Goal: Answer question/provide support: Share knowledge or assist other users

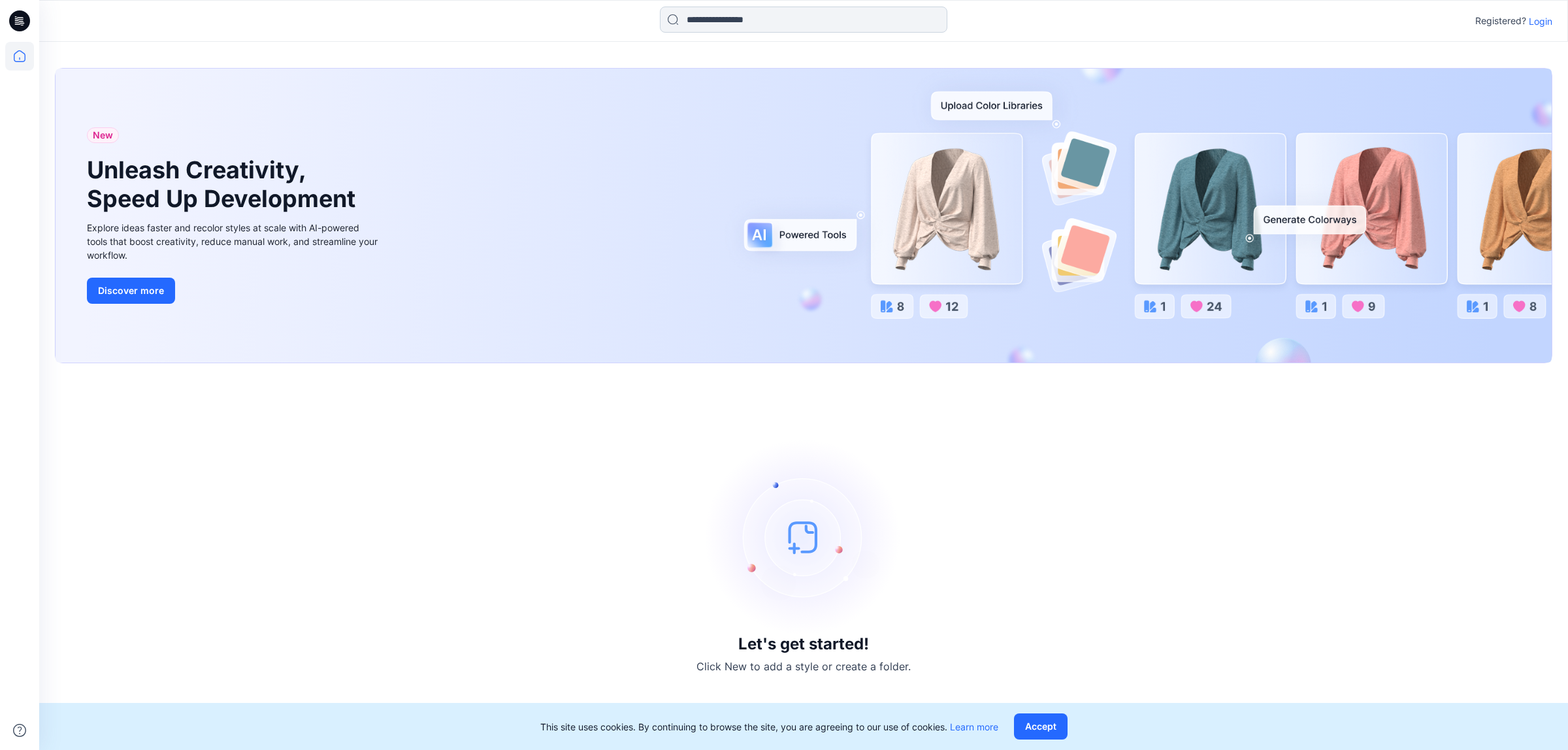
click at [857, 8] on input at bounding box center [803, 19] width 287 height 26
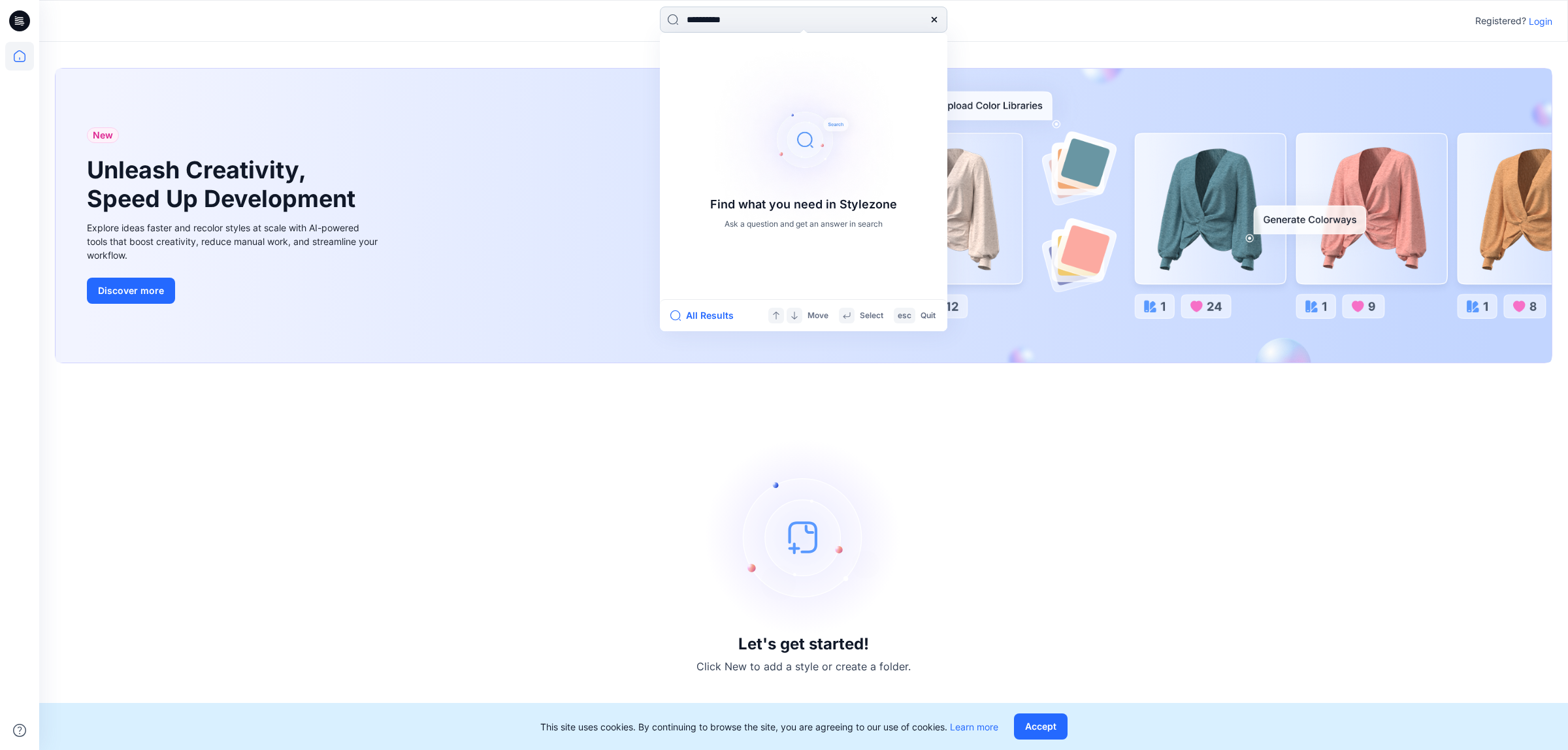
type input "**********"
drag, startPoint x: 775, startPoint y: 14, endPoint x: 675, endPoint y: 15, distance: 100.0
click at [675, 15] on input "**********" at bounding box center [803, 19] width 287 height 26
click at [606, 517] on div "Let's get started! Click New to add a style or create a folder." at bounding box center [803, 556] width 1498 height 355
click at [774, 15] on input at bounding box center [803, 19] width 287 height 26
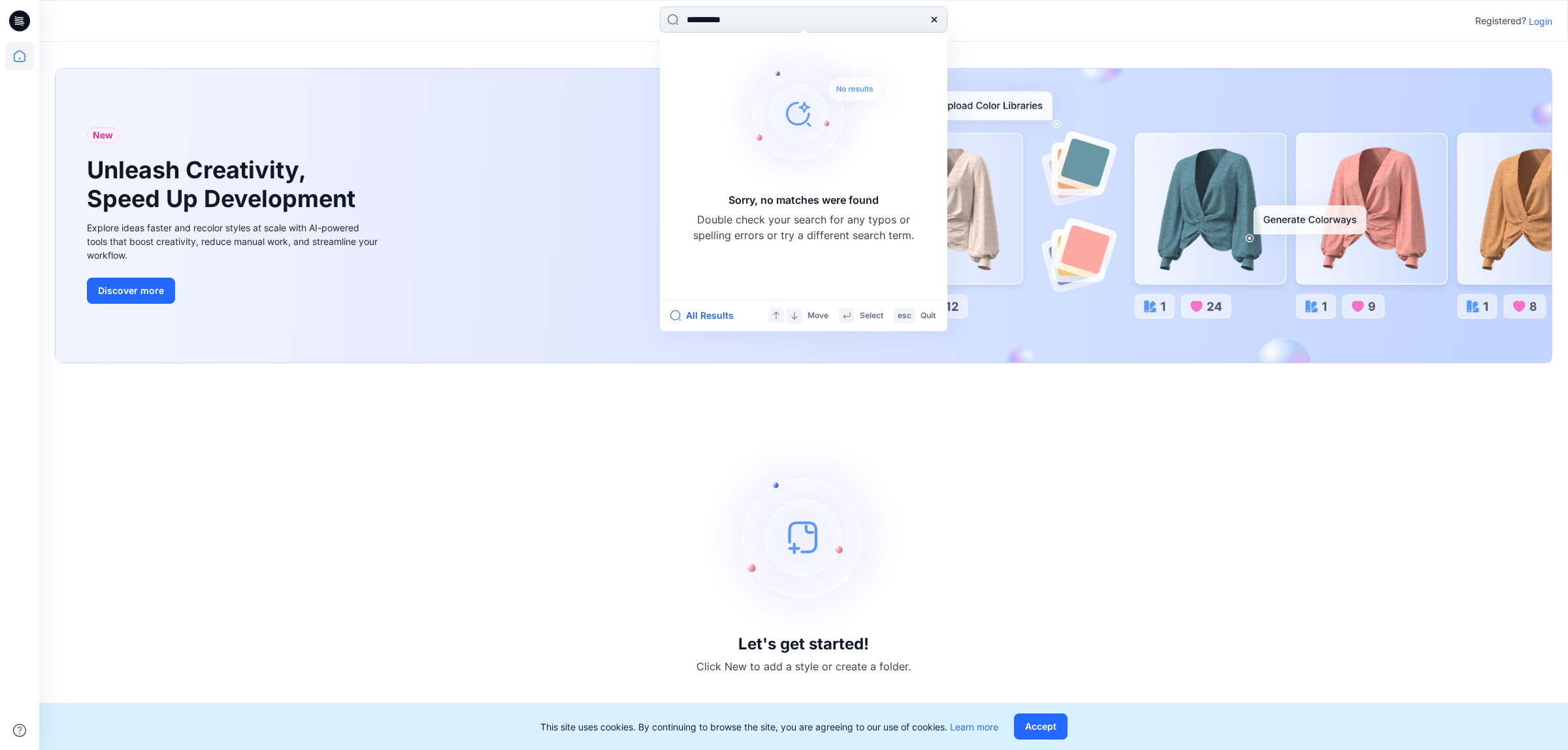
click at [752, 19] on input "**********" at bounding box center [803, 19] width 287 height 26
type input "**********"
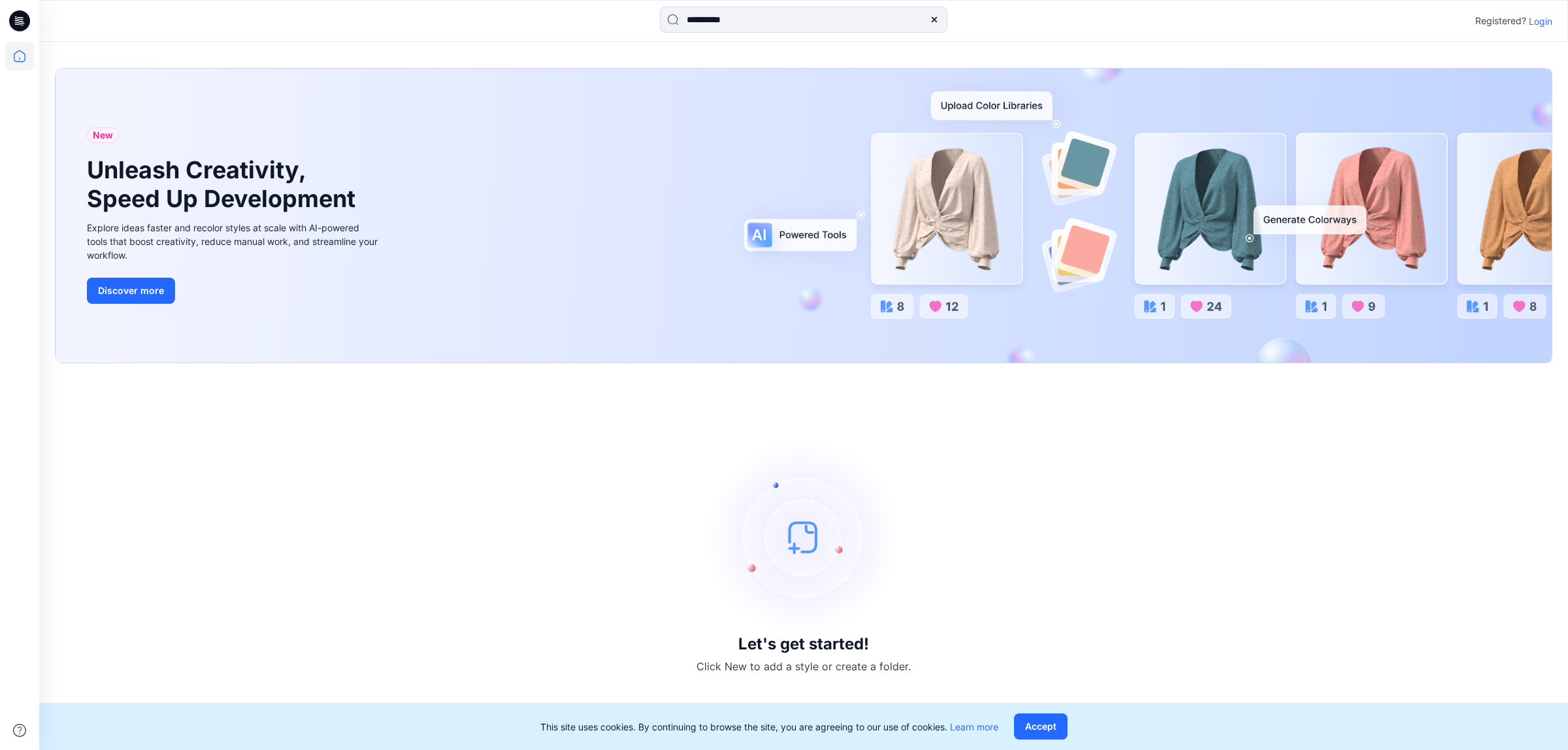
click at [832, 436] on div "Let's get started! Click New to add a style or create a folder." at bounding box center [803, 556] width 1498 height 355
click at [689, 436] on div "Let's get started! Click New to add a style or create a folder." at bounding box center [803, 556] width 1498 height 355
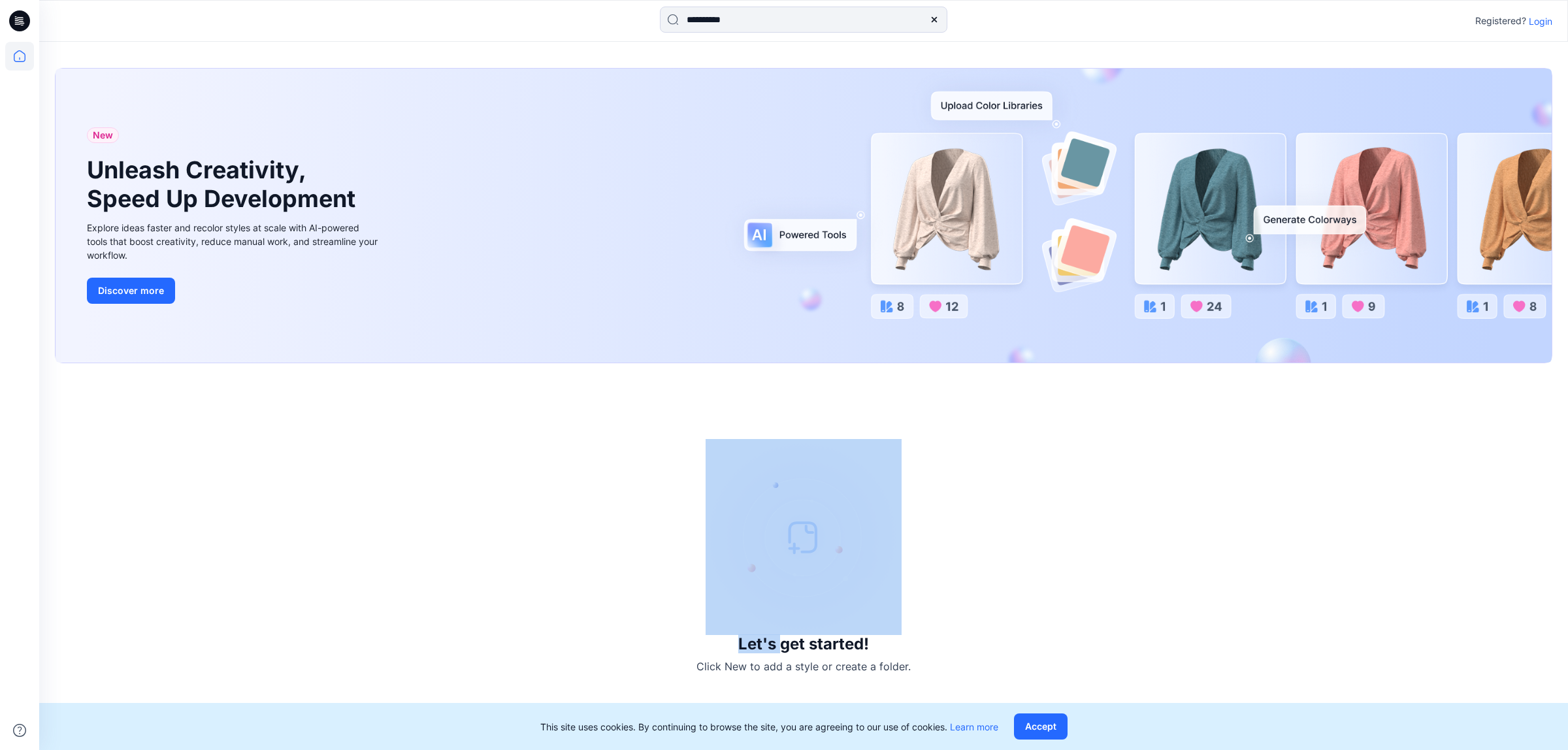
click at [690, 436] on div "Let's get started! Click New to add a style or create a folder." at bounding box center [803, 556] width 1498 height 355
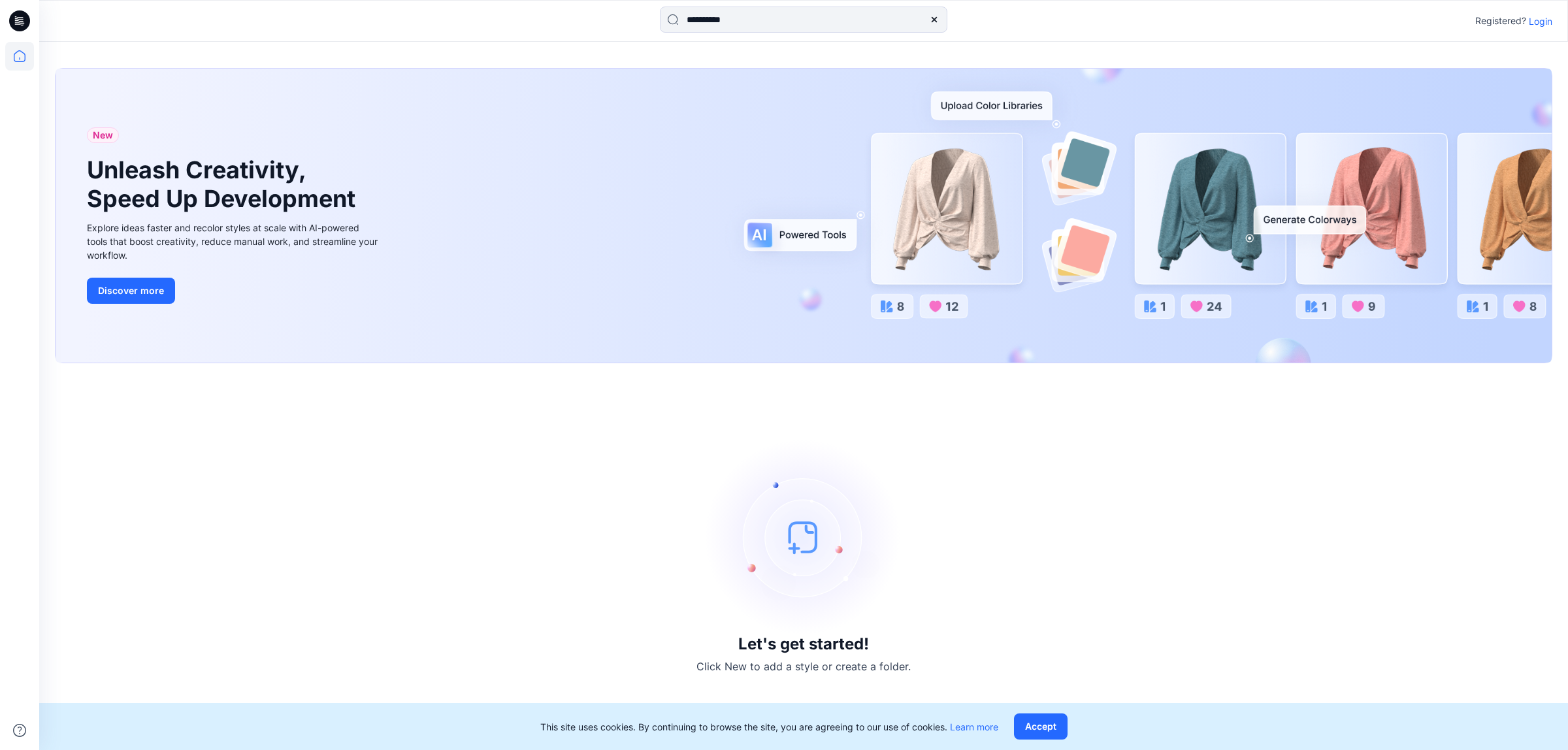
click at [1097, 629] on div "Let's get started! Click New to add a style or create a folder." at bounding box center [803, 556] width 1498 height 355
click at [1169, 511] on div "Let's get started! Click New to add a style or create a folder." at bounding box center [803, 556] width 1498 height 355
click at [1244, 510] on div "Let's get started! Click New to add a style or create a folder." at bounding box center [803, 556] width 1498 height 355
click at [1240, 520] on div "Let's get started! Click New to add a style or create a folder." at bounding box center [803, 556] width 1498 height 355
click at [1239, 519] on div "Let's get started! Click New to add a style or create a folder." at bounding box center [803, 556] width 1498 height 355
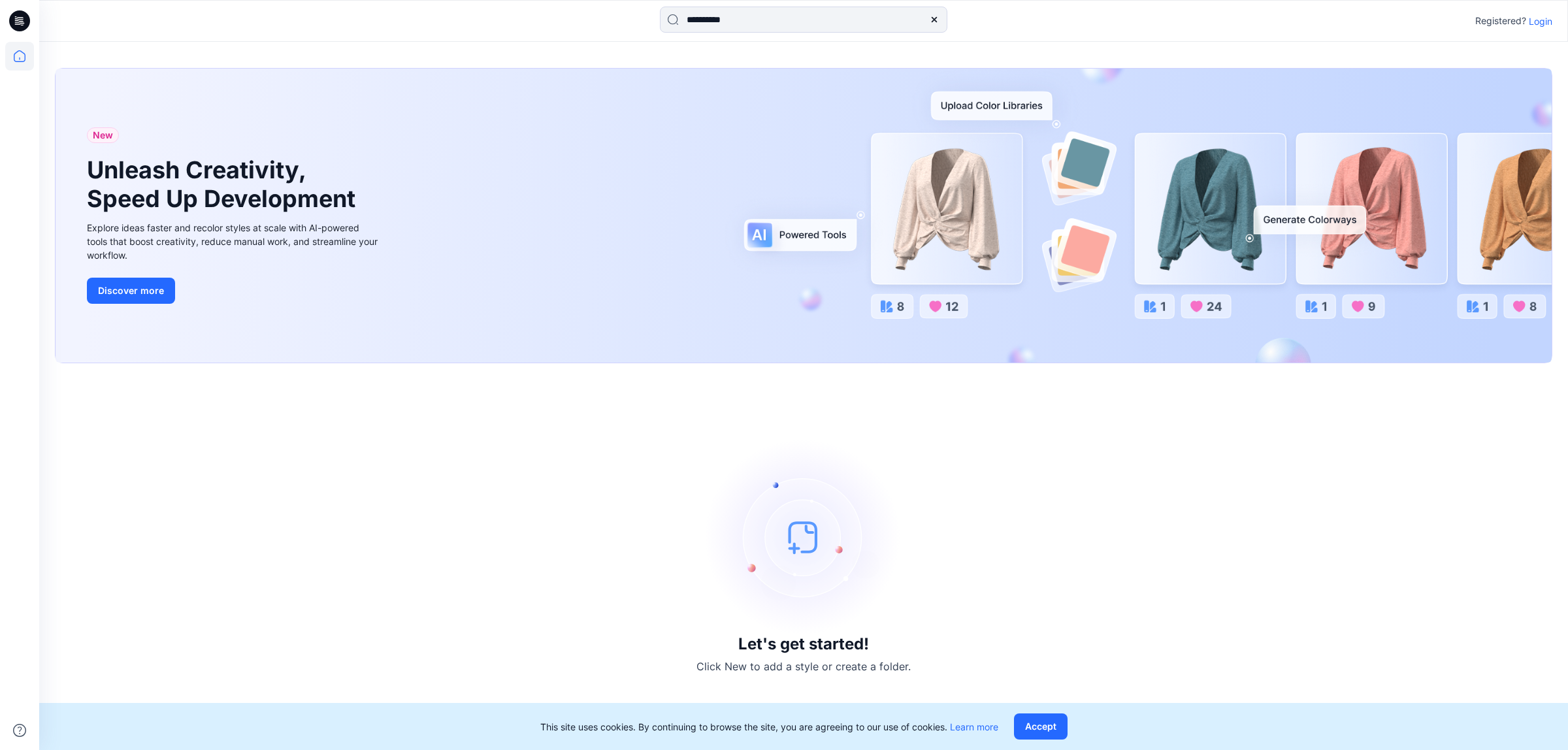
click at [1239, 519] on div "Let's get started! Click New to add a style or create a folder." at bounding box center [803, 556] width 1498 height 355
click at [841, 22] on input at bounding box center [803, 19] width 287 height 26
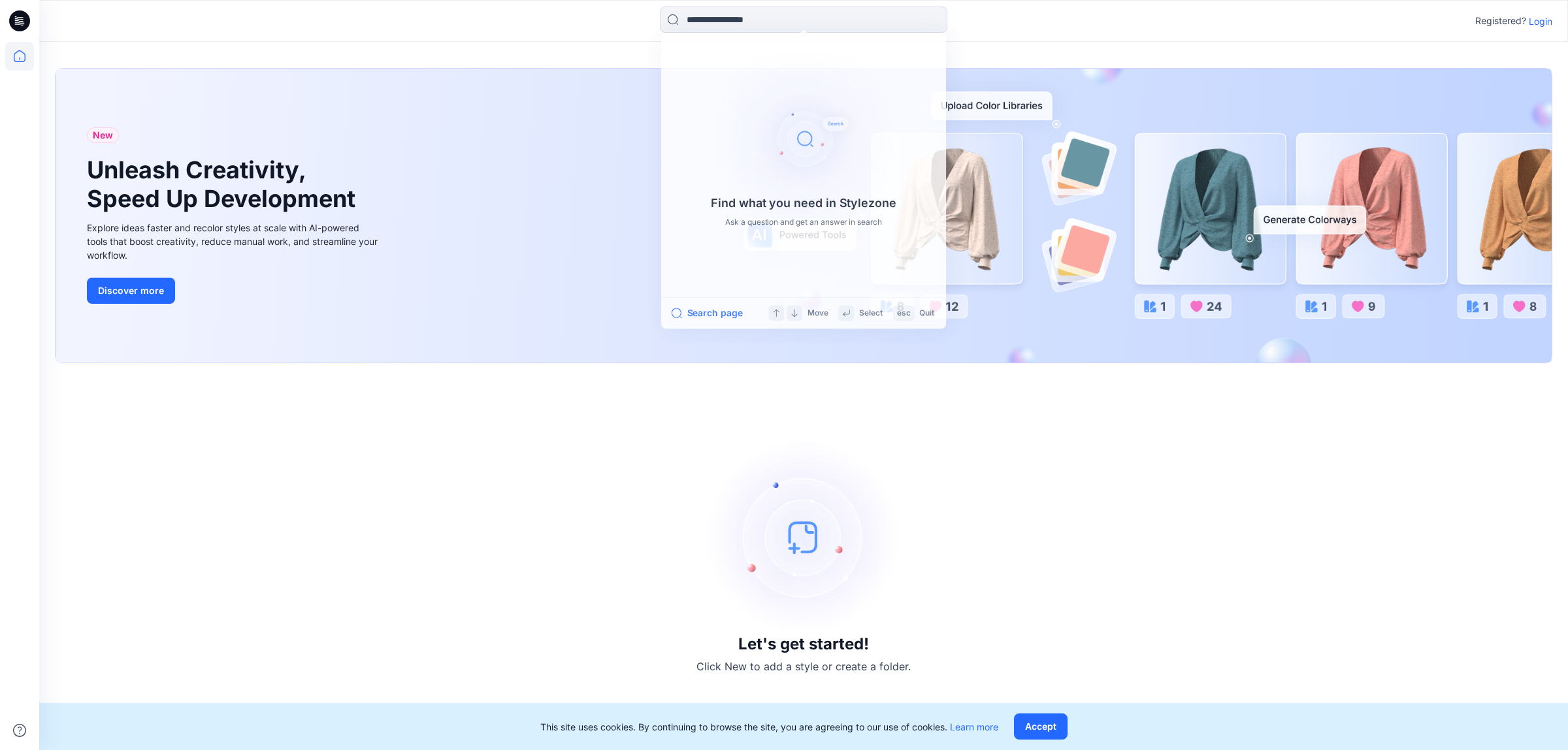
click at [1532, 21] on p "Login" at bounding box center [1540, 21] width 23 height 14
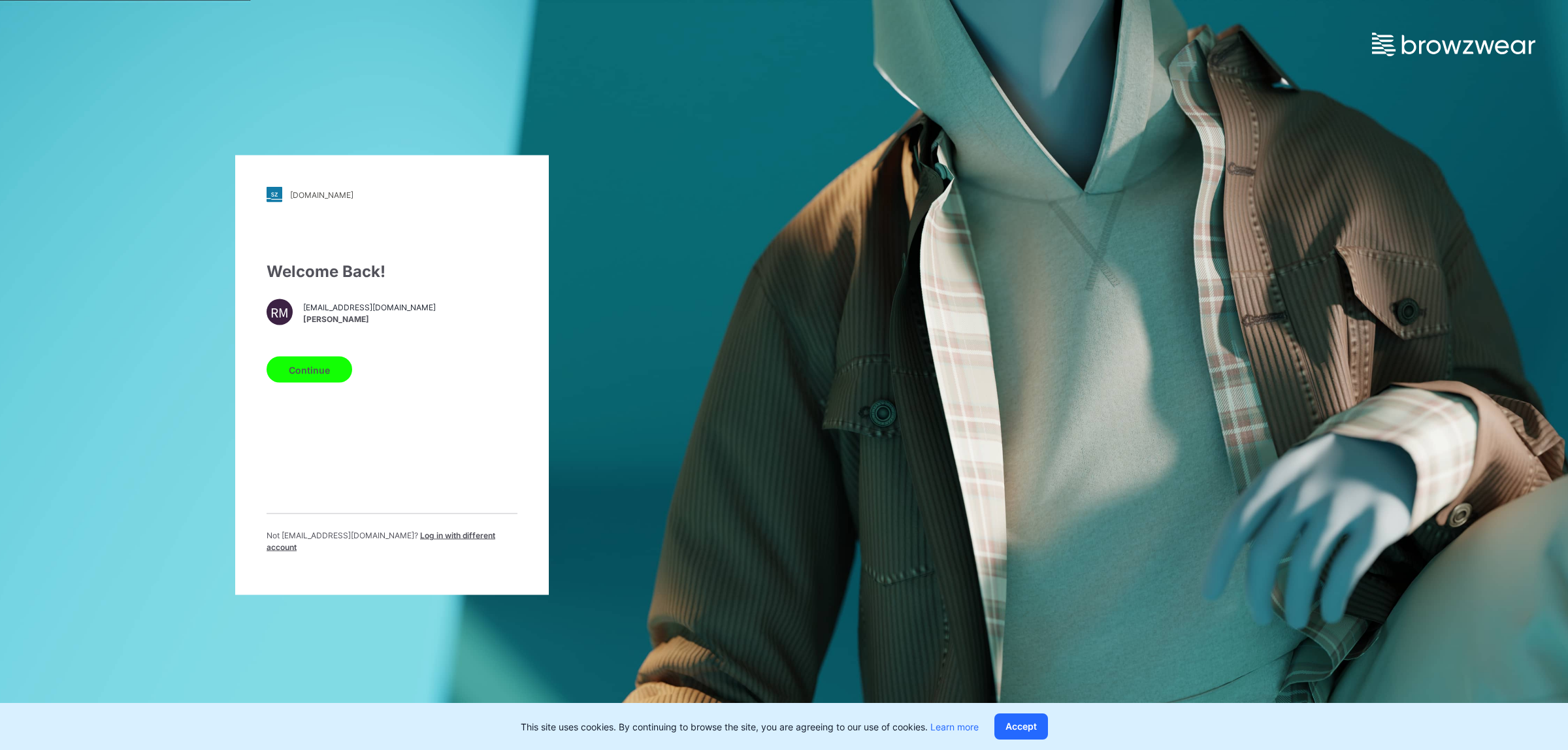
click at [314, 377] on button "Continue" at bounding box center [309, 370] width 86 height 26
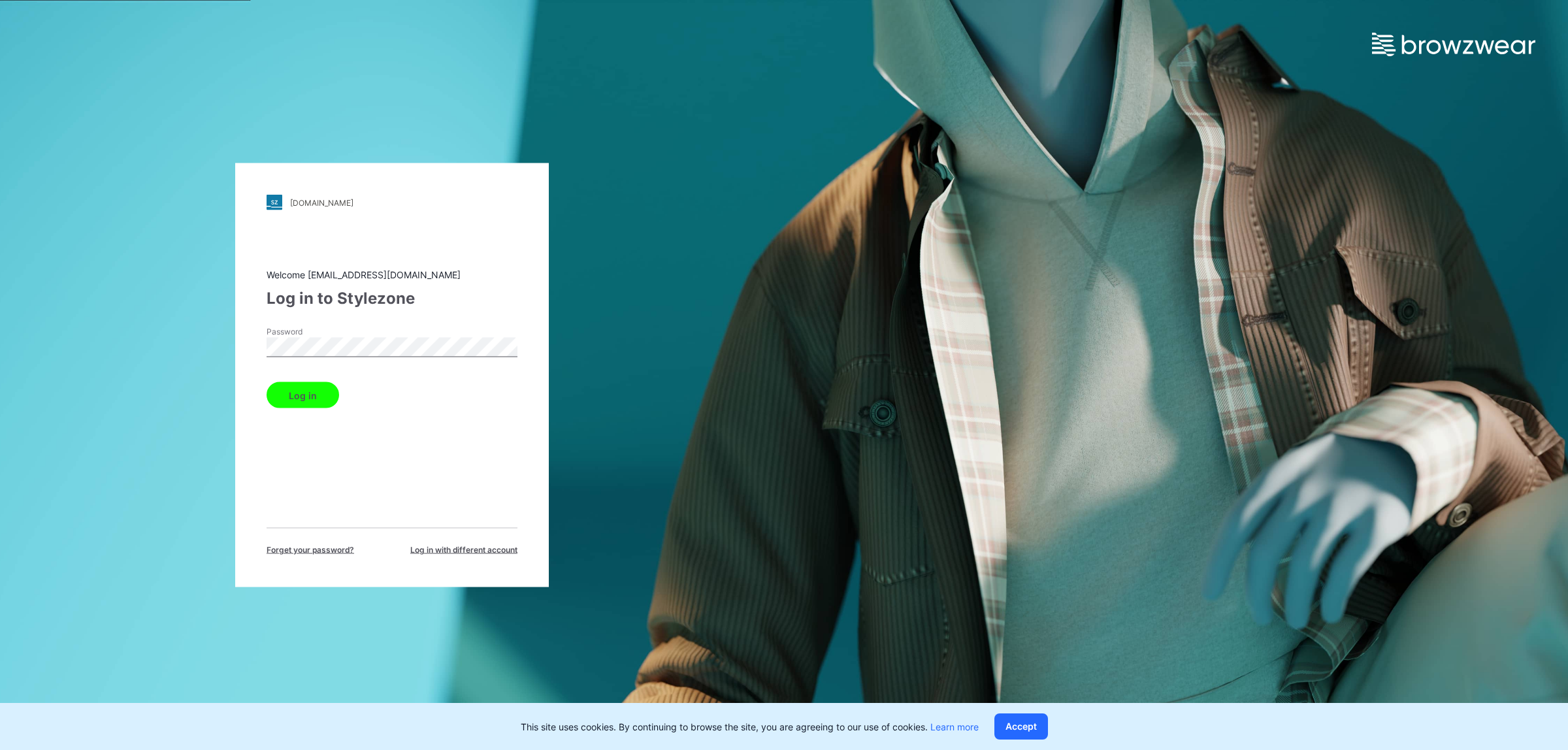
click at [266, 382] on button "Log in" at bounding box center [303, 395] width 73 height 26
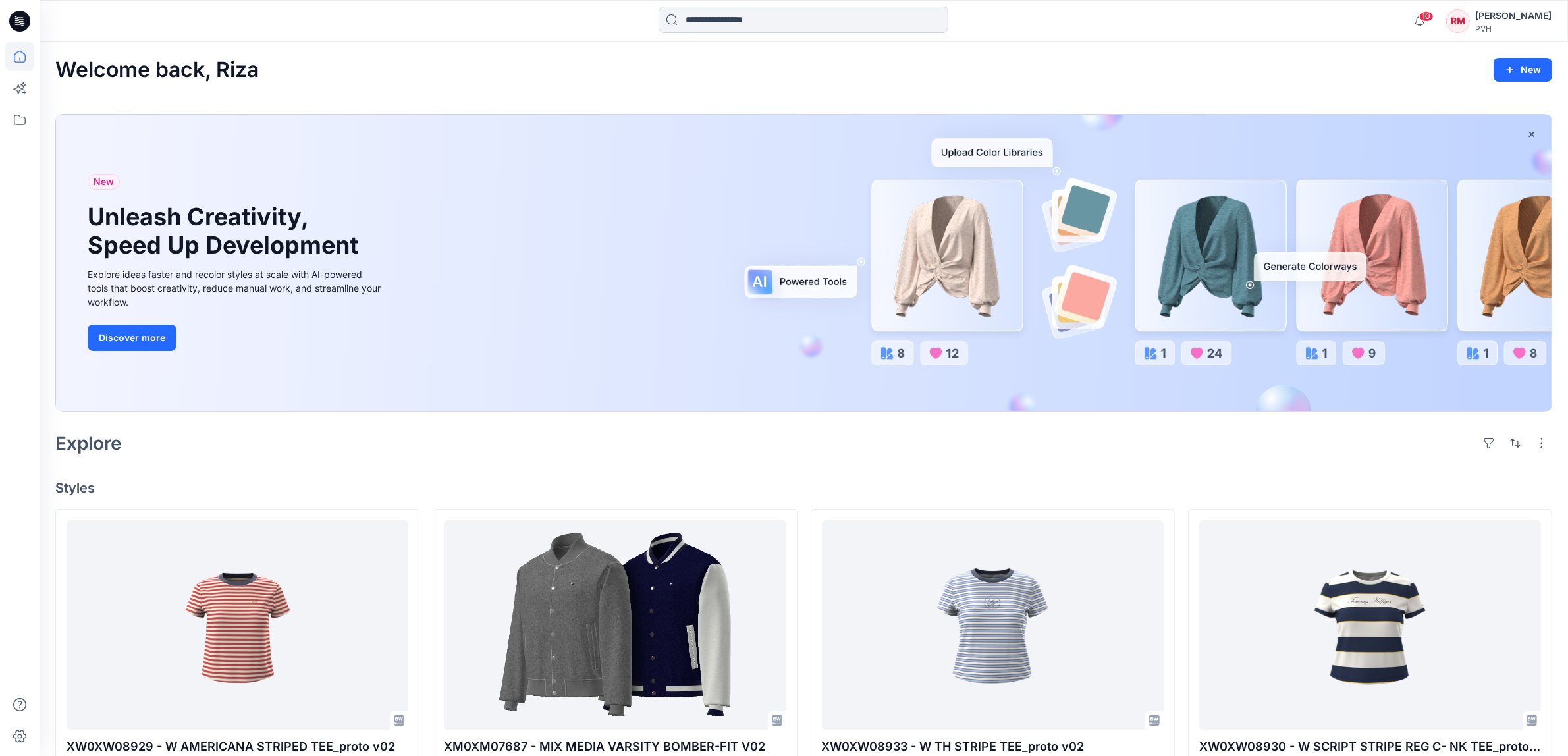
click at [760, 20] on input at bounding box center [803, 20] width 290 height 26
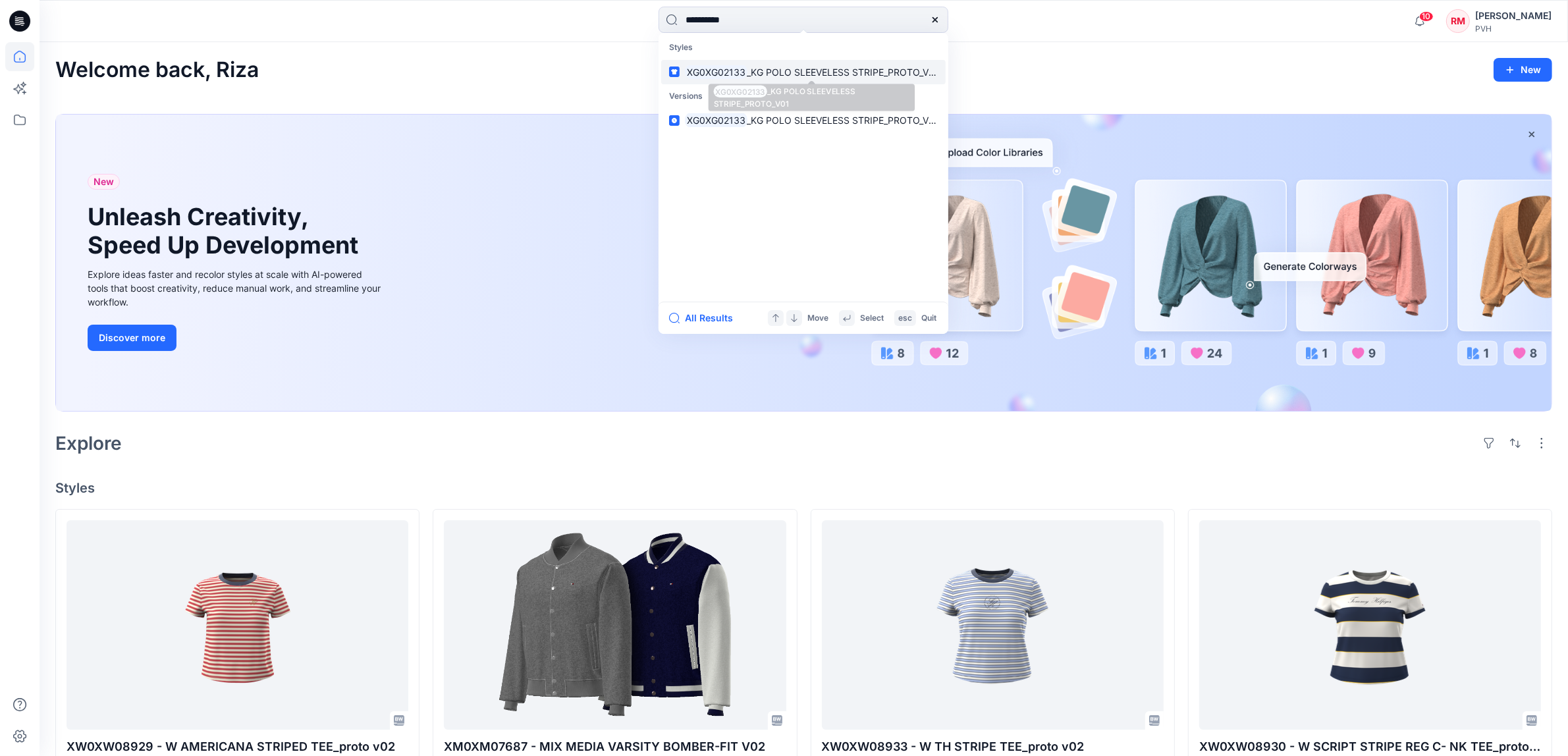
type input "**********"
click at [761, 73] on span "_KG POLO SLEEVELESS STRIPE_PROTO_V01" at bounding box center [844, 73] width 193 height 11
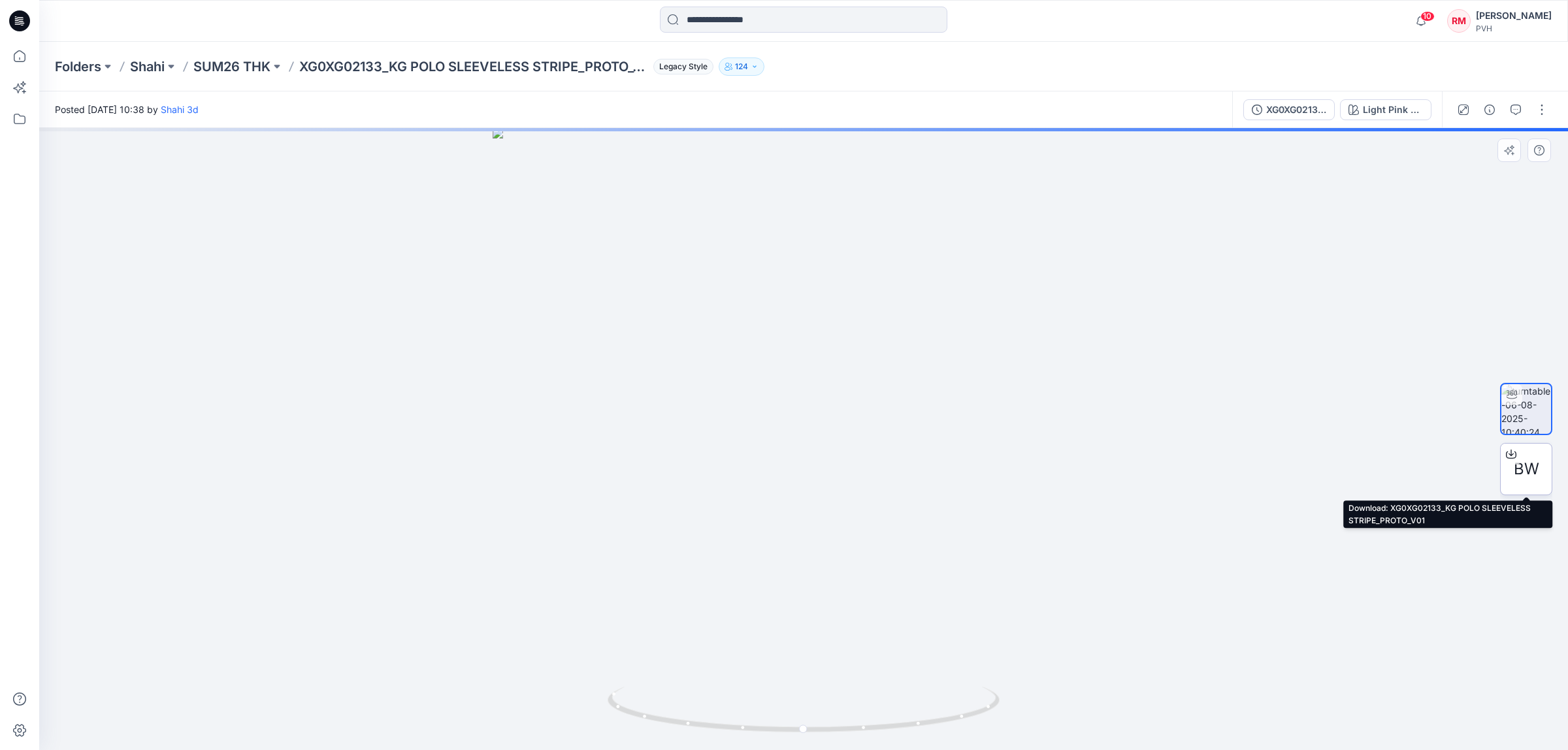
click at [1524, 476] on span "BW" at bounding box center [1526, 468] width 25 height 23
click at [1524, 476] on div "Stylezone cannot scan this file for viruses XG0XG02133_KG POLO SLEEVELESS [URL]…" at bounding box center [784, 375] width 1568 height 750
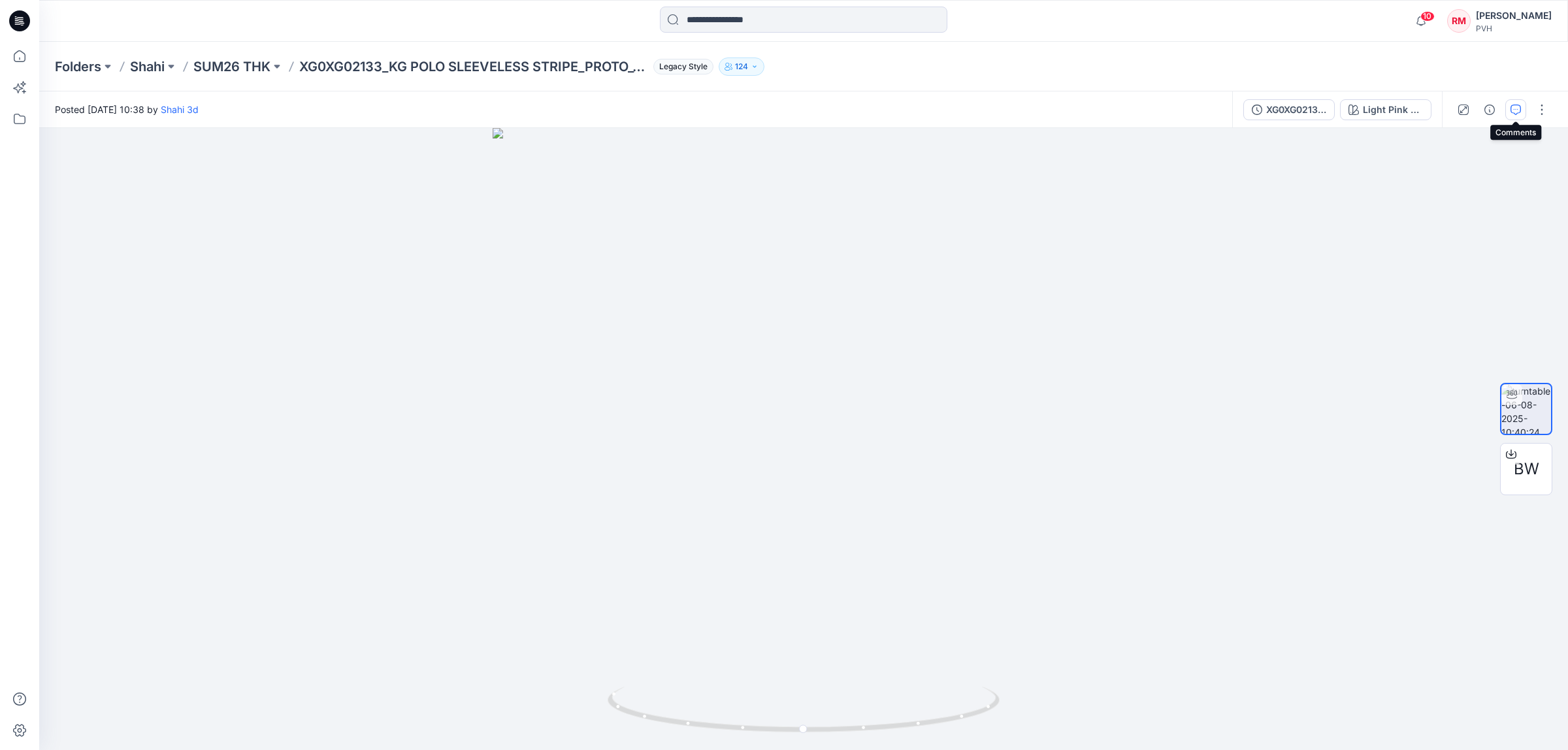
click at [1512, 108] on icon "button" at bounding box center [1515, 109] width 11 height 11
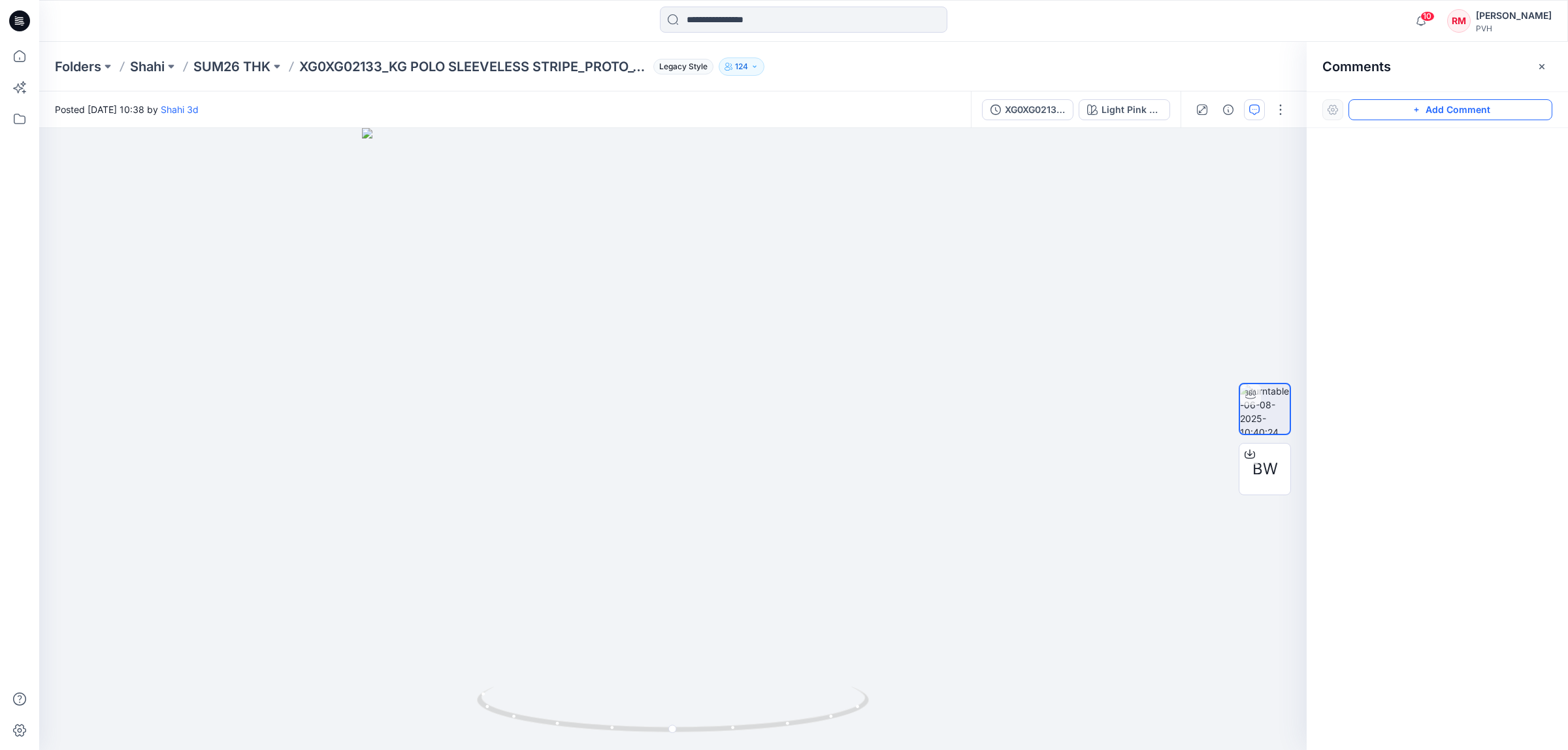
click at [1477, 108] on button "Add Comment" at bounding box center [1450, 110] width 204 height 21
click at [718, 453] on div "1" at bounding box center [672, 439] width 1267 height 622
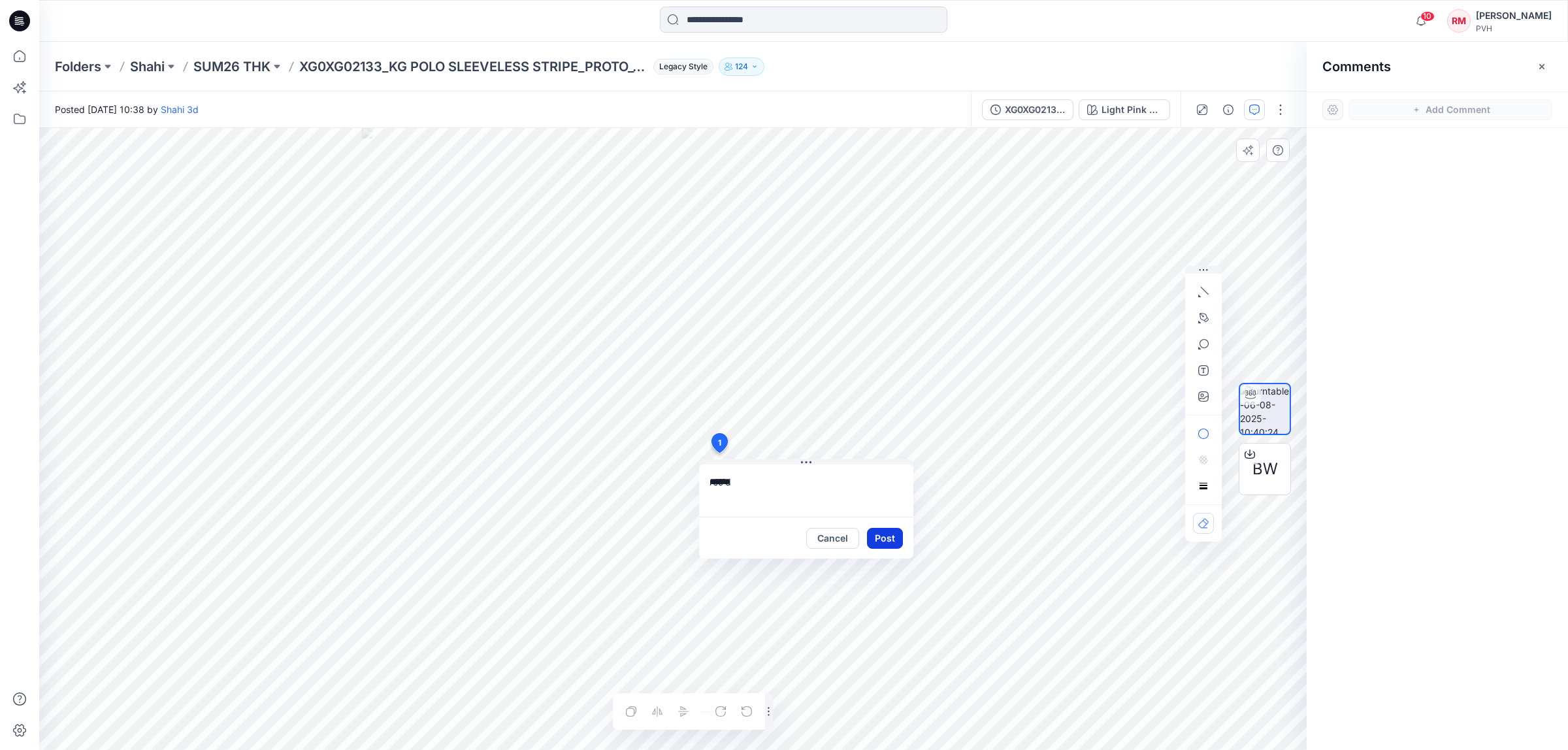
type textarea "*****"
click at [890, 537] on button "Post" at bounding box center [884, 538] width 36 height 21
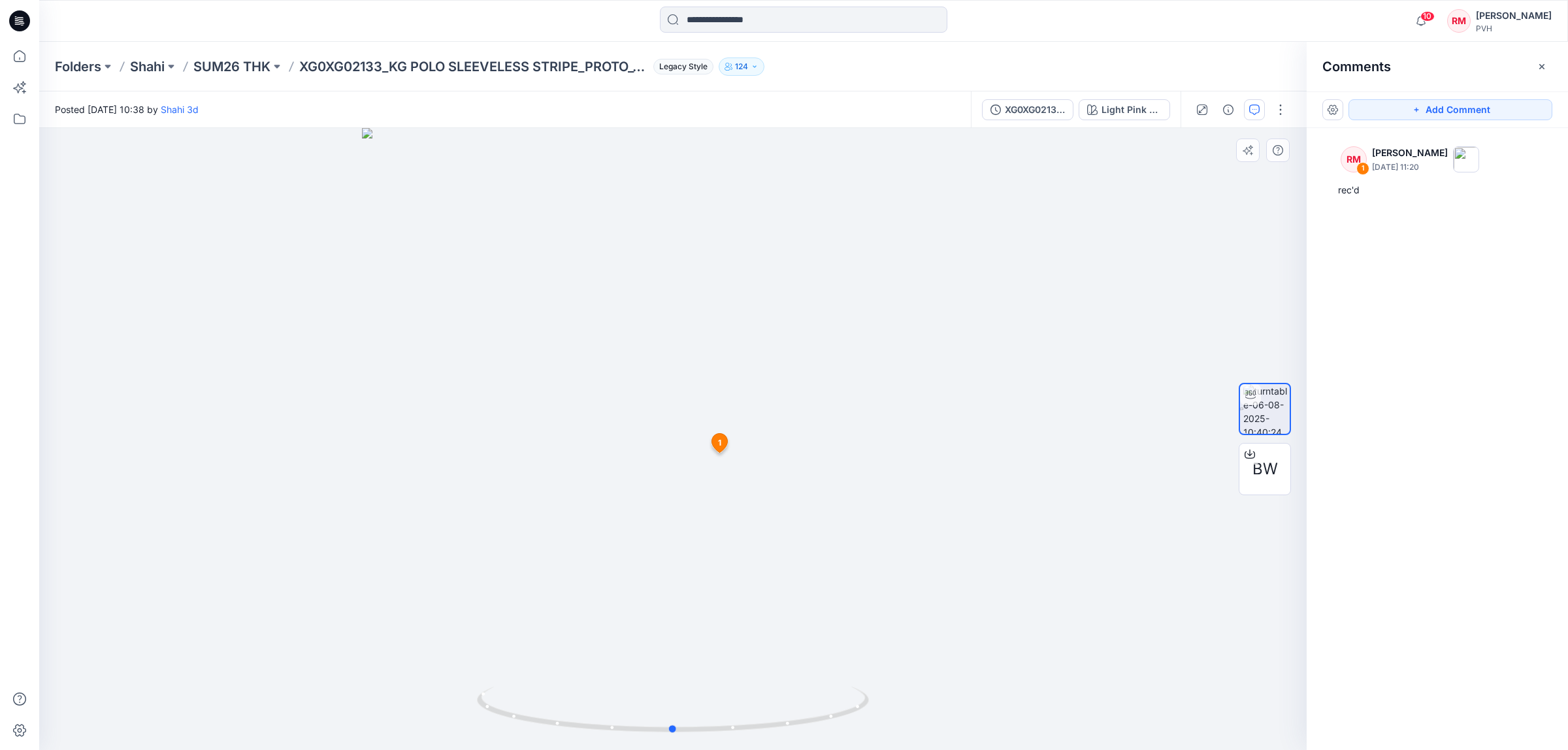
click at [980, 343] on div at bounding box center [672, 439] width 1267 height 622
click at [1008, 322] on div at bounding box center [672, 439] width 1267 height 622
click at [752, 23] on input at bounding box center [803, 19] width 287 height 26
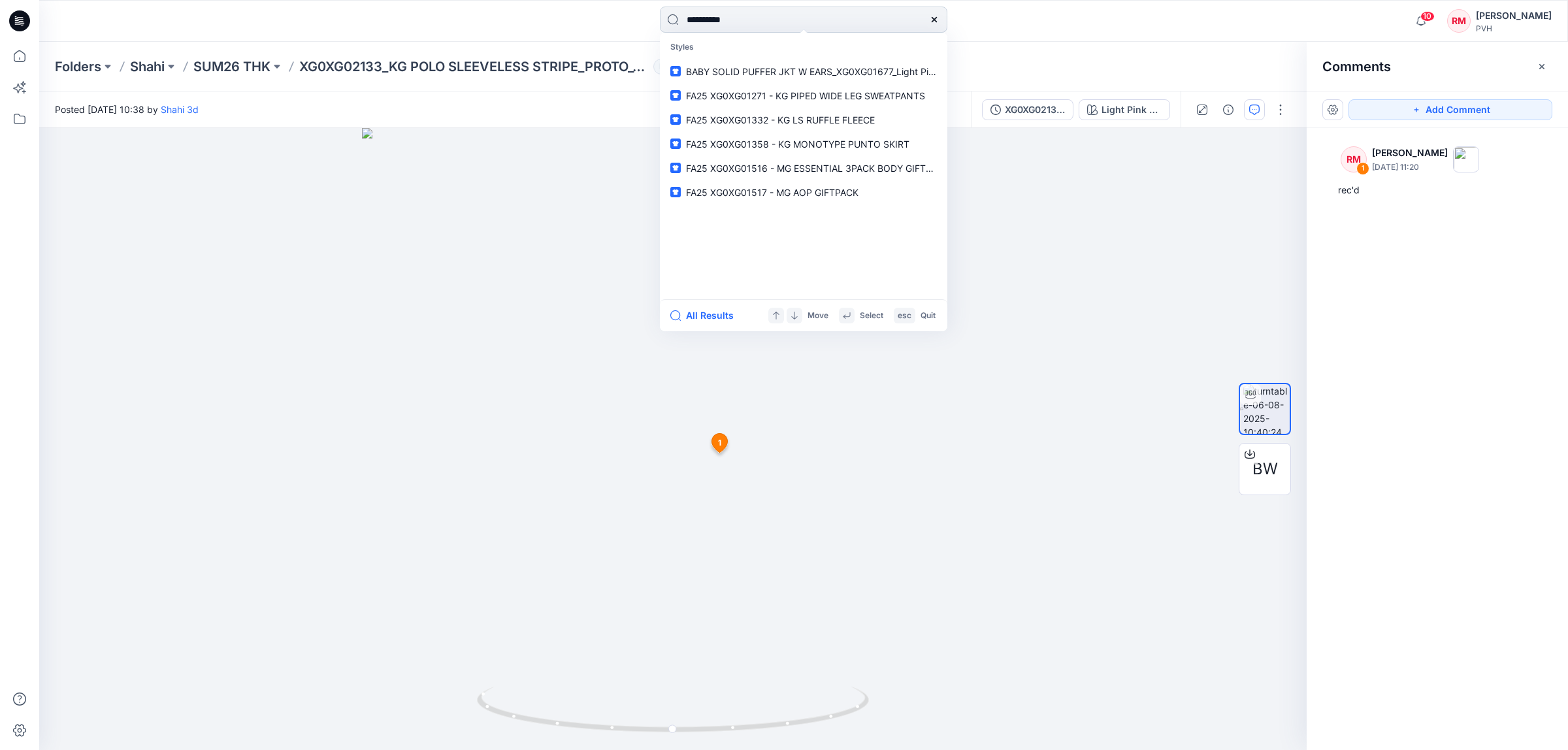
type input "**********"
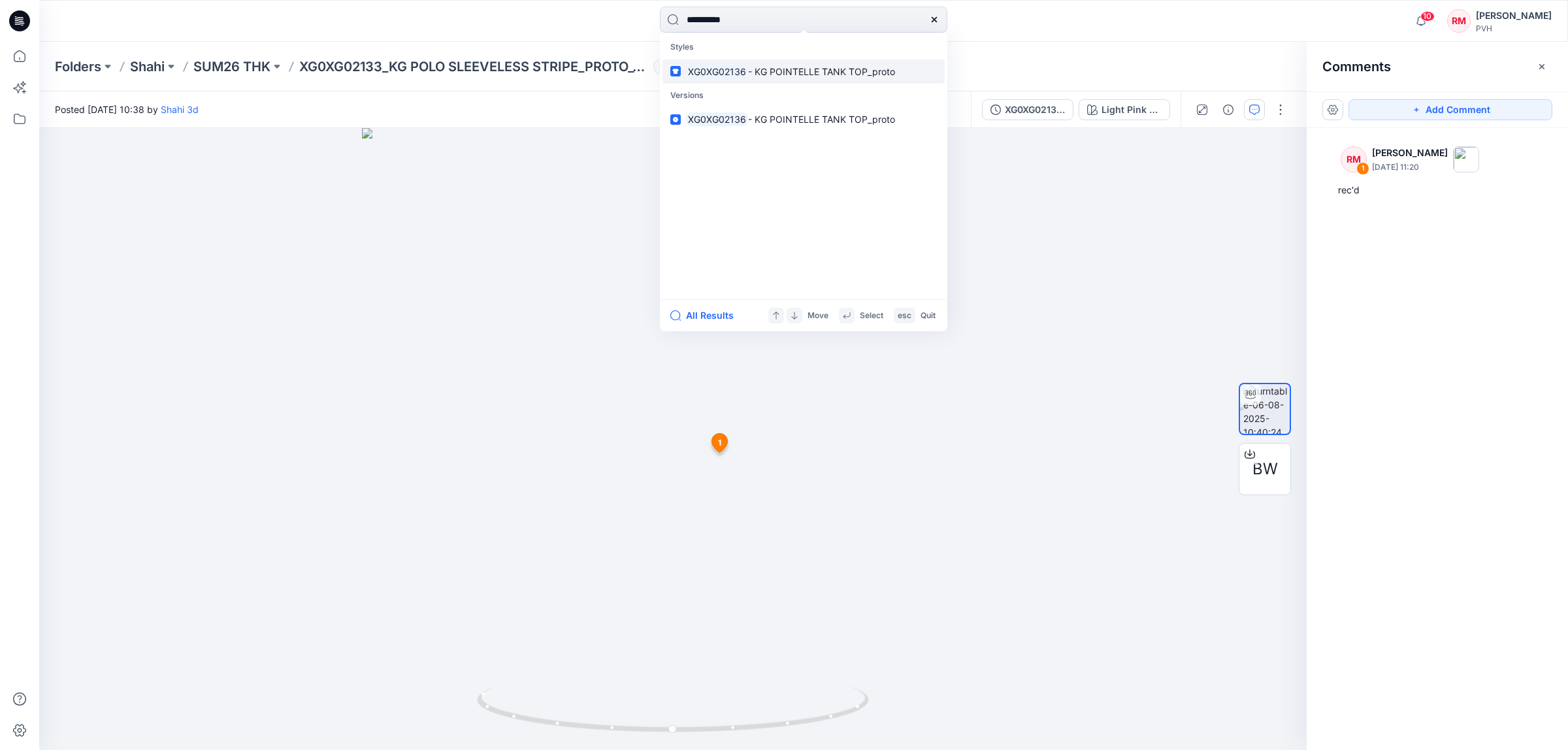
click at [752, 66] on span "- KG POINTELLE TANK TOP_proto" at bounding box center [821, 72] width 147 height 11
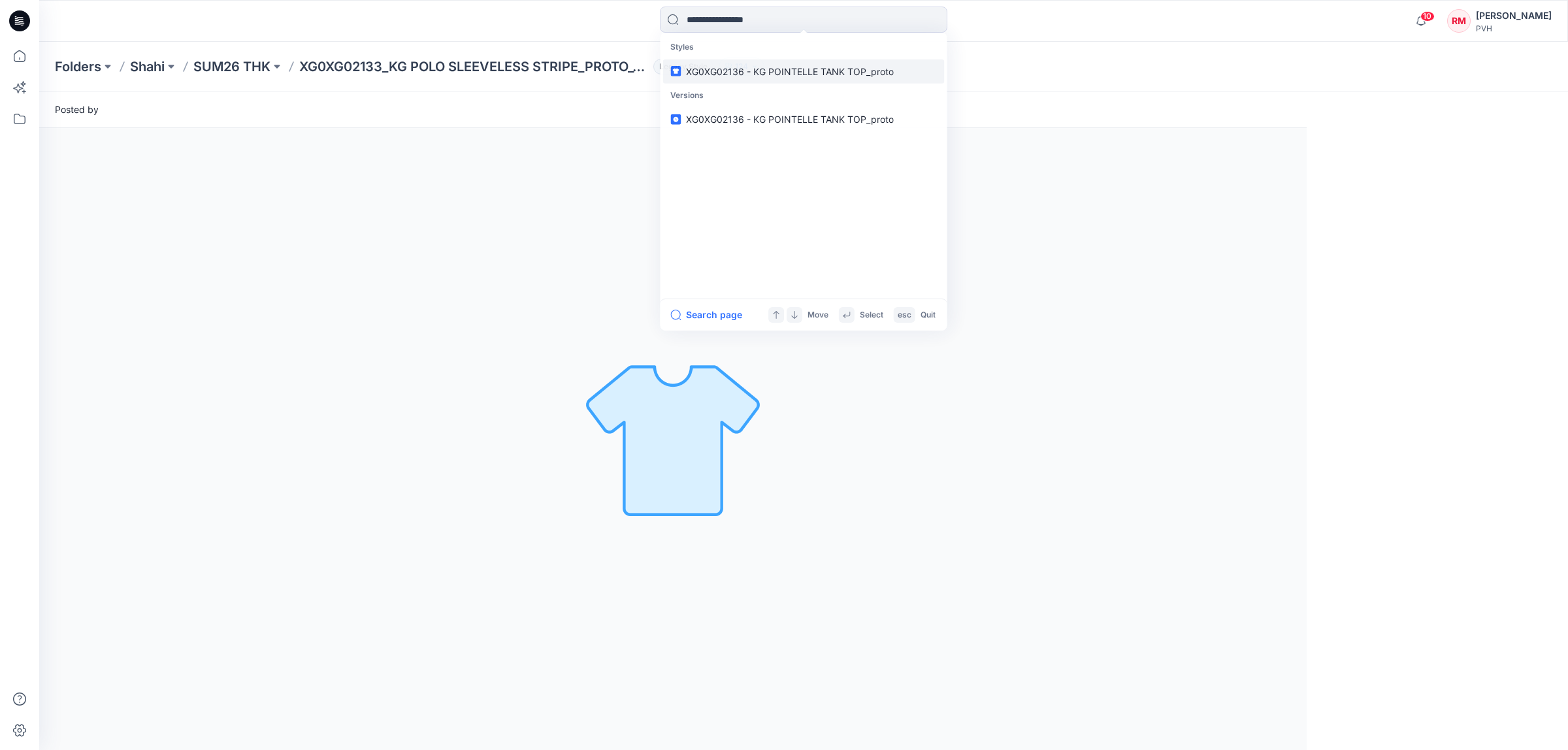
click at [752, 64] on icon "button" at bounding box center [755, 67] width 8 height 8
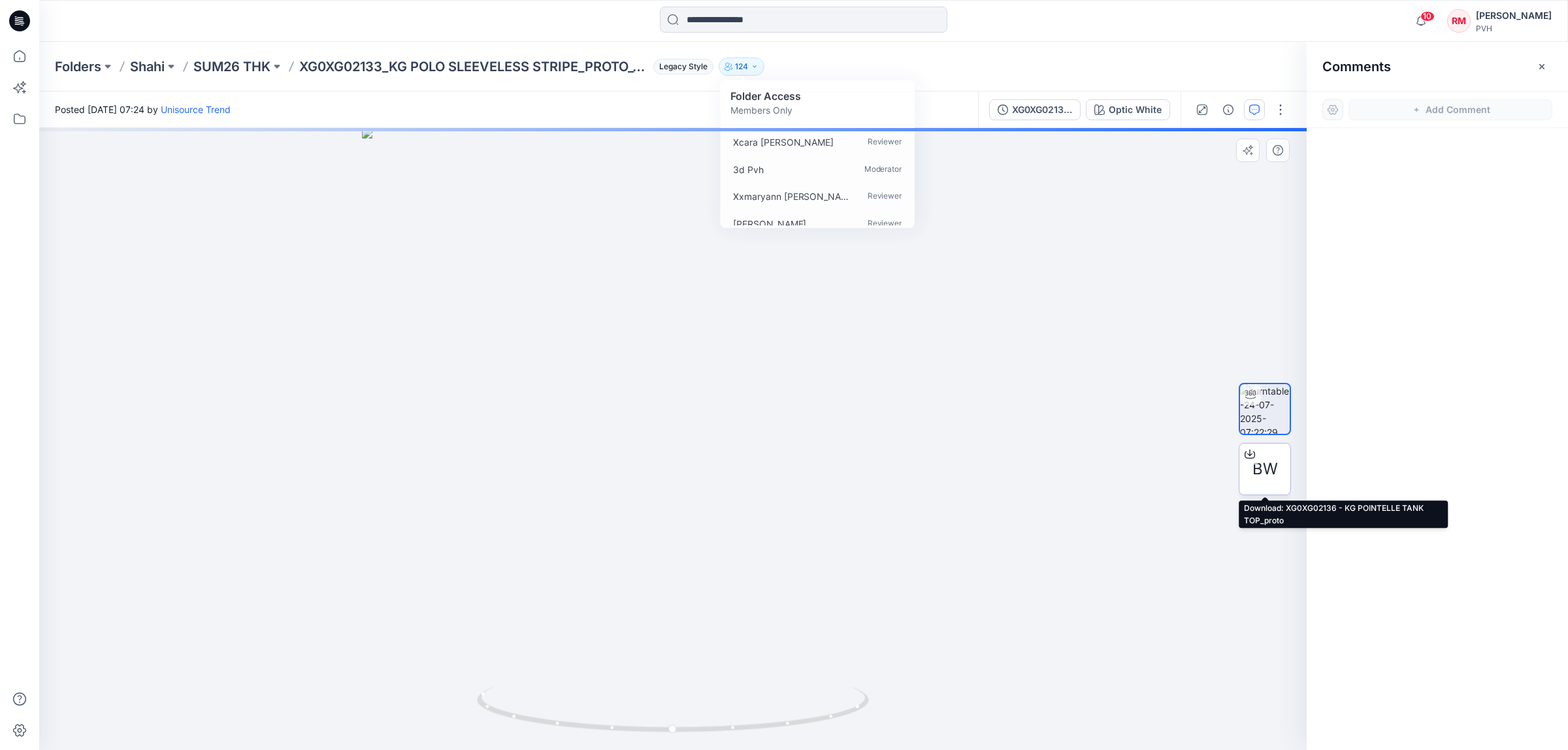
click at [1269, 478] on span "BW" at bounding box center [1265, 468] width 25 height 23
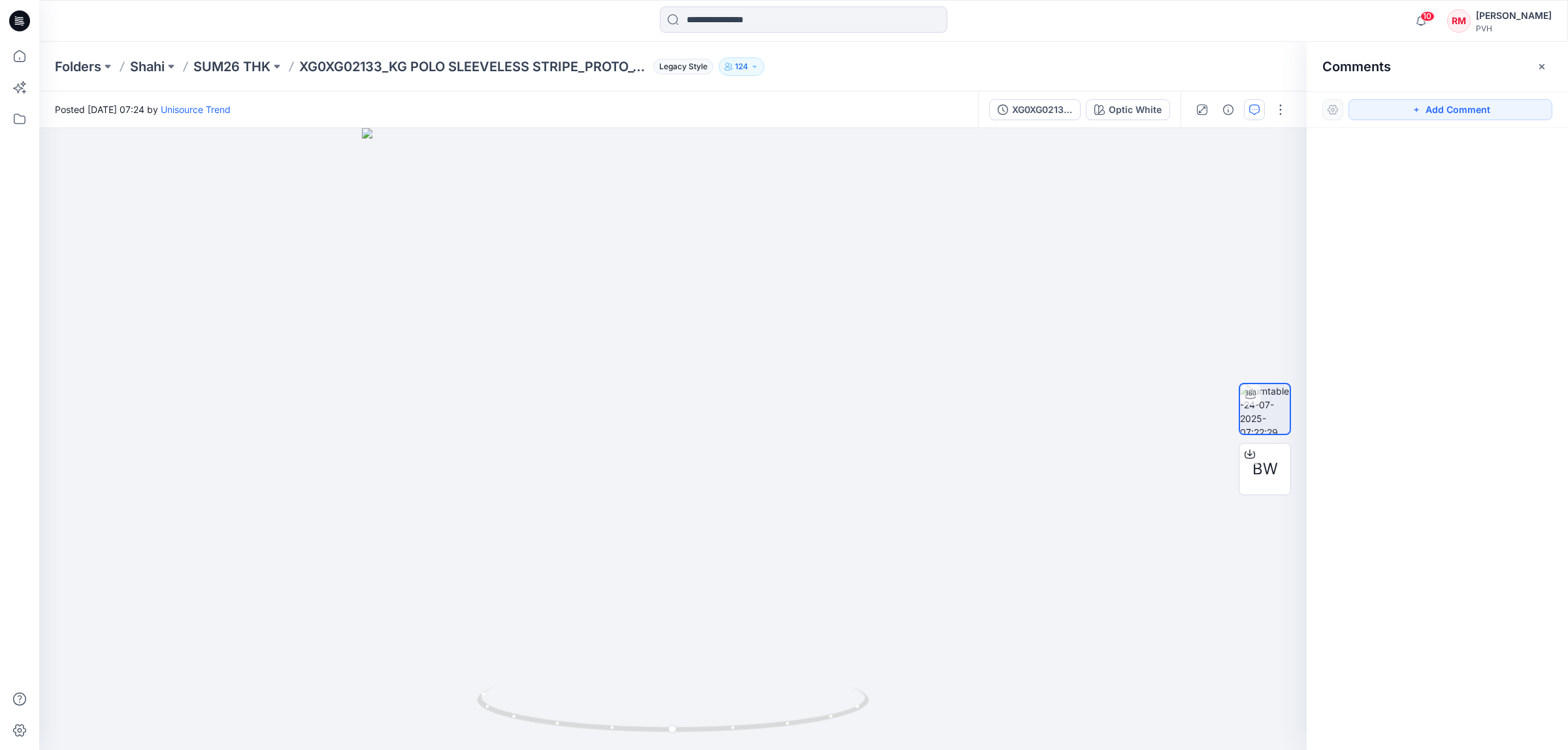
click at [1468, 203] on div at bounding box center [1437, 414] width 261 height 574
click at [1477, 108] on button "Add Comment" at bounding box center [1450, 110] width 204 height 21
click at [822, 642] on div "1" at bounding box center [672, 439] width 1267 height 622
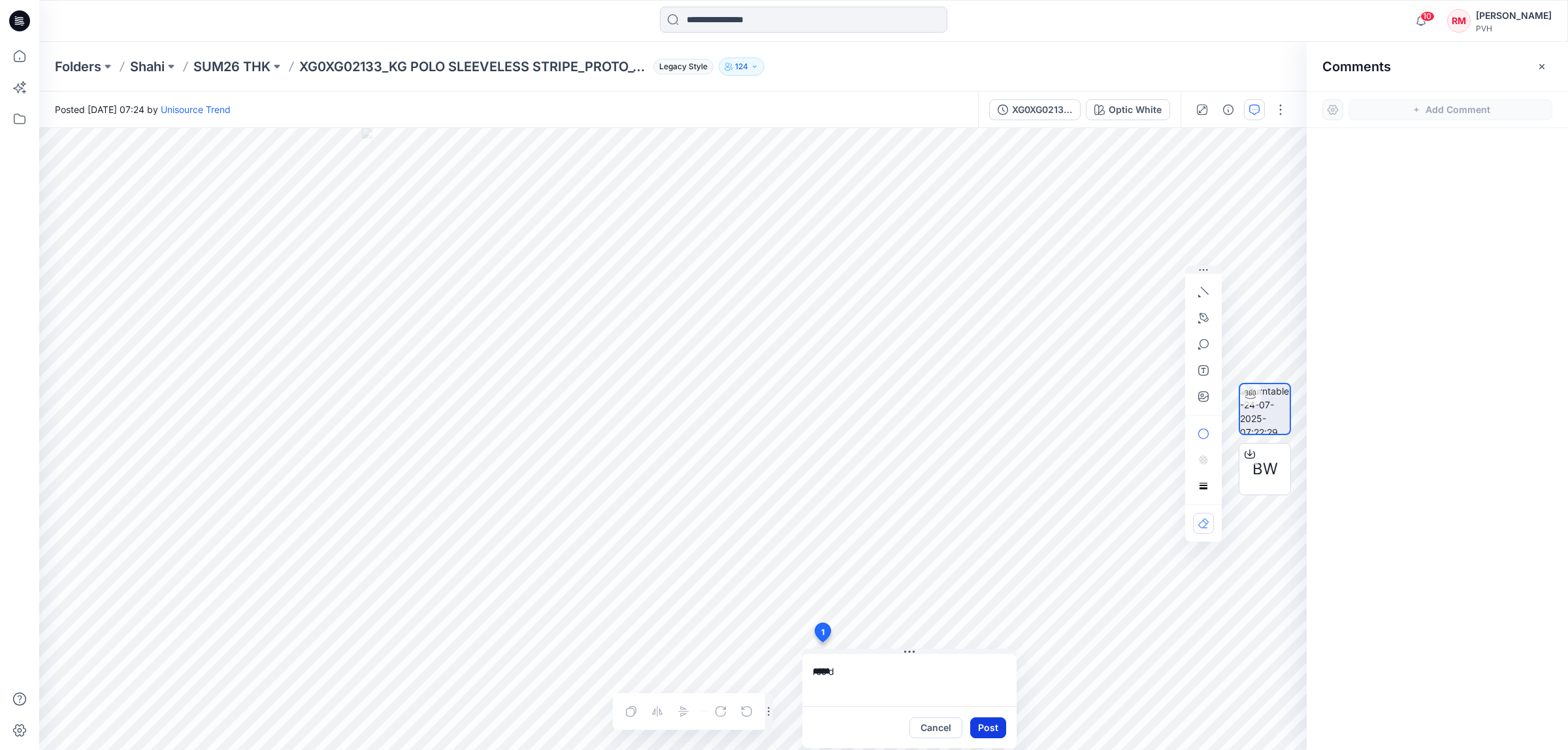
type textarea "*****"
click at [993, 733] on button "Post" at bounding box center [988, 728] width 36 height 21
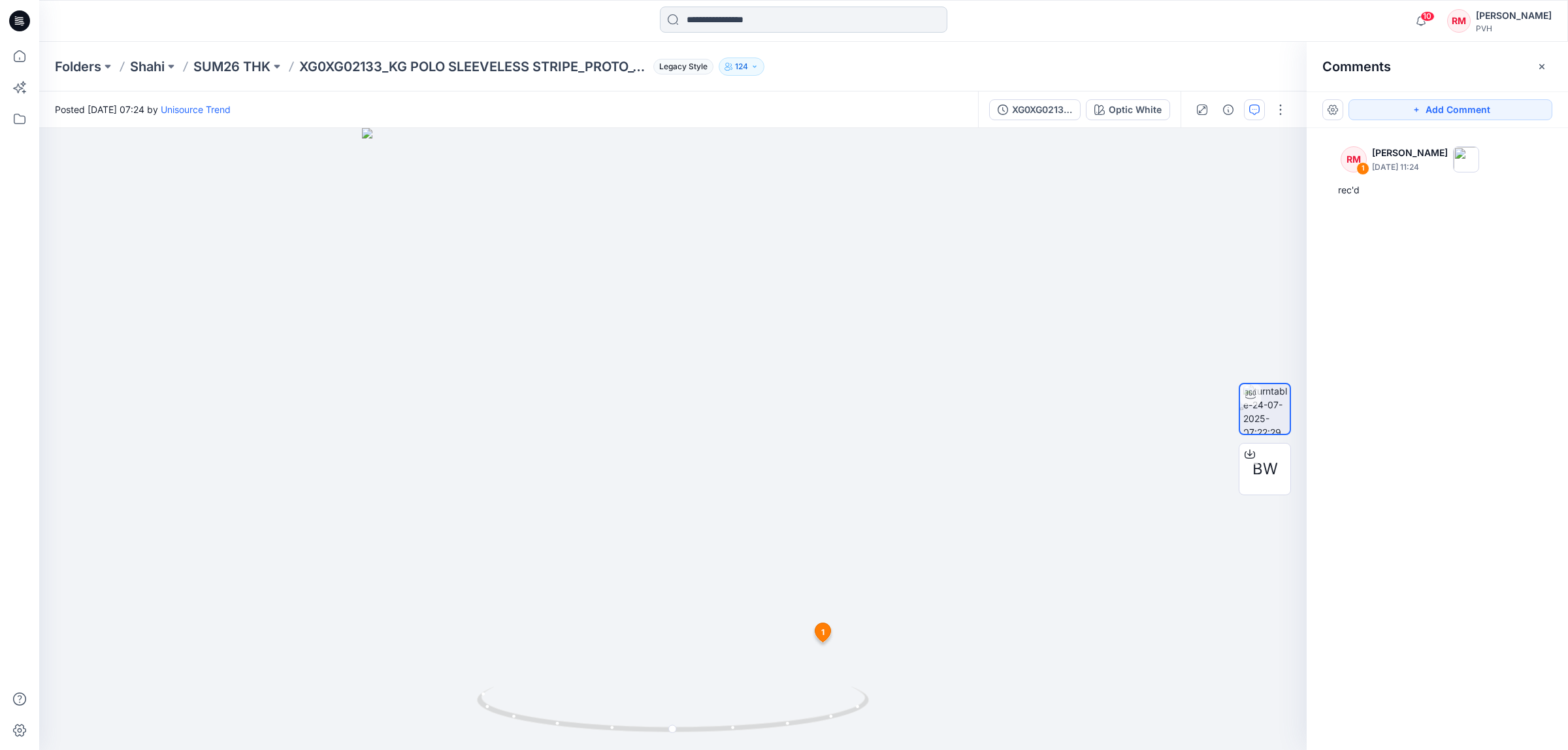
click at [752, 19] on input at bounding box center [803, 19] width 287 height 26
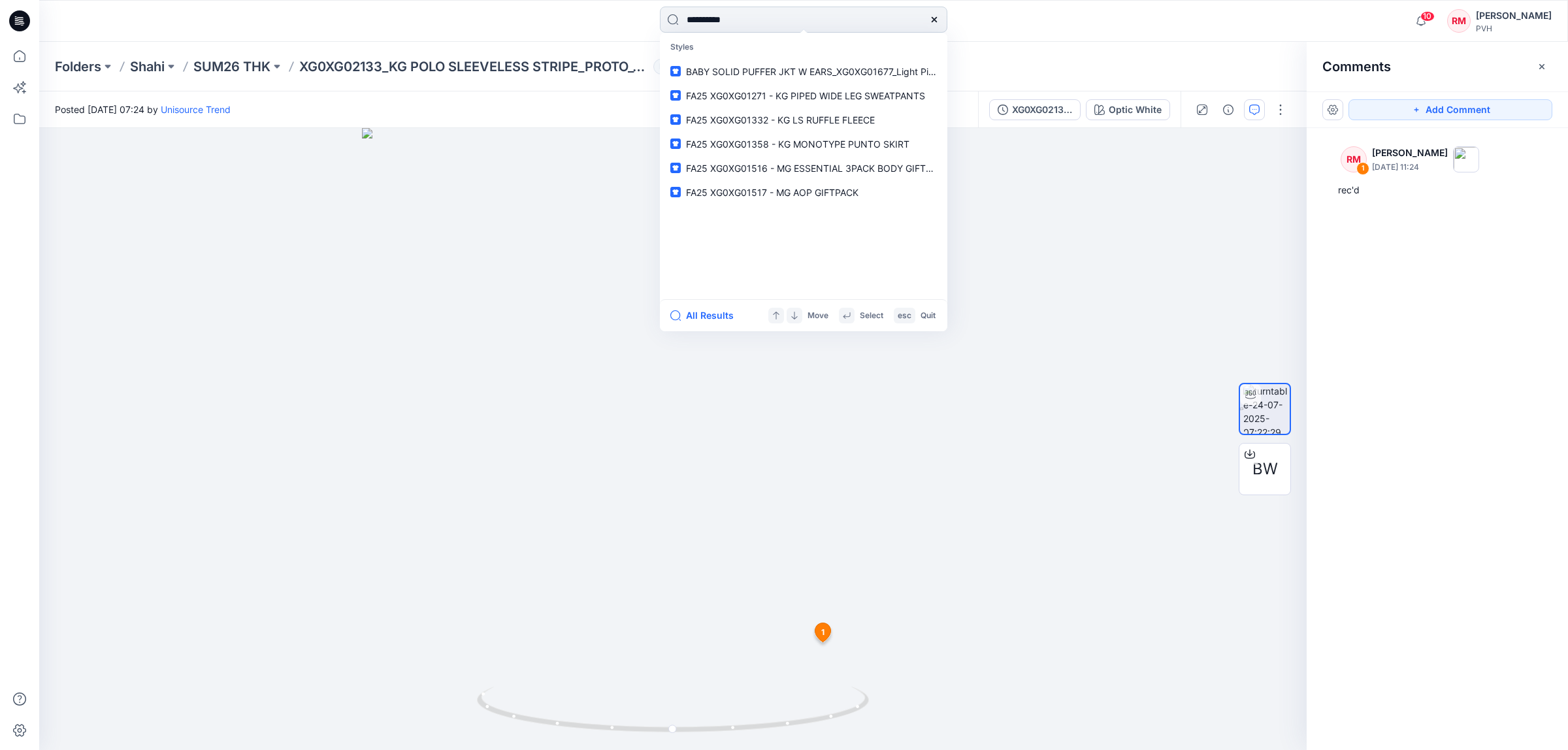
type input "**********"
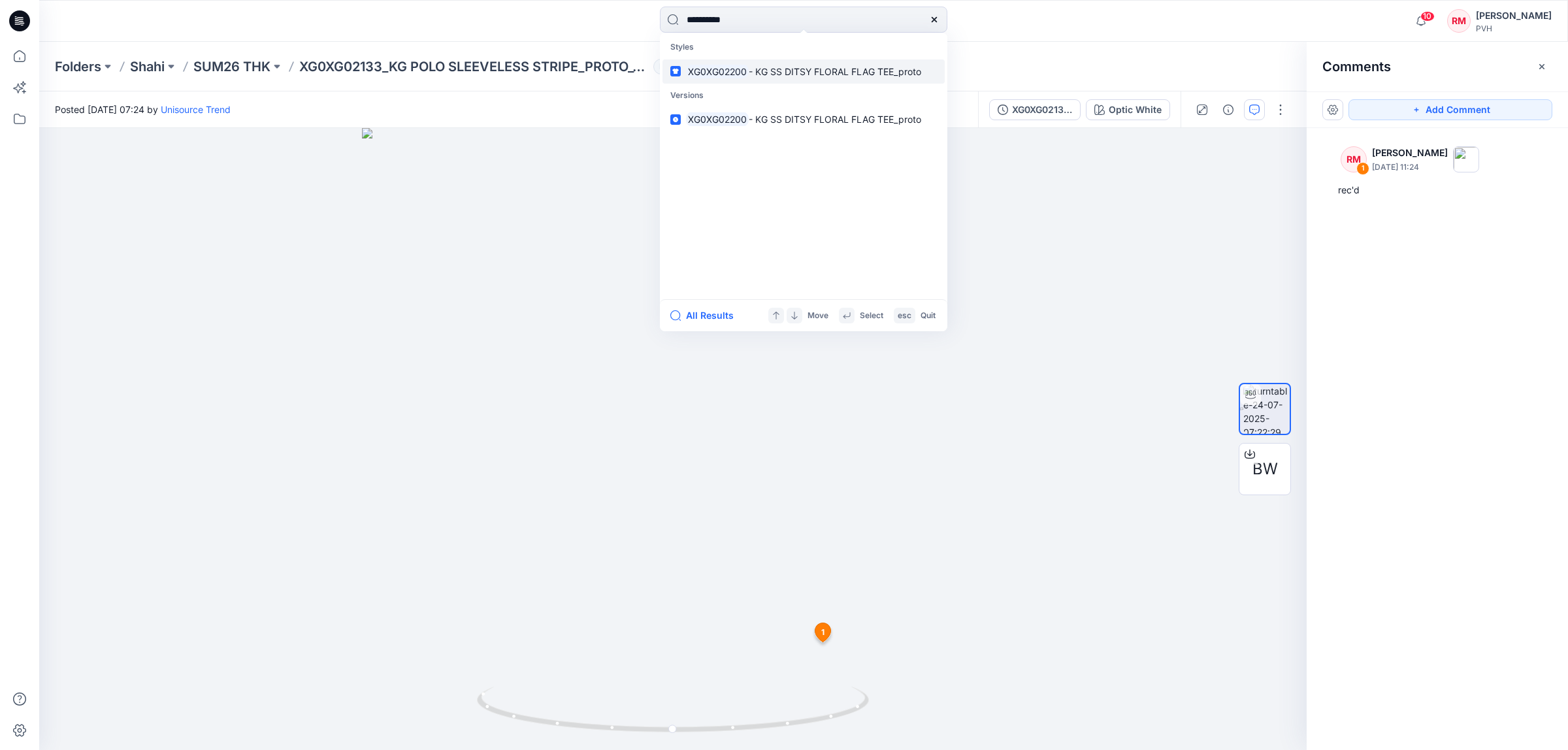
click at [753, 69] on span "- KG SS DITSY FLORAL FLAG TEE_proto" at bounding box center [834, 72] width 172 height 11
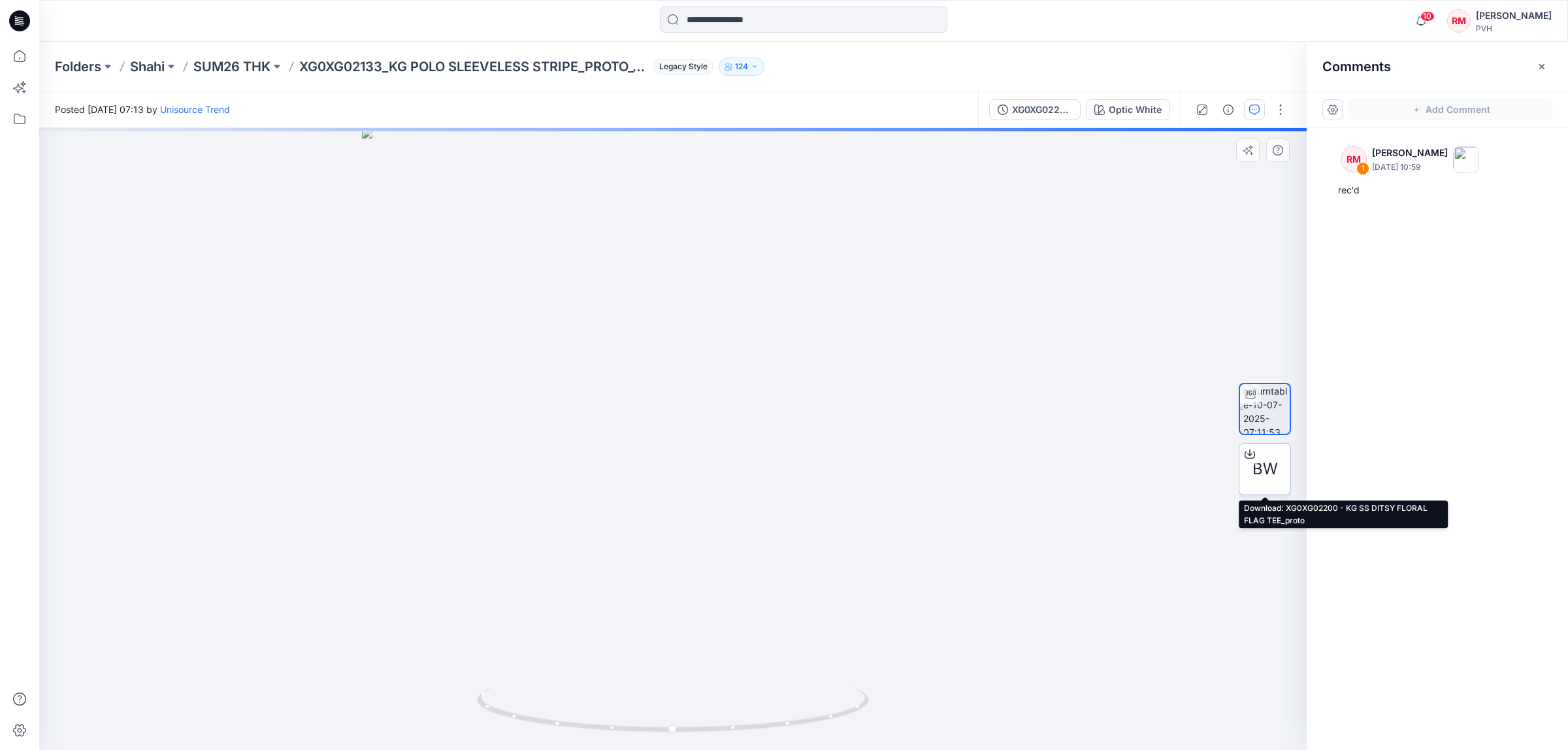
click at [1270, 475] on span "BW" at bounding box center [1265, 468] width 25 height 23
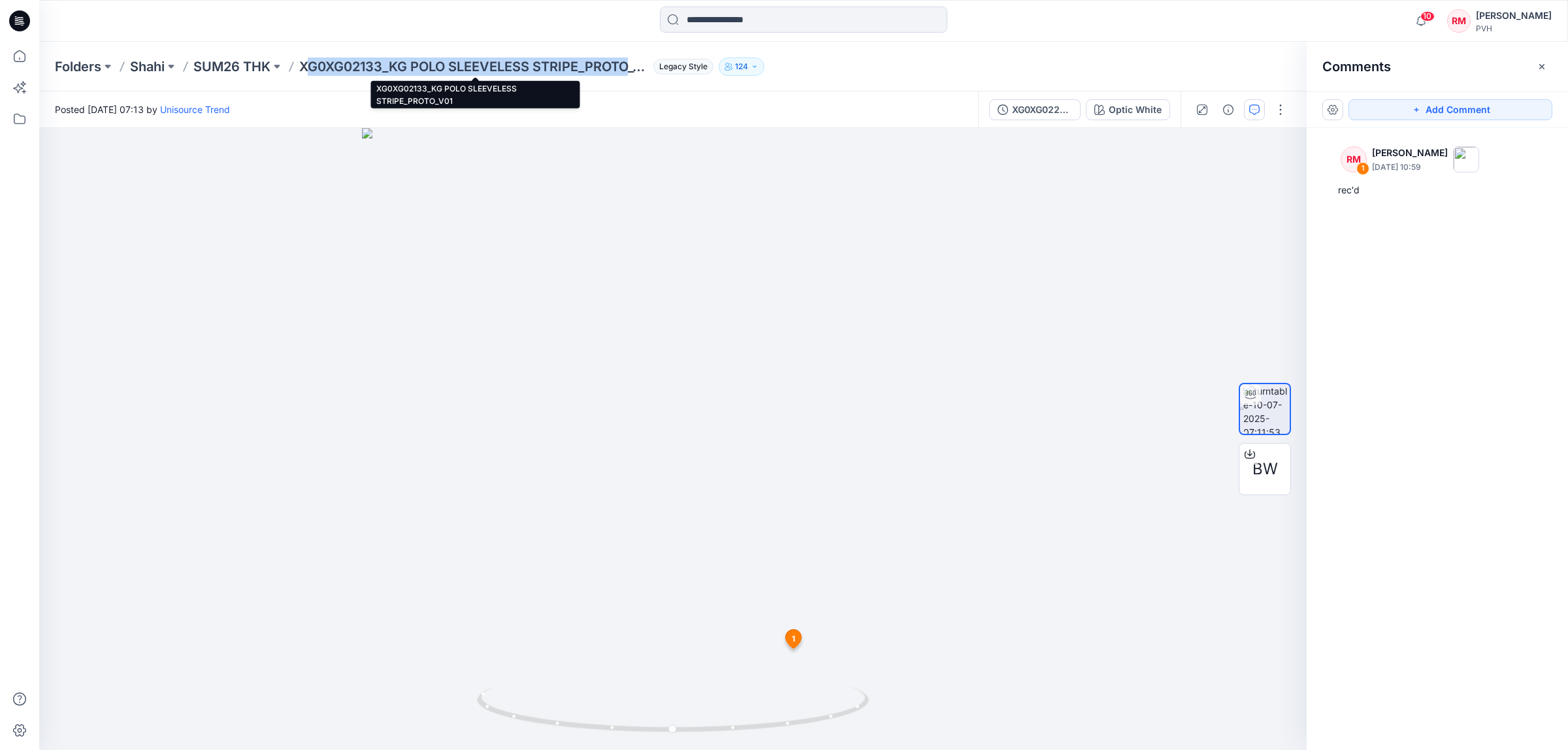
drag, startPoint x: 305, startPoint y: 70, endPoint x: 635, endPoint y: 75, distance: 330.0
click at [635, 75] on p "XG0XG02133_KG POLO SLEEVELESS STRIPE_PROTO_V01" at bounding box center [473, 66] width 349 height 19
click at [772, 14] on input at bounding box center [803, 19] width 287 height 26
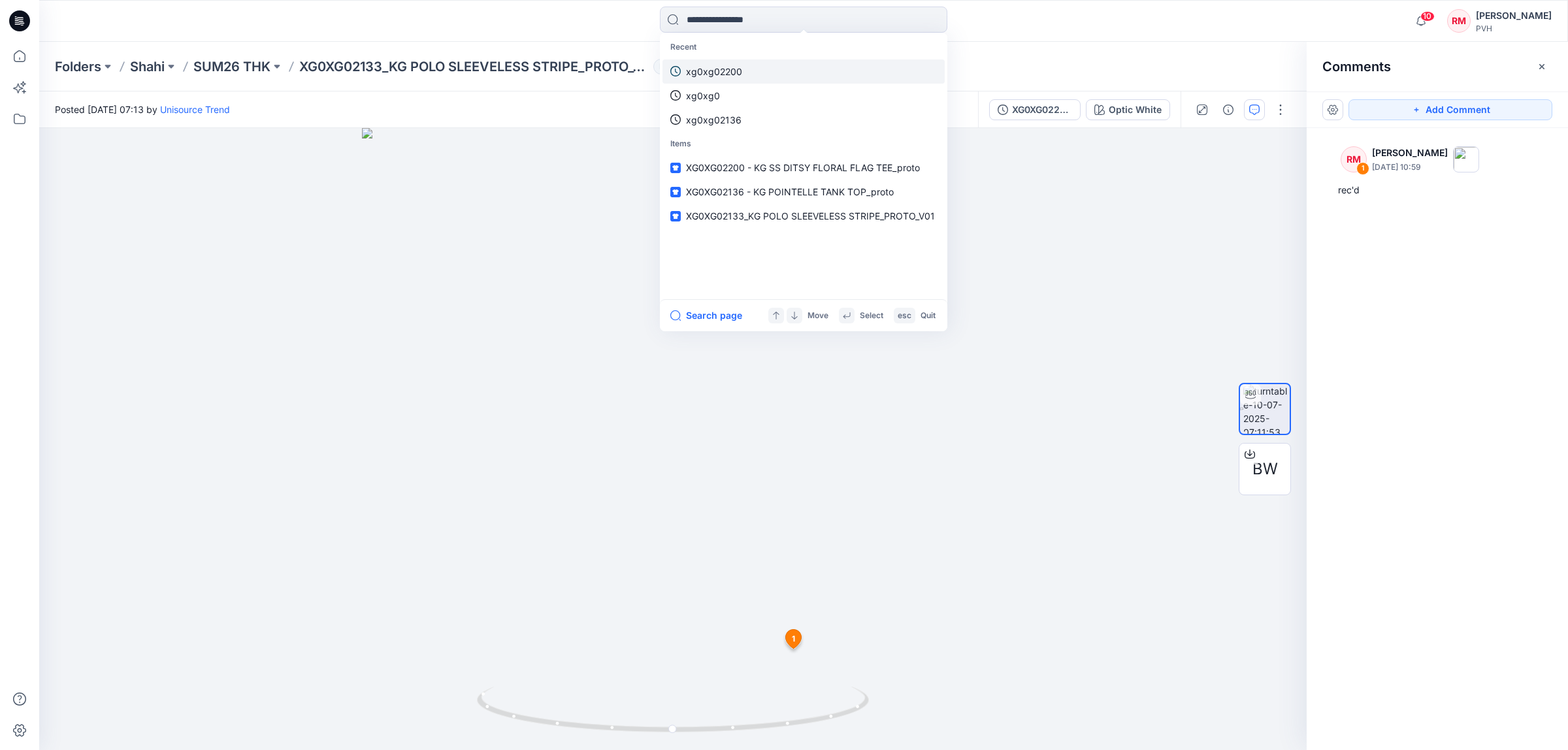
click at [725, 67] on p "xg0xg02200" at bounding box center [714, 71] width 56 height 14
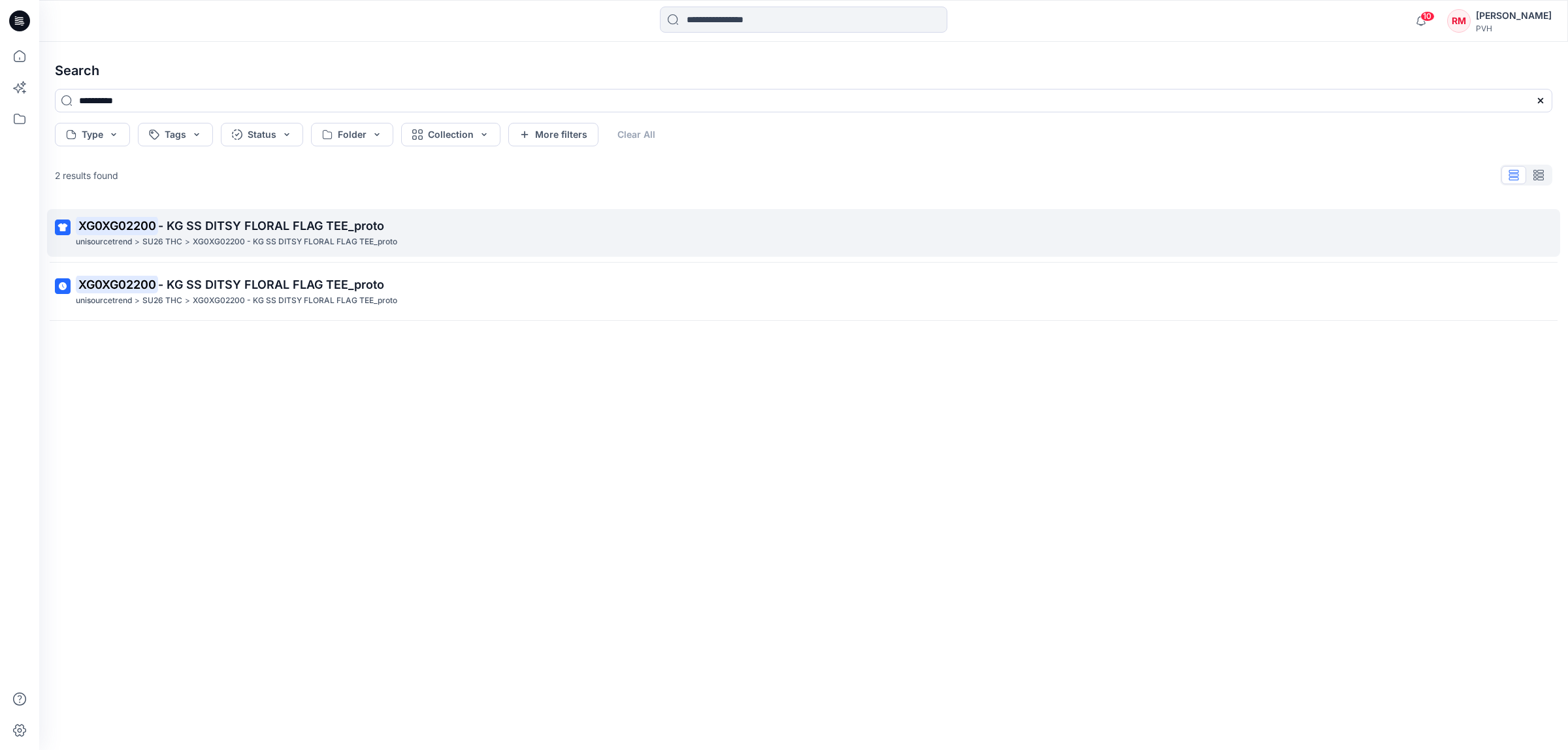
click at [330, 224] on span "- KG SS DITSY FLORAL FLAG TEE_proto" at bounding box center [270, 225] width 226 height 14
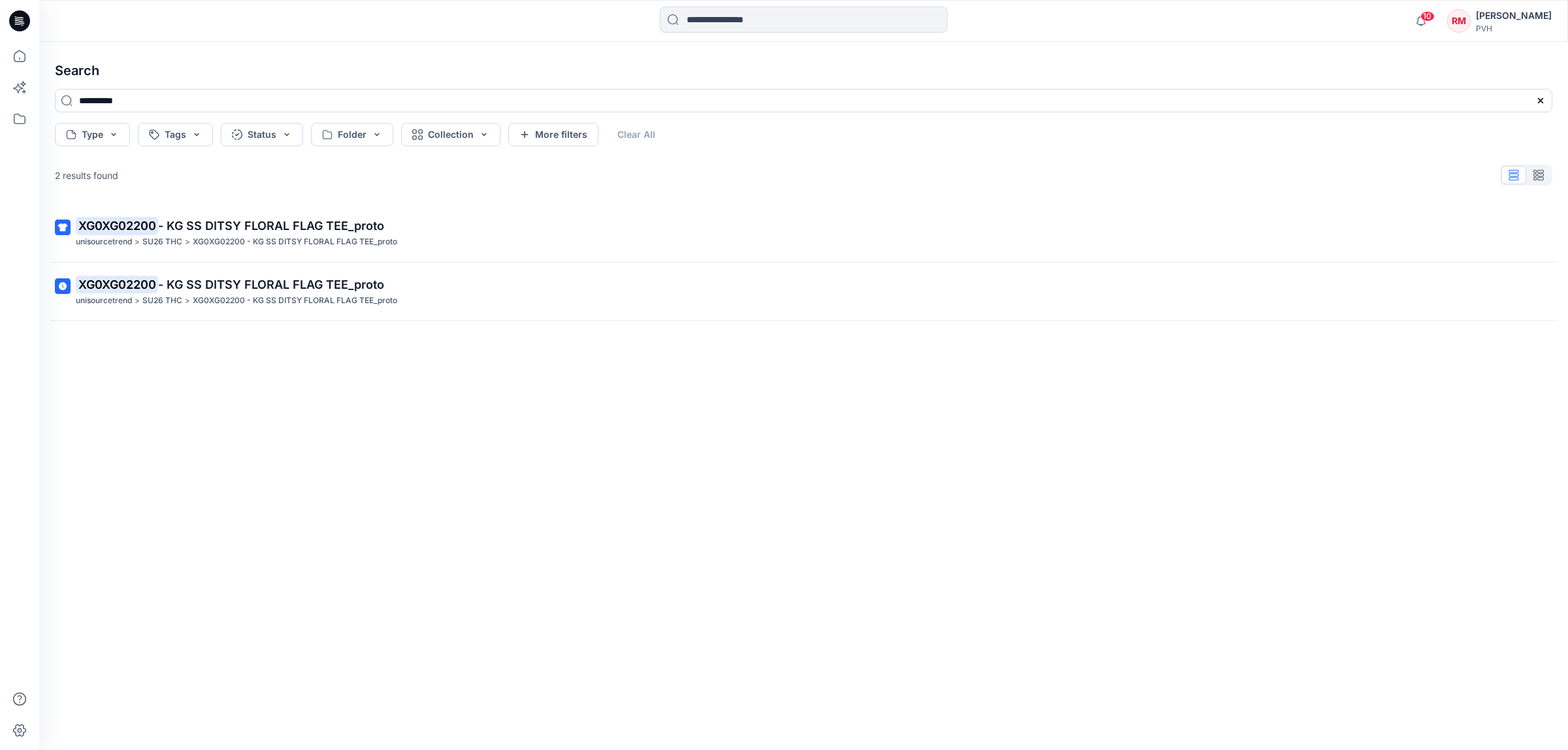
click at [330, 224] on div "**********" at bounding box center [803, 396] width 1528 height 708
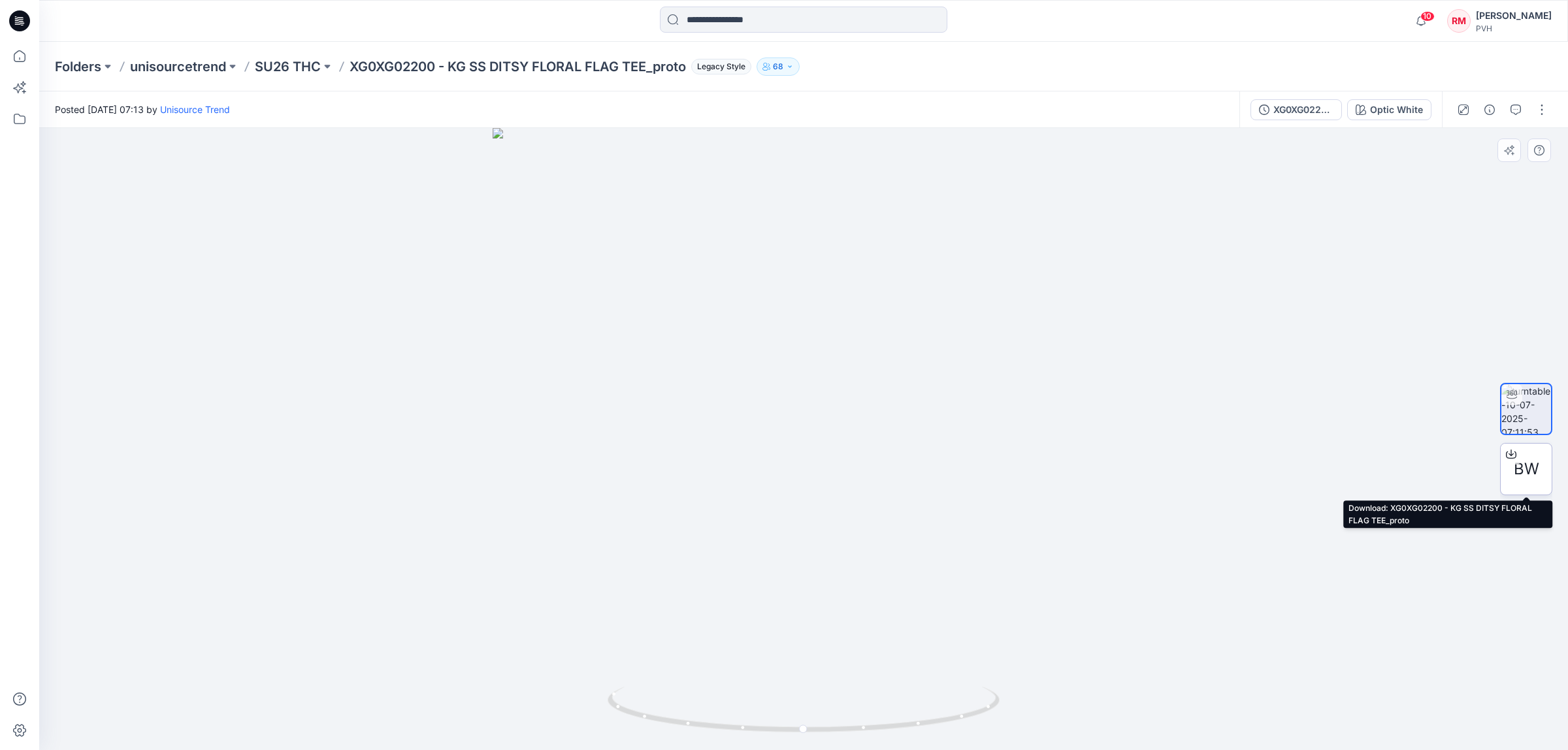
click at [1528, 472] on span "BW" at bounding box center [1526, 468] width 25 height 23
click at [1452, 307] on div at bounding box center [803, 439] width 1528 height 622
click at [1515, 110] on icon "button" at bounding box center [1515, 109] width 11 height 11
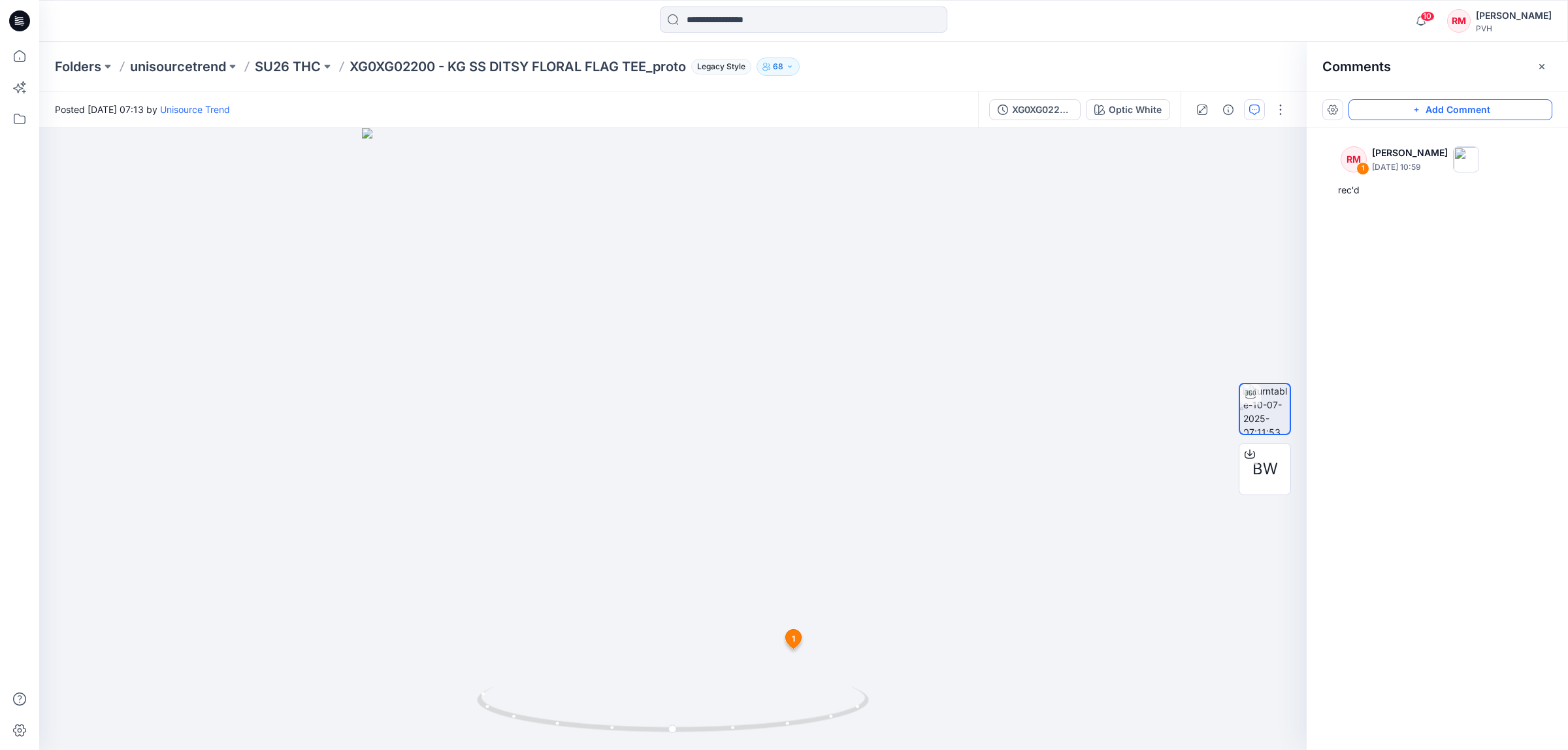
click at [1443, 108] on button "Add Comment" at bounding box center [1450, 110] width 204 height 21
click at [1380, 107] on button "Click on the style to leave a comment" at bounding box center [1450, 110] width 204 height 21
click at [829, 26] on input at bounding box center [803, 19] width 287 height 26
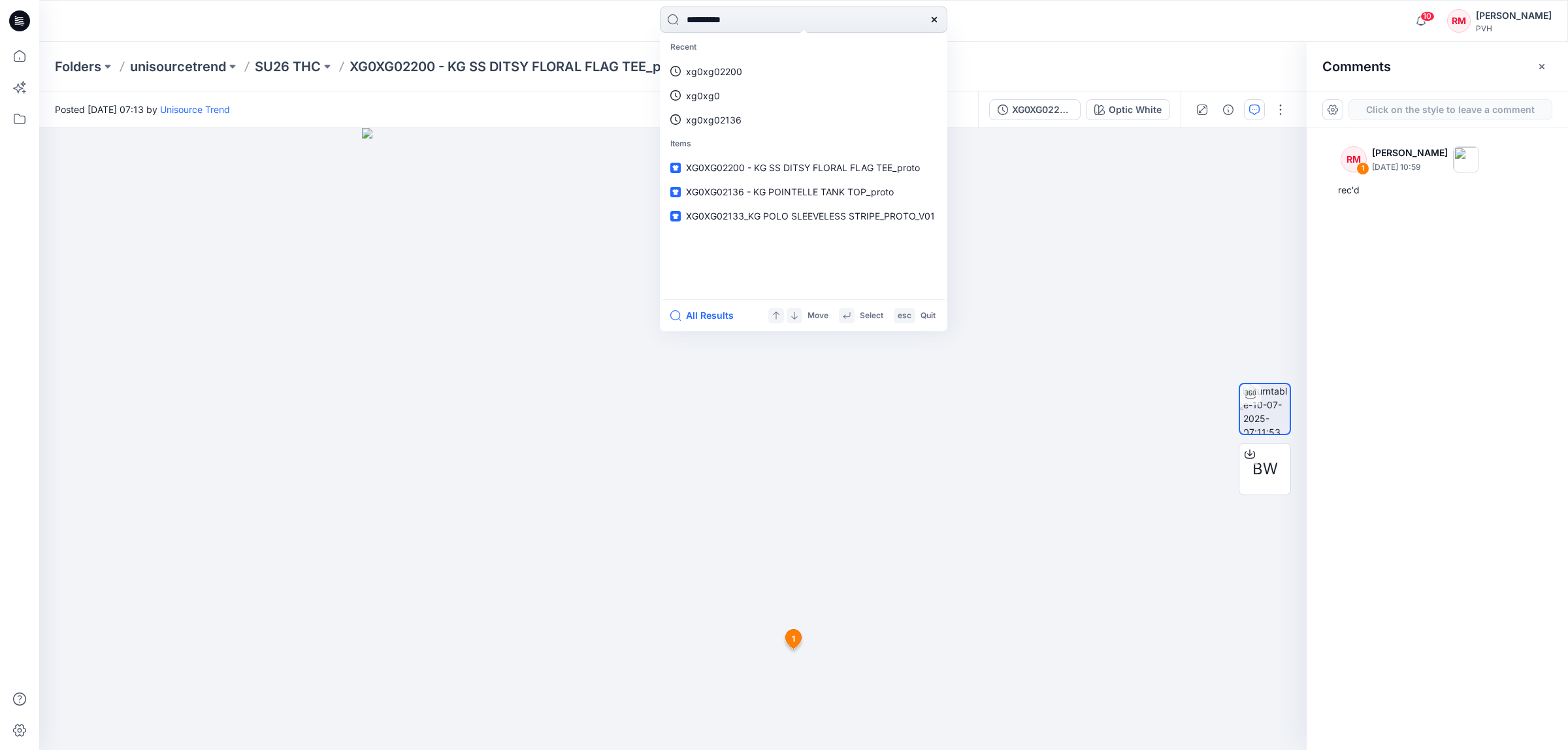
type input "**********"
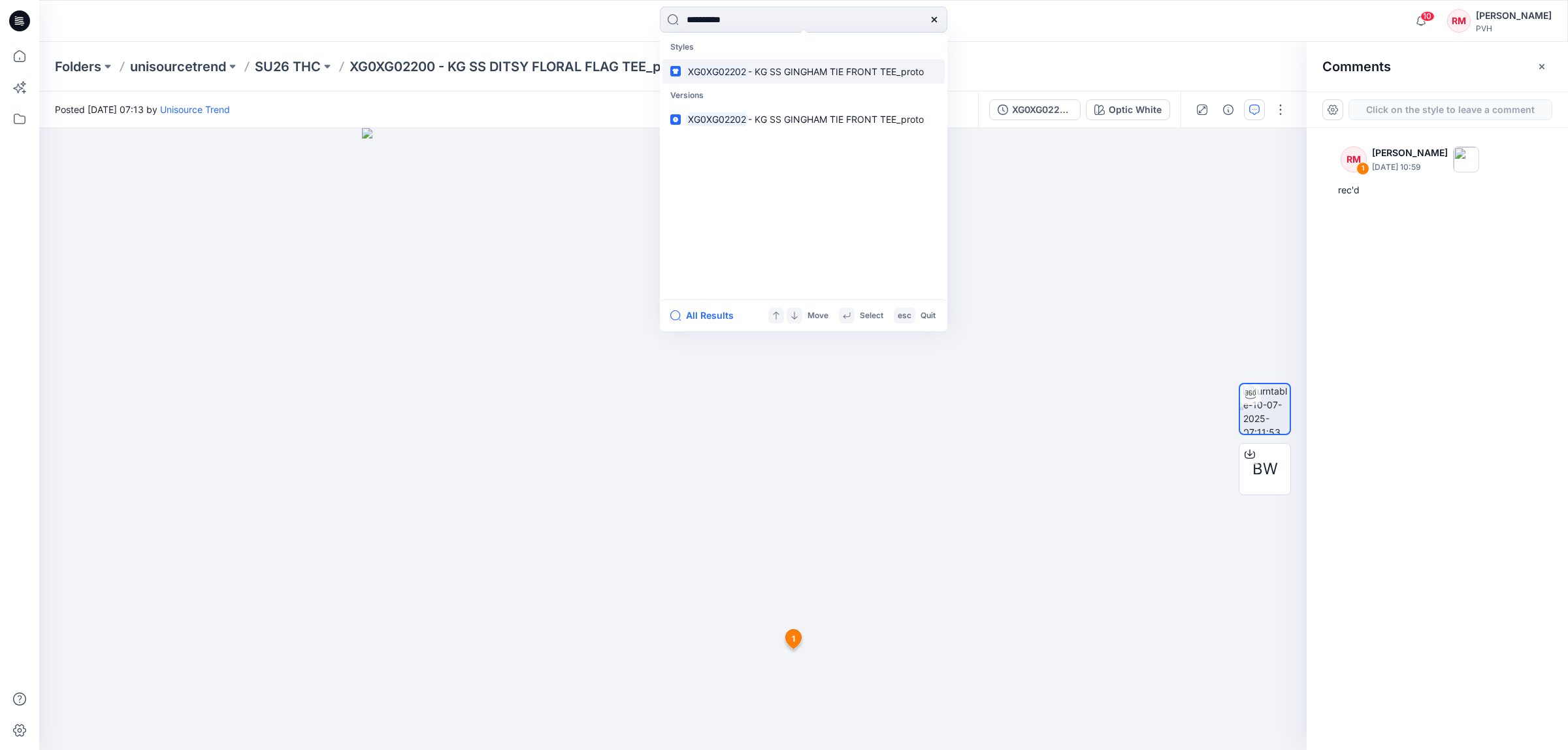
click at [801, 80] on link "XG0XG02202 - KG SS GINGHAM TIE FRONT TEE_proto" at bounding box center [803, 71] width 282 height 24
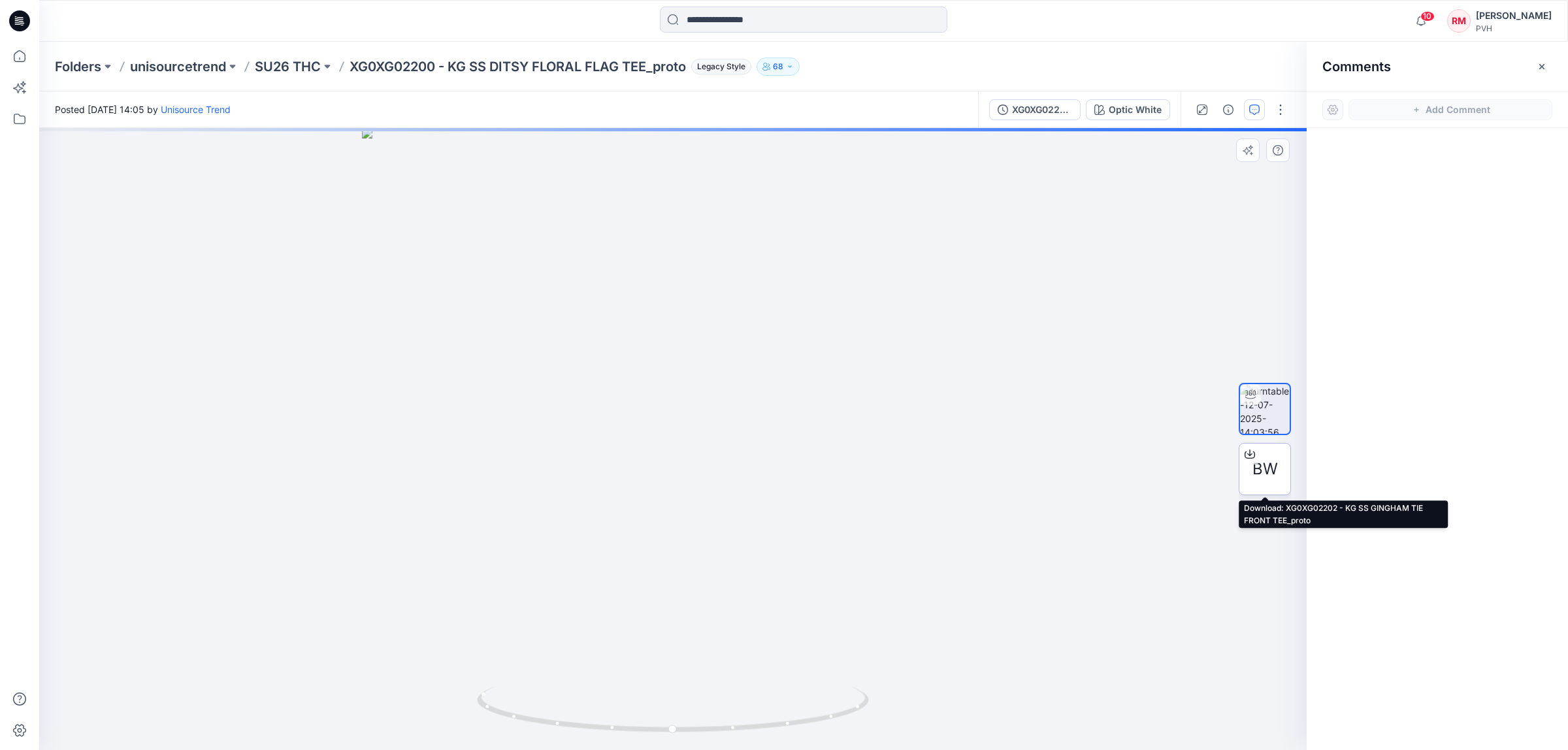
click at [1269, 476] on span "BW" at bounding box center [1265, 468] width 25 height 23
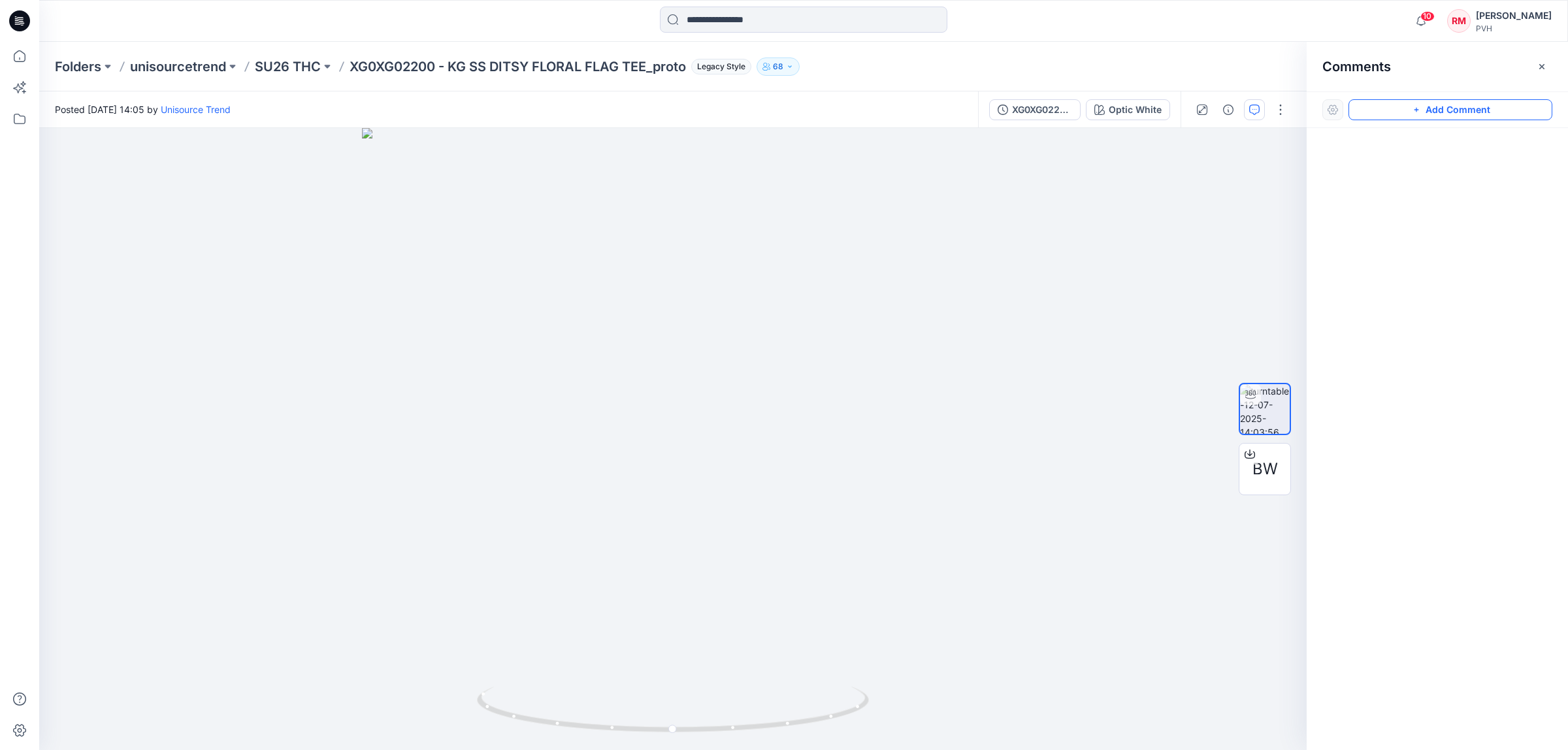
click at [1453, 109] on button "Add Comment" at bounding box center [1450, 110] width 204 height 21
click at [778, 568] on div "1" at bounding box center [672, 439] width 1267 height 622
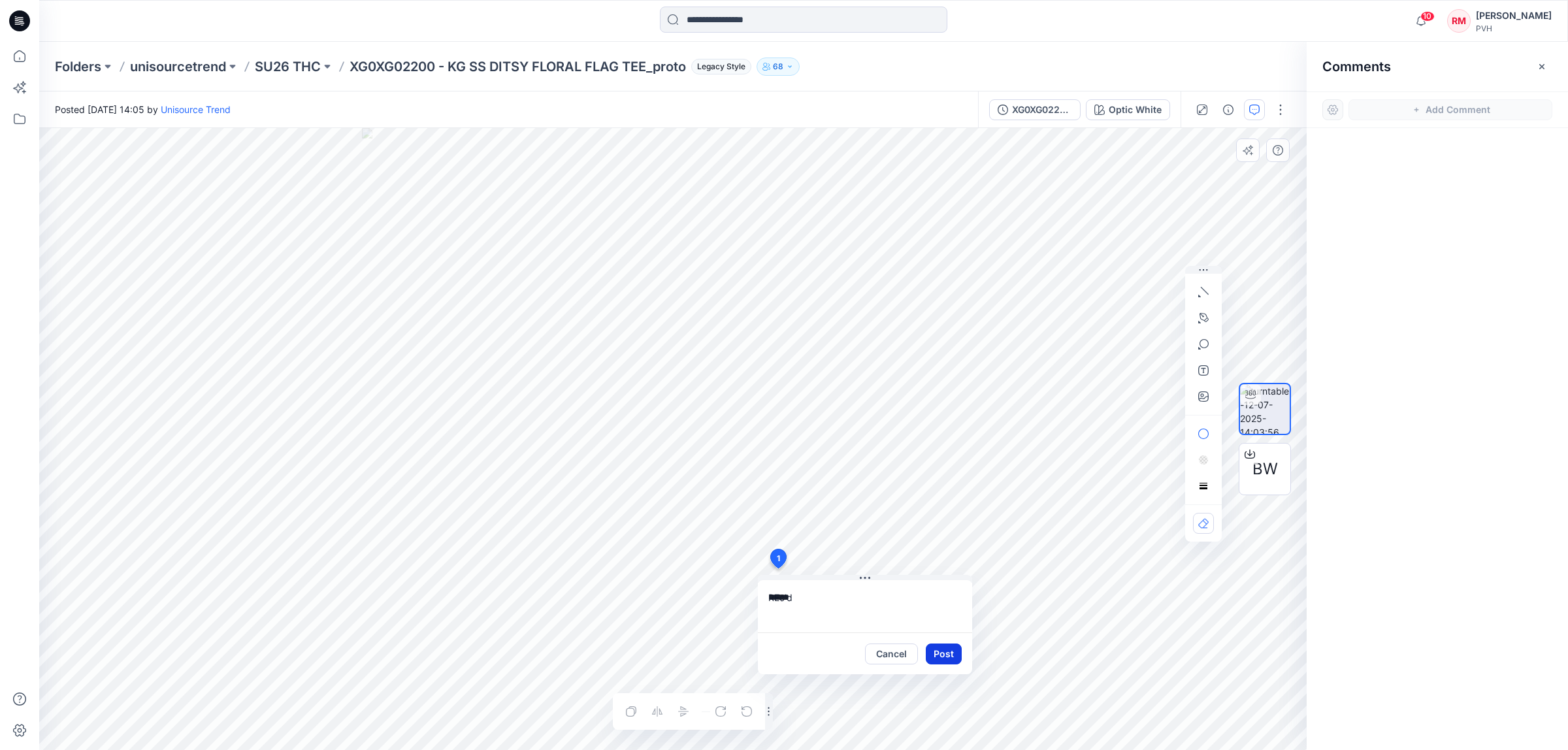
type textarea "*****"
click at [933, 658] on button "Post" at bounding box center [943, 654] width 36 height 21
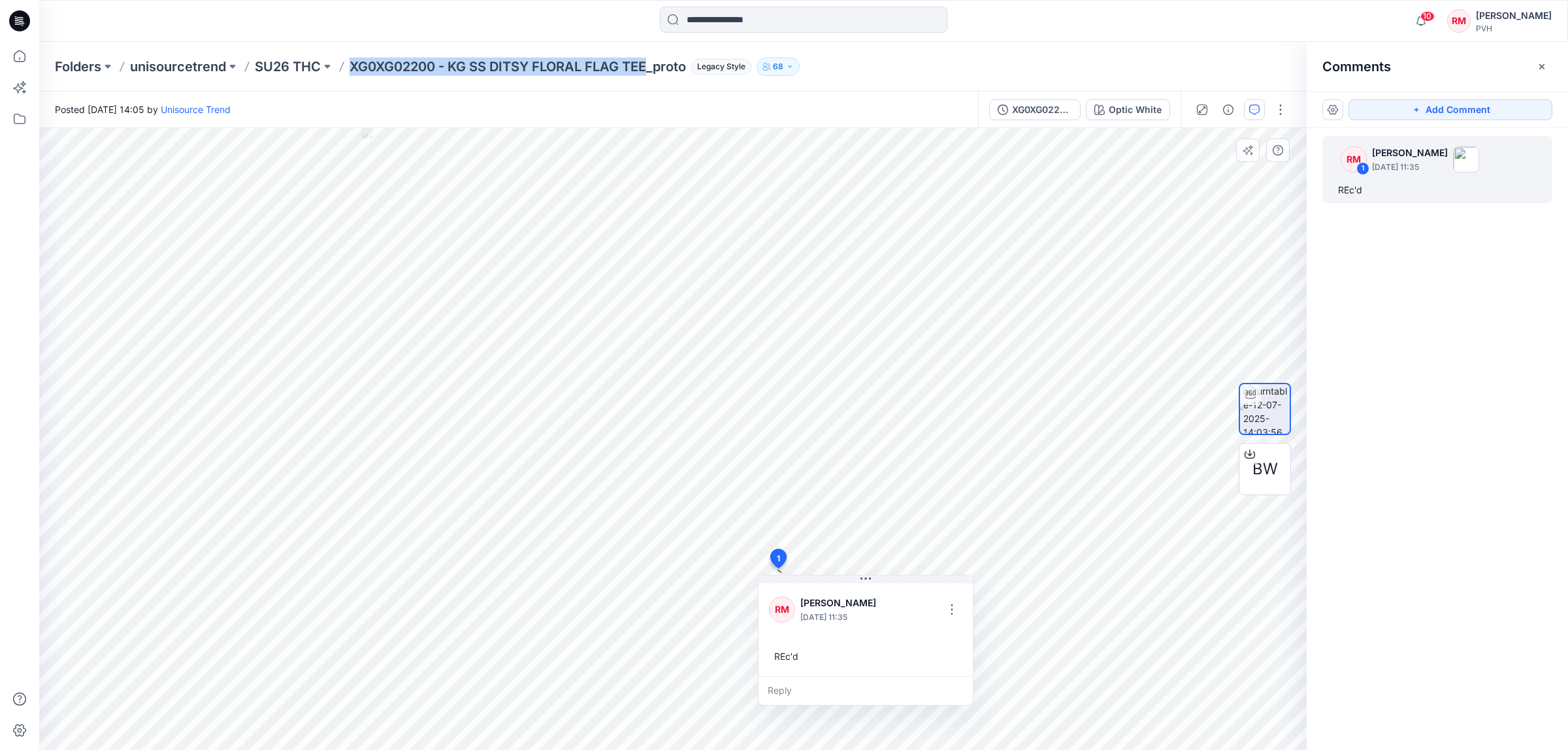
drag, startPoint x: 351, startPoint y: 70, endPoint x: 650, endPoint y: 80, distance: 299.2
click at [650, 80] on div "Folders unisourcetrend SU26 THC XG0XG02200 - KG SS DITSY FLORAL FLAG TEE_proto …" at bounding box center [803, 66] width 1528 height 49
copy p "XG0XG02200 - KG SS DITSY FLORAL FLAG TEE"
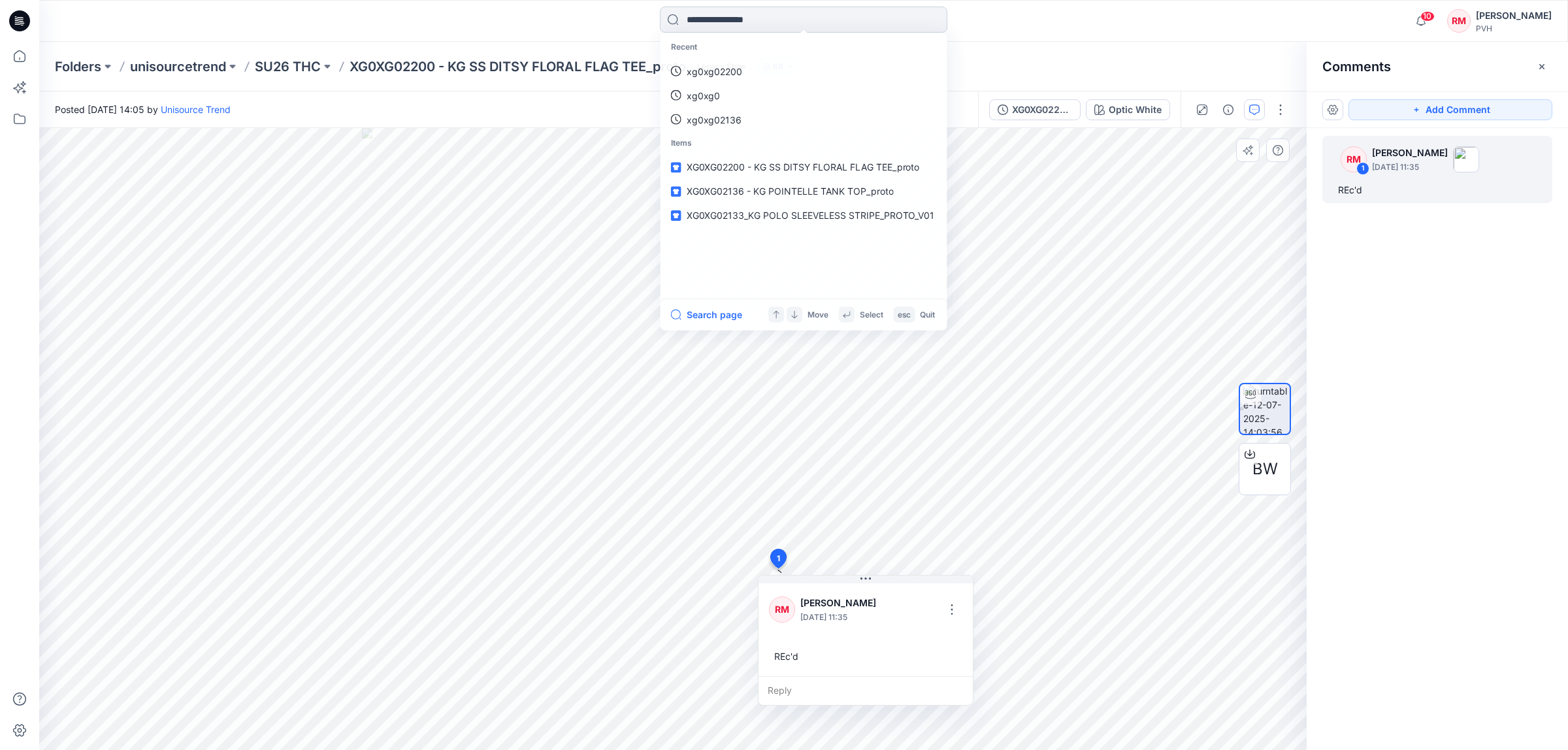
click at [727, 15] on input at bounding box center [803, 19] width 287 height 26
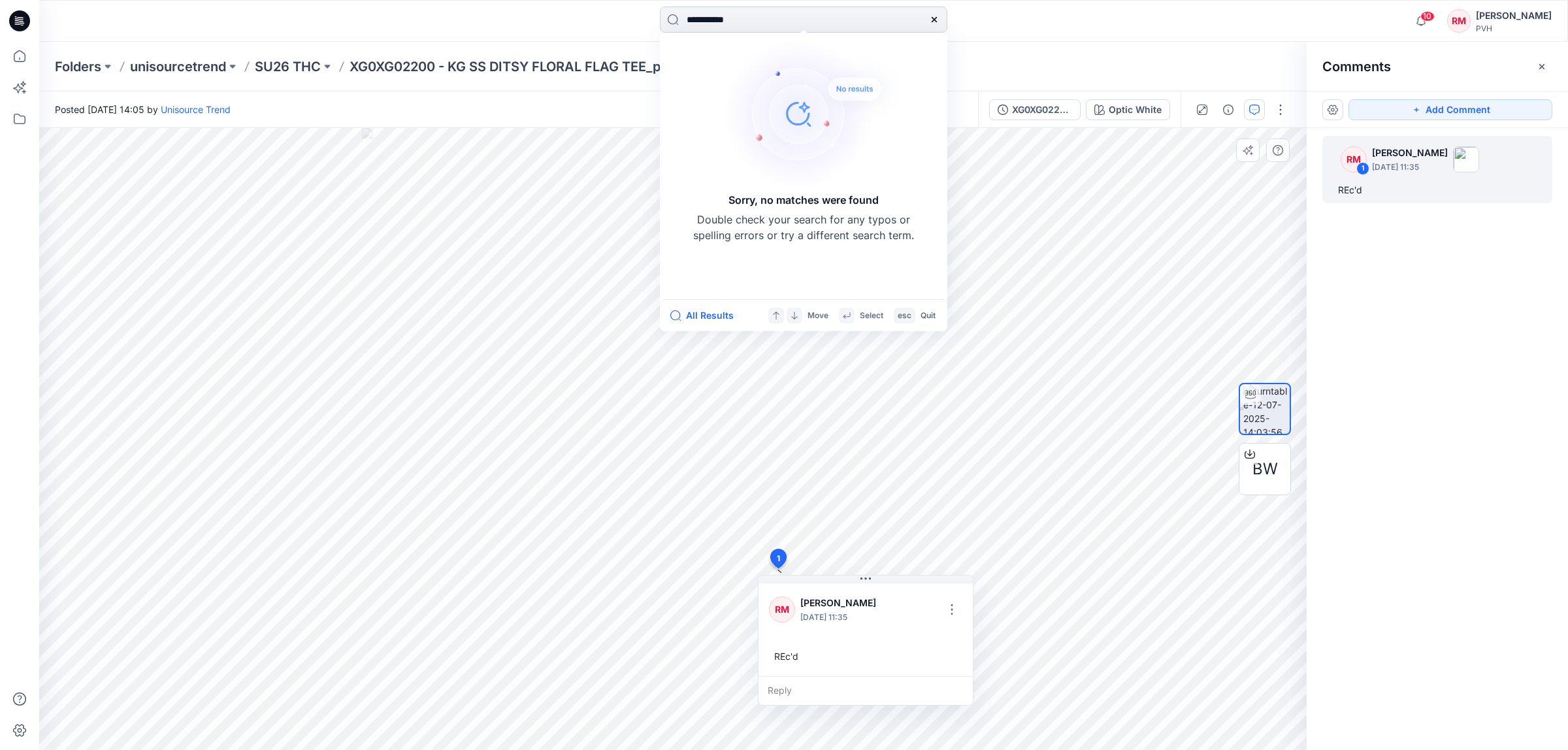
click at [778, 22] on input "**********" at bounding box center [803, 19] width 287 height 26
type input "**********"
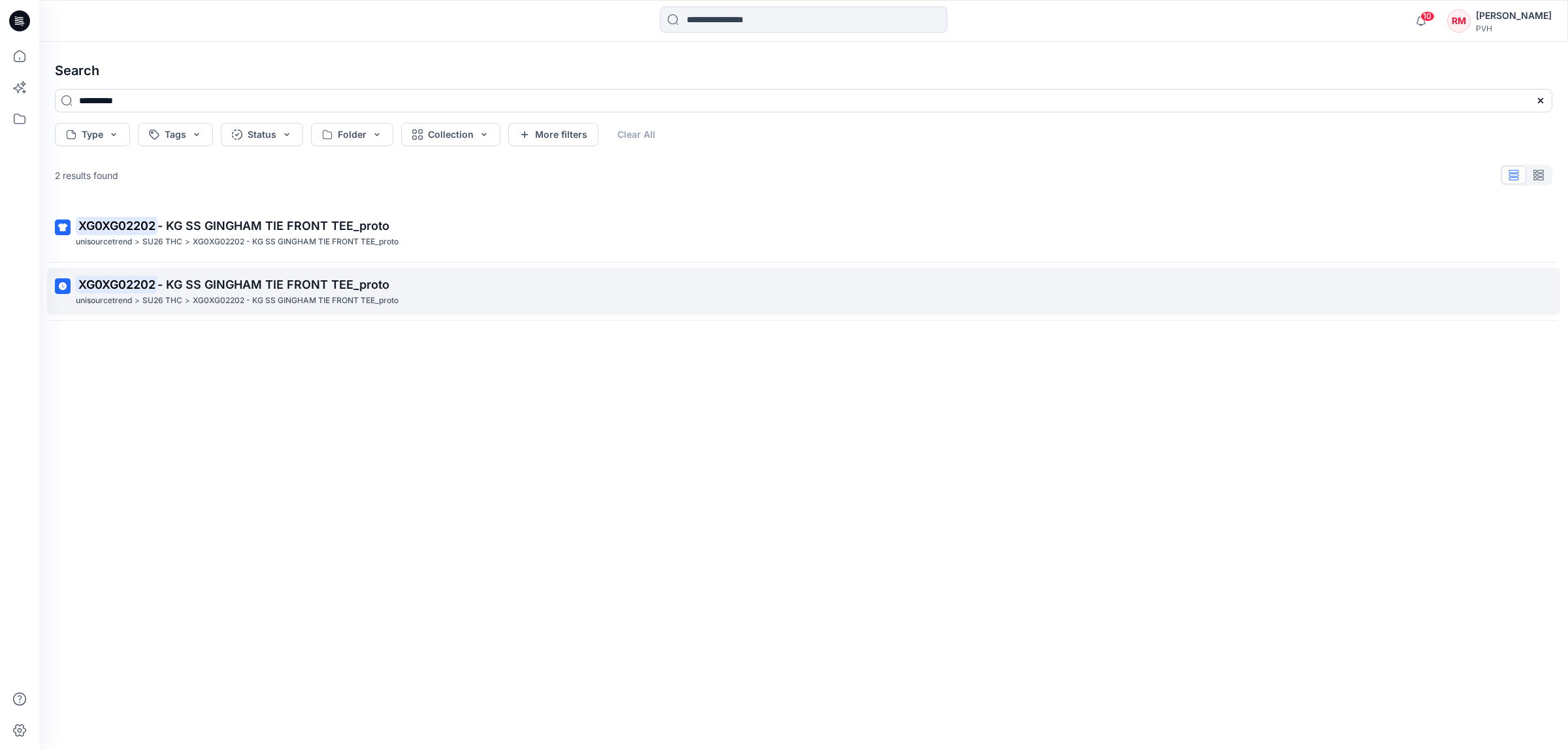
click at [303, 294] on p "XG0XG02202 - KG SS GINGHAM TIE FRONT TEE_proto" at bounding box center [803, 285] width 1453 height 19
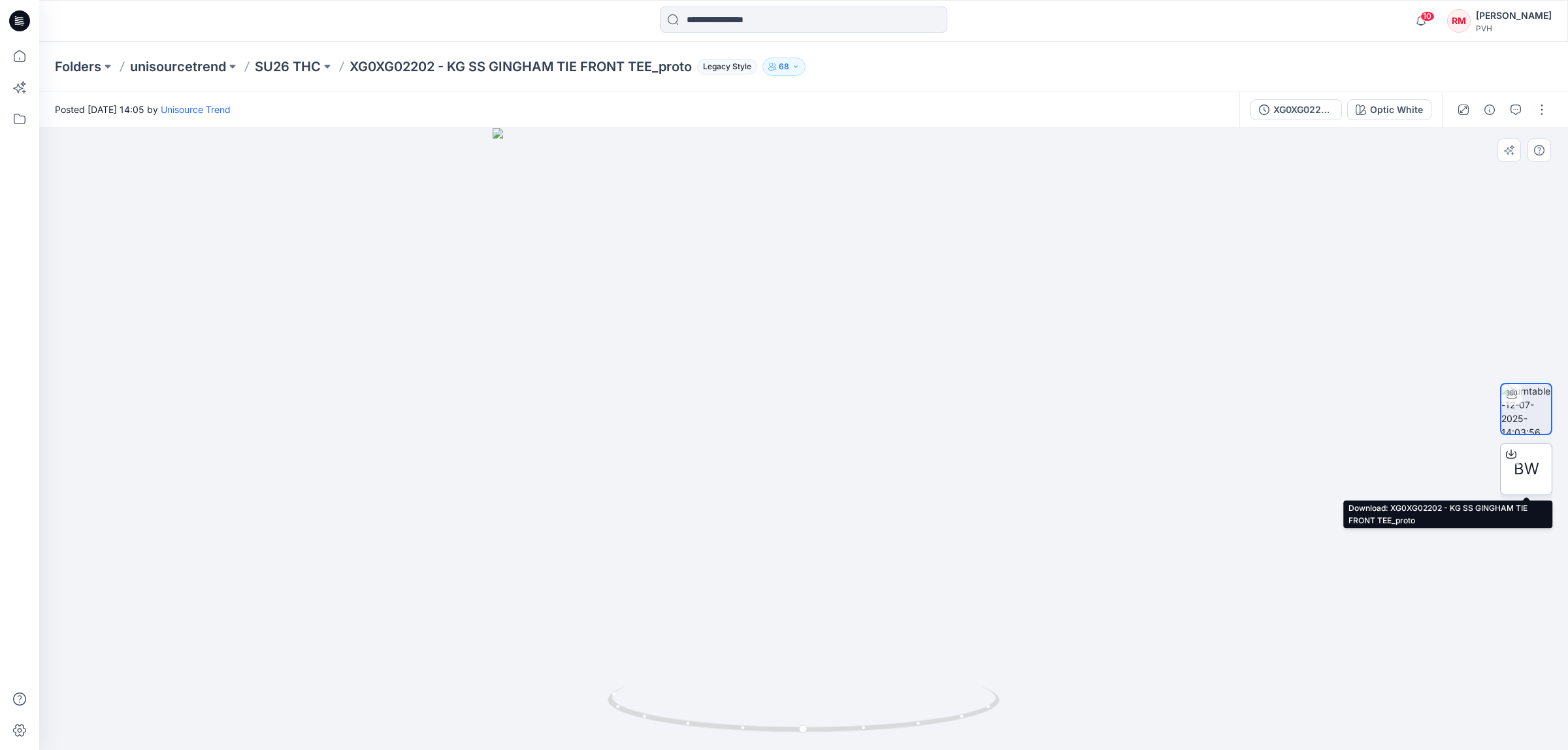
click at [1501, 477] on div "BW" at bounding box center [1526, 468] width 53 height 53
click at [1409, 324] on div at bounding box center [803, 439] width 1528 height 622
click at [1515, 104] on icon "button" at bounding box center [1515, 109] width 11 height 11
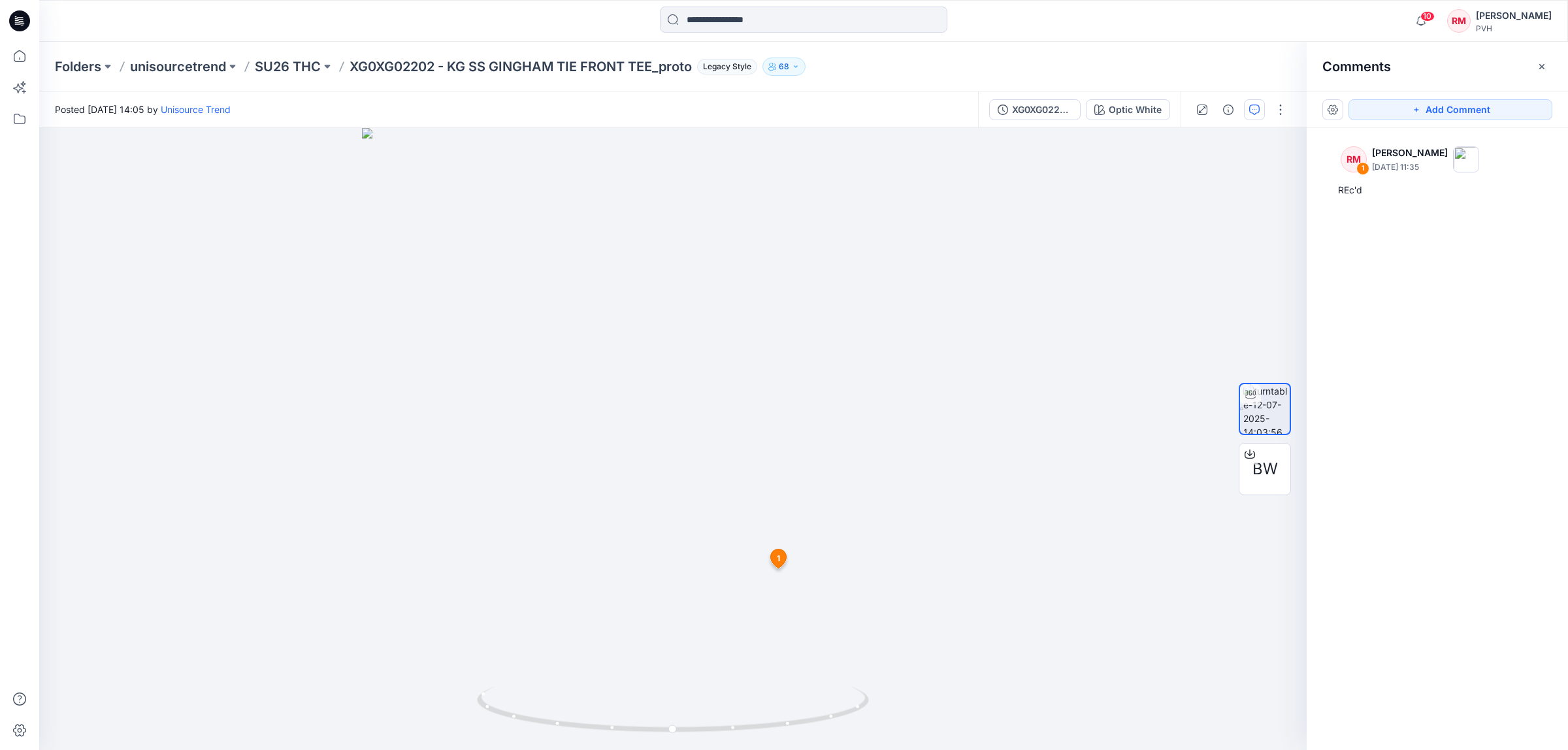
click at [1460, 362] on div "RM 1 [PERSON_NAME] [DATE] 11:35 REc'd" at bounding box center [1437, 414] width 261 height 574
click at [769, 23] on input at bounding box center [803, 19] width 287 height 26
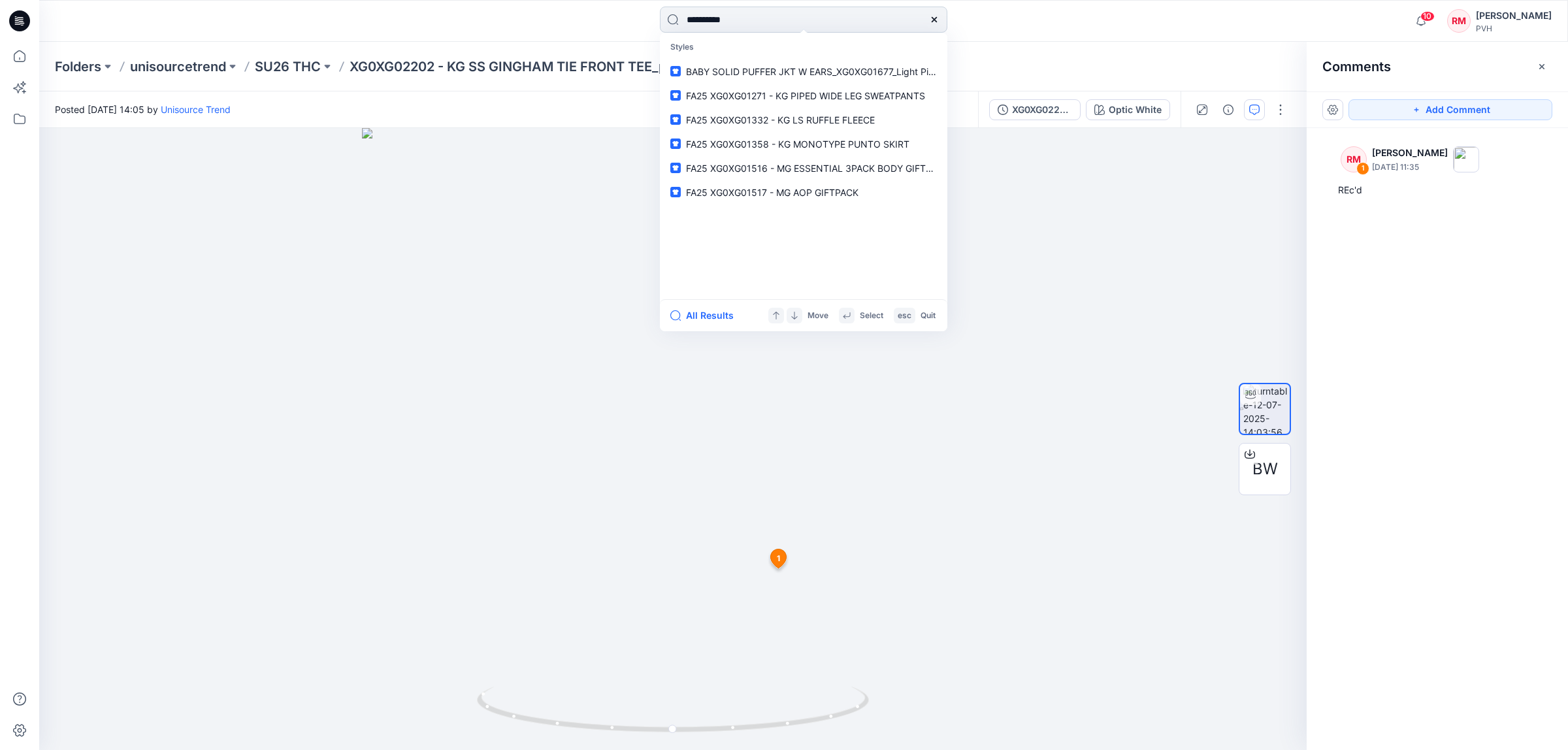
type input "**********"
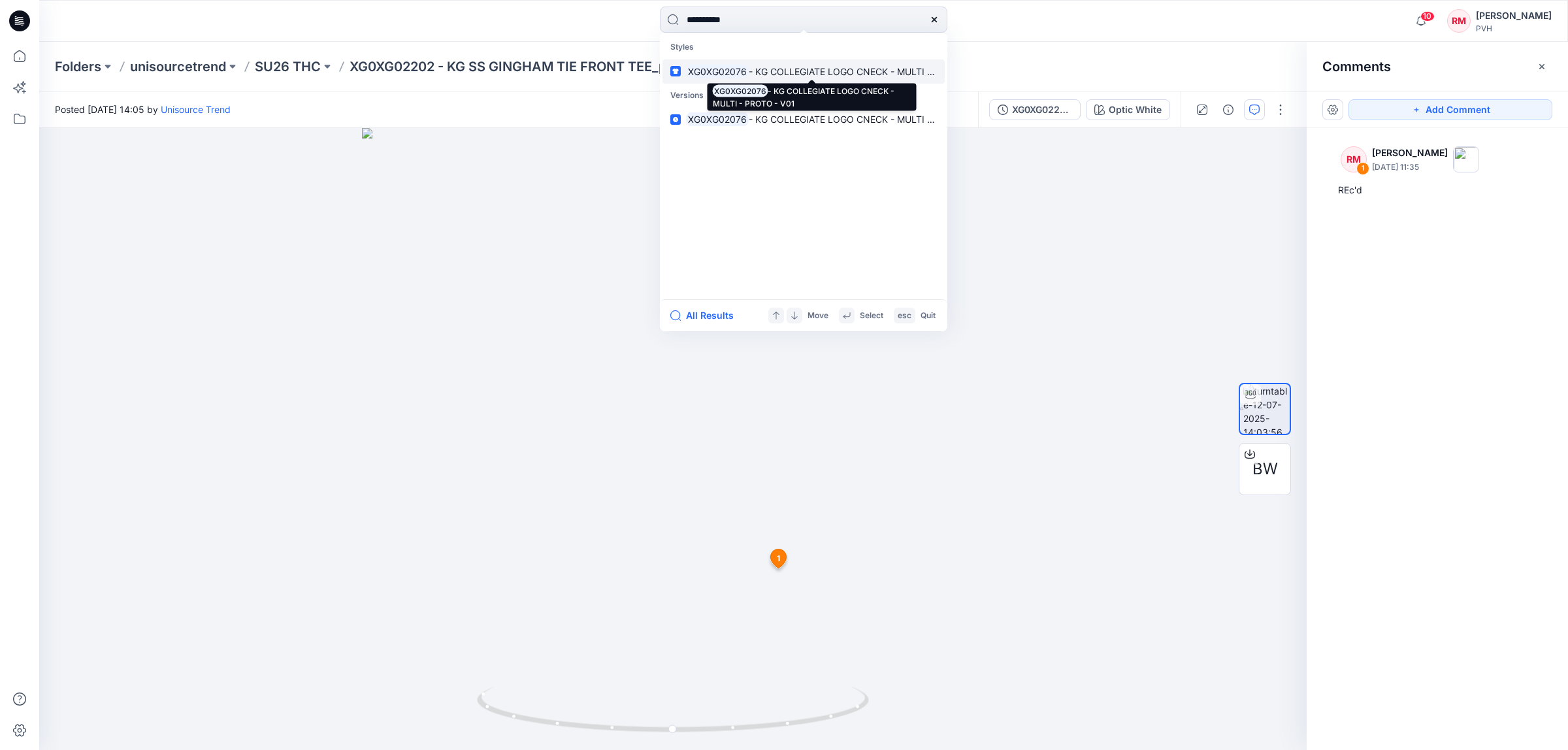
click at [732, 72] on mark "XG0XG02076" at bounding box center [718, 71] width 63 height 15
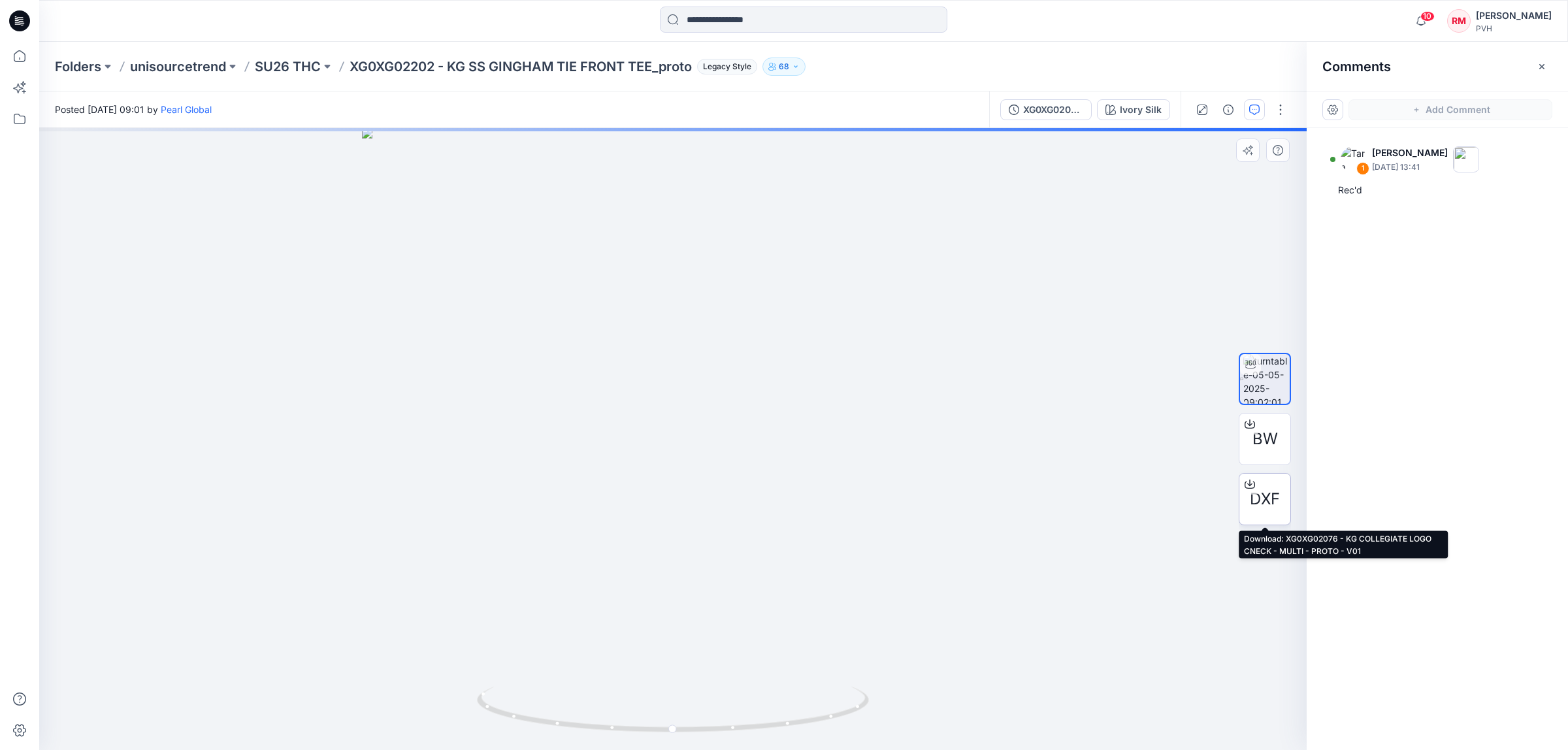
click at [1264, 497] on span "DXF" at bounding box center [1265, 498] width 30 height 23
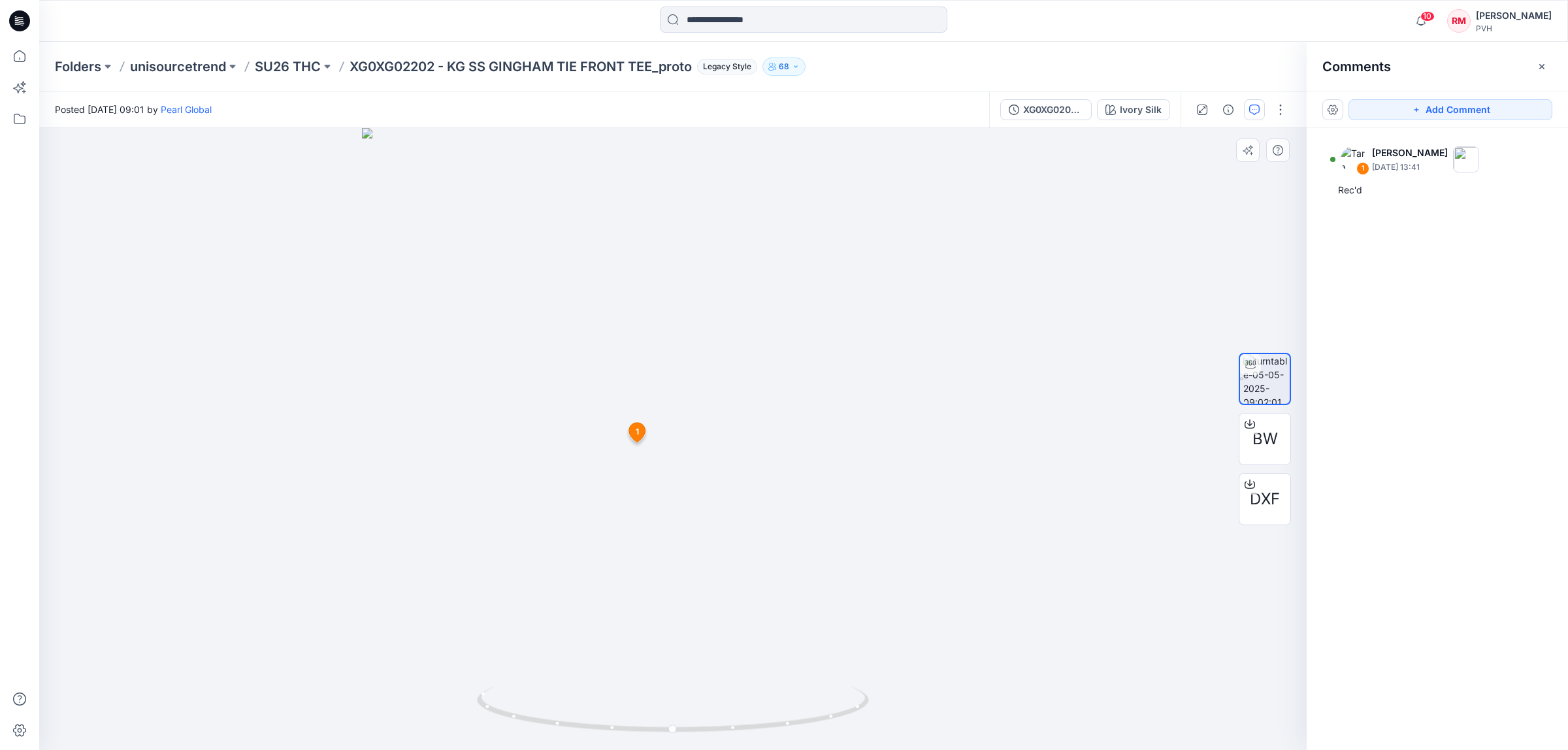
click at [1153, 368] on div at bounding box center [672, 439] width 1267 height 622
click at [896, 22] on input at bounding box center [803, 19] width 287 height 26
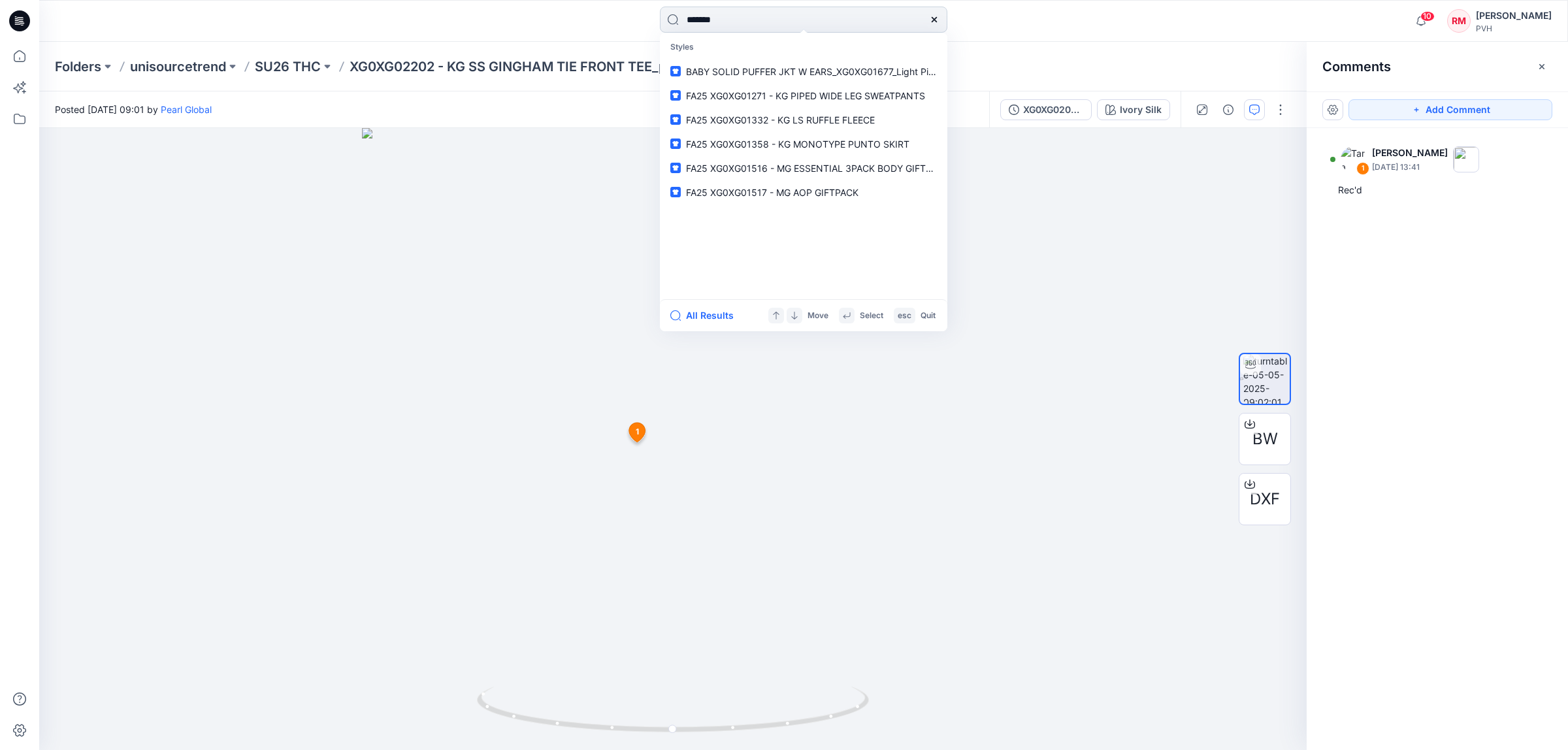
type input "*******"
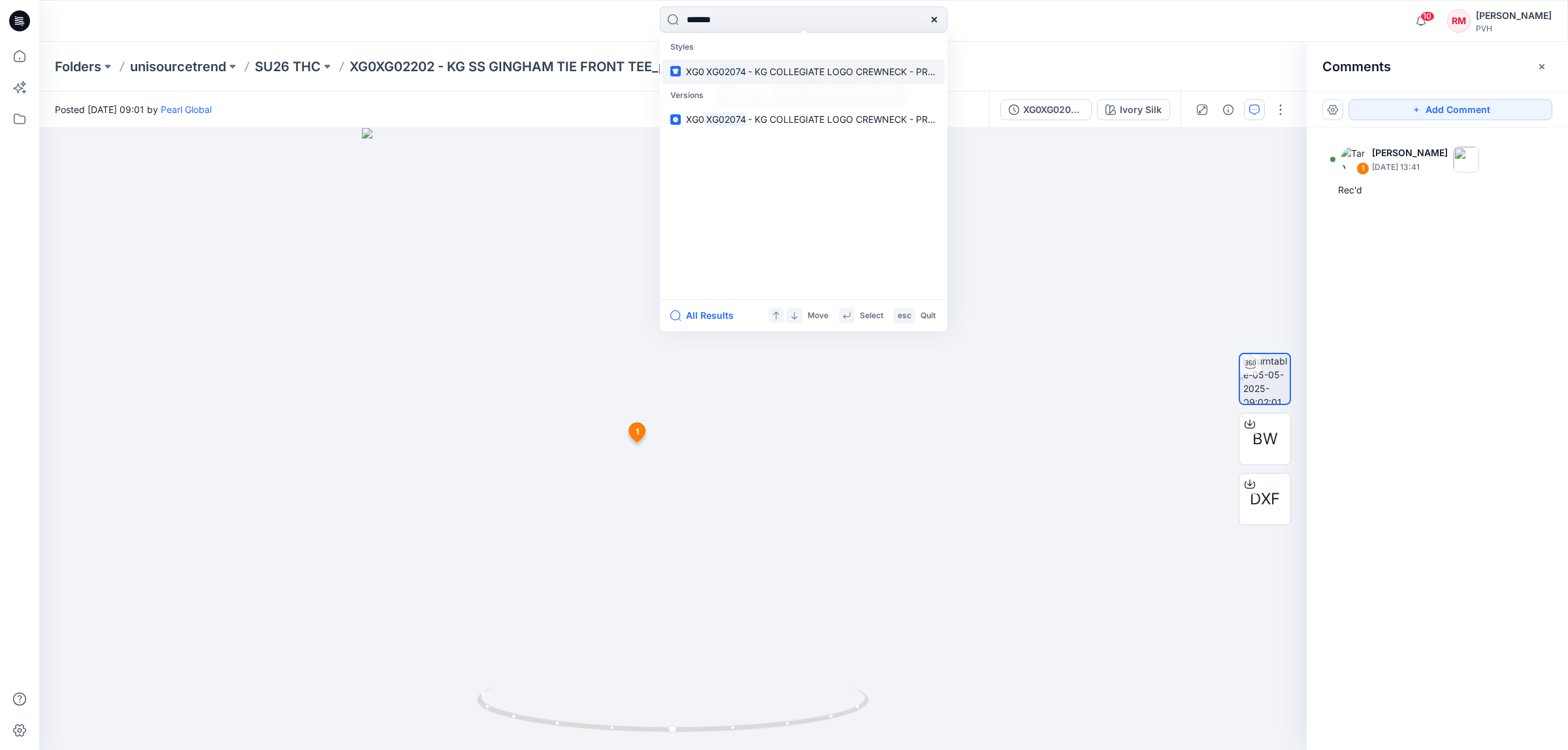
click at [744, 70] on mark "XG02074" at bounding box center [726, 71] width 44 height 15
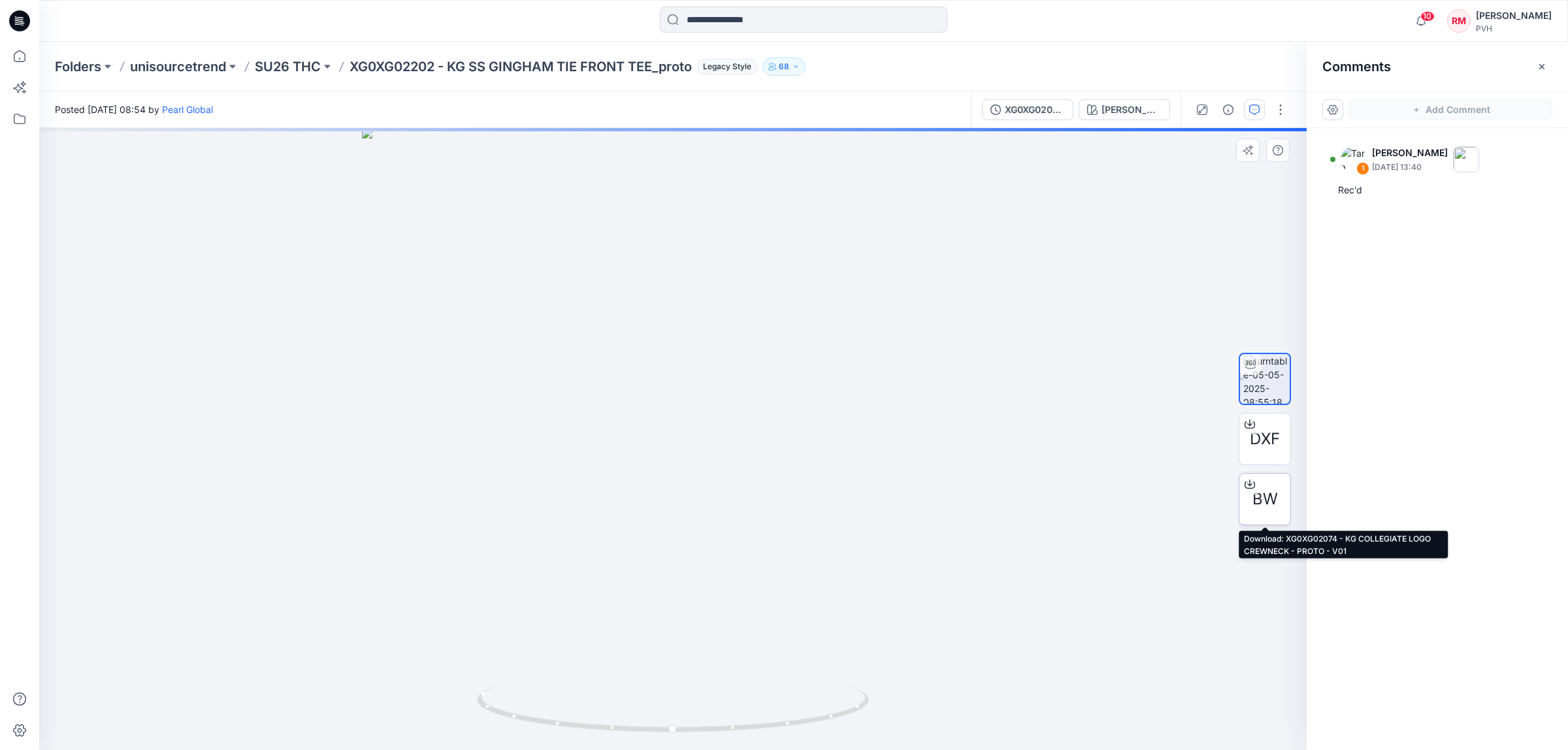
click at [1268, 506] on span "BW" at bounding box center [1265, 498] width 25 height 23
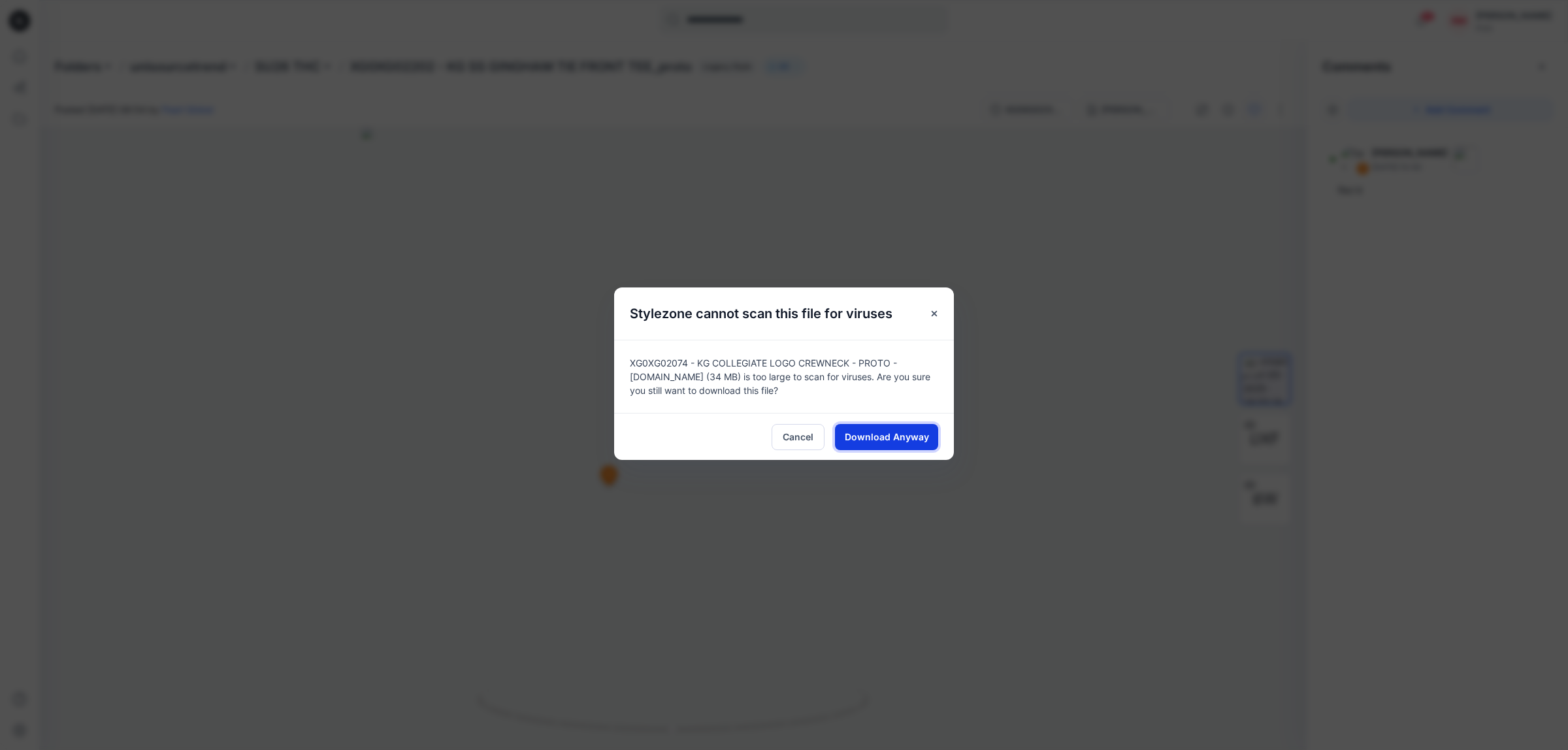
click at [885, 439] on span "Download Anyway" at bounding box center [887, 436] width 84 height 14
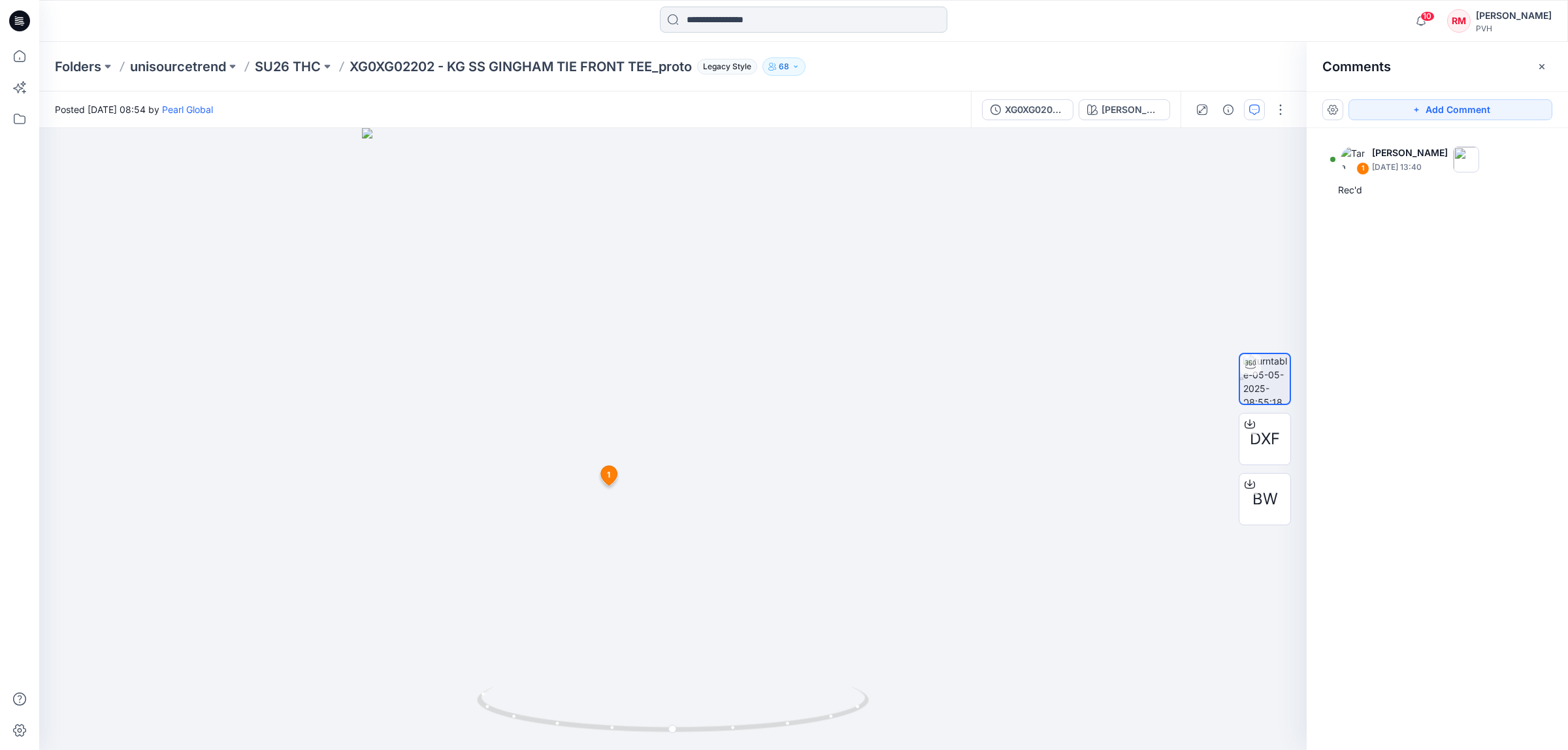
click at [873, 14] on input at bounding box center [803, 19] width 287 height 26
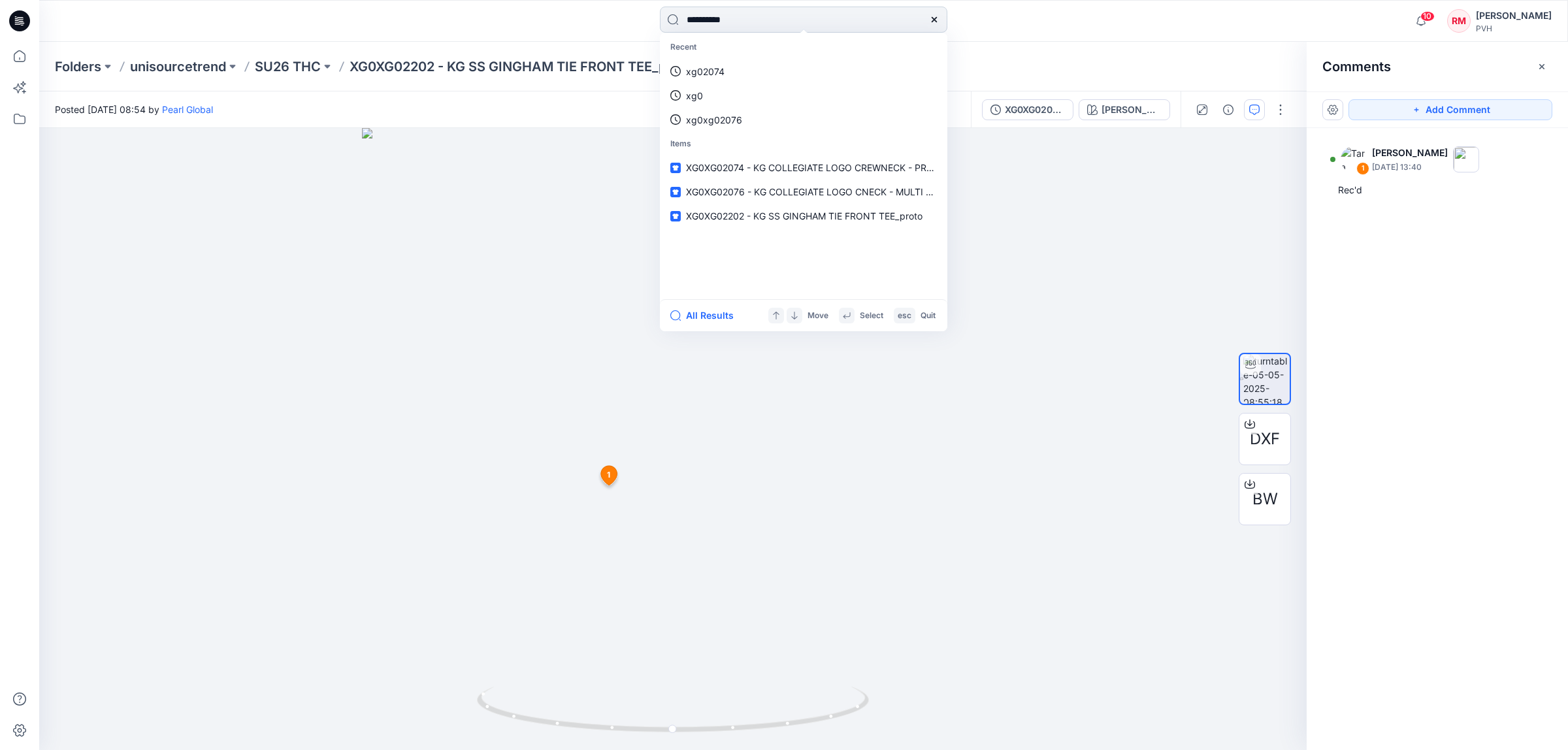
type input "**********"
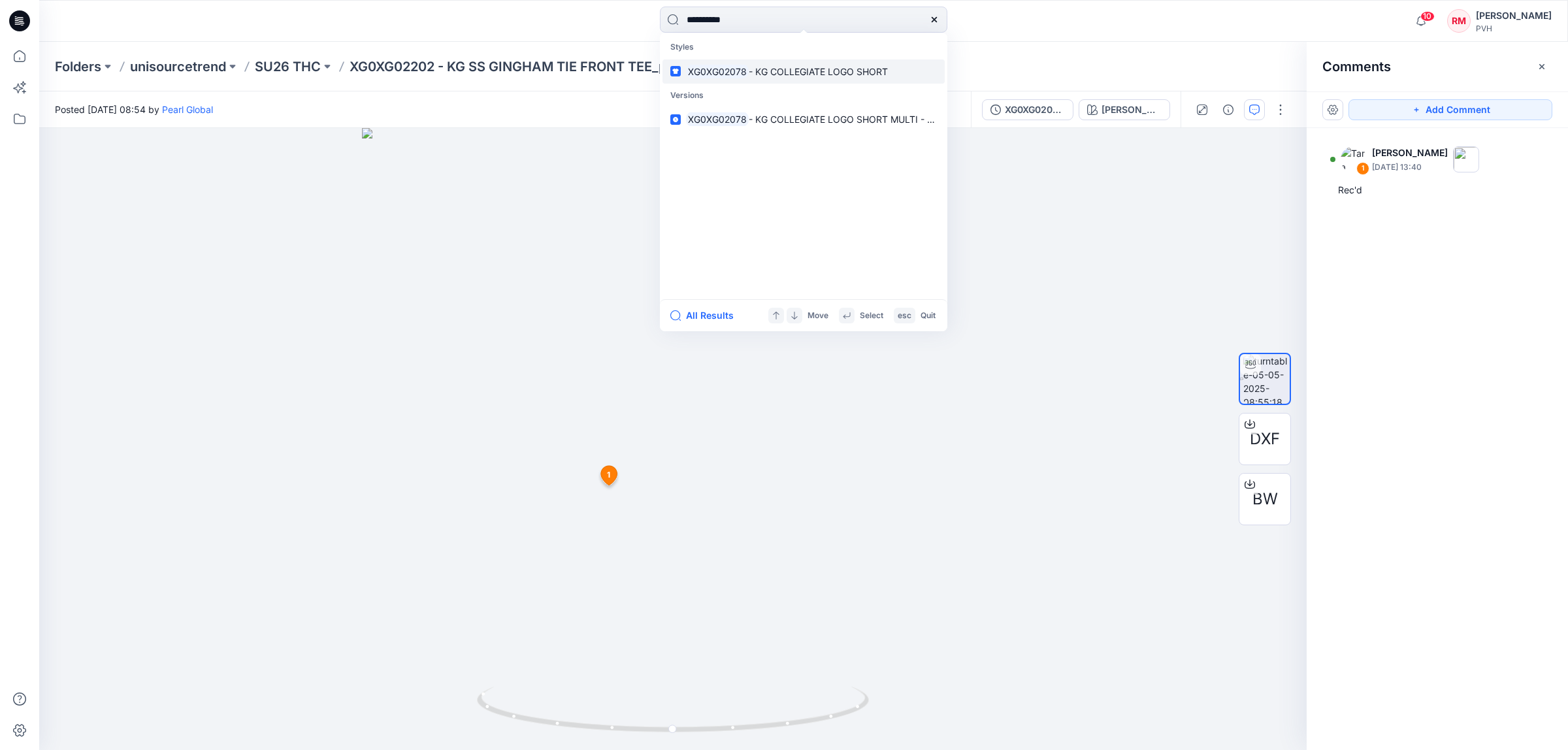
click at [805, 73] on span "- KG COLLEGIATE LOGO SHORT" at bounding box center [818, 72] width 139 height 11
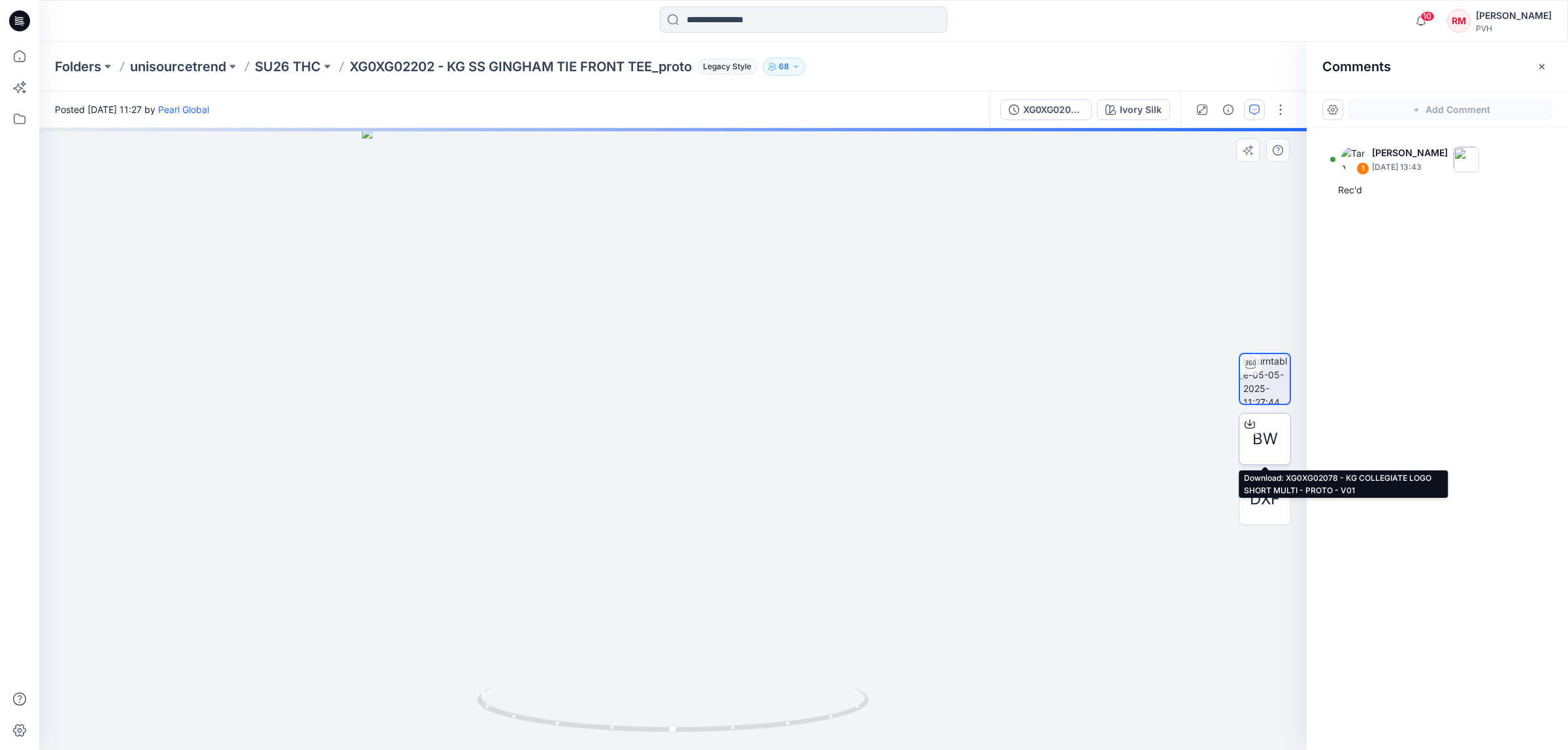
click at [1282, 441] on div "BW" at bounding box center [1265, 439] width 53 height 53
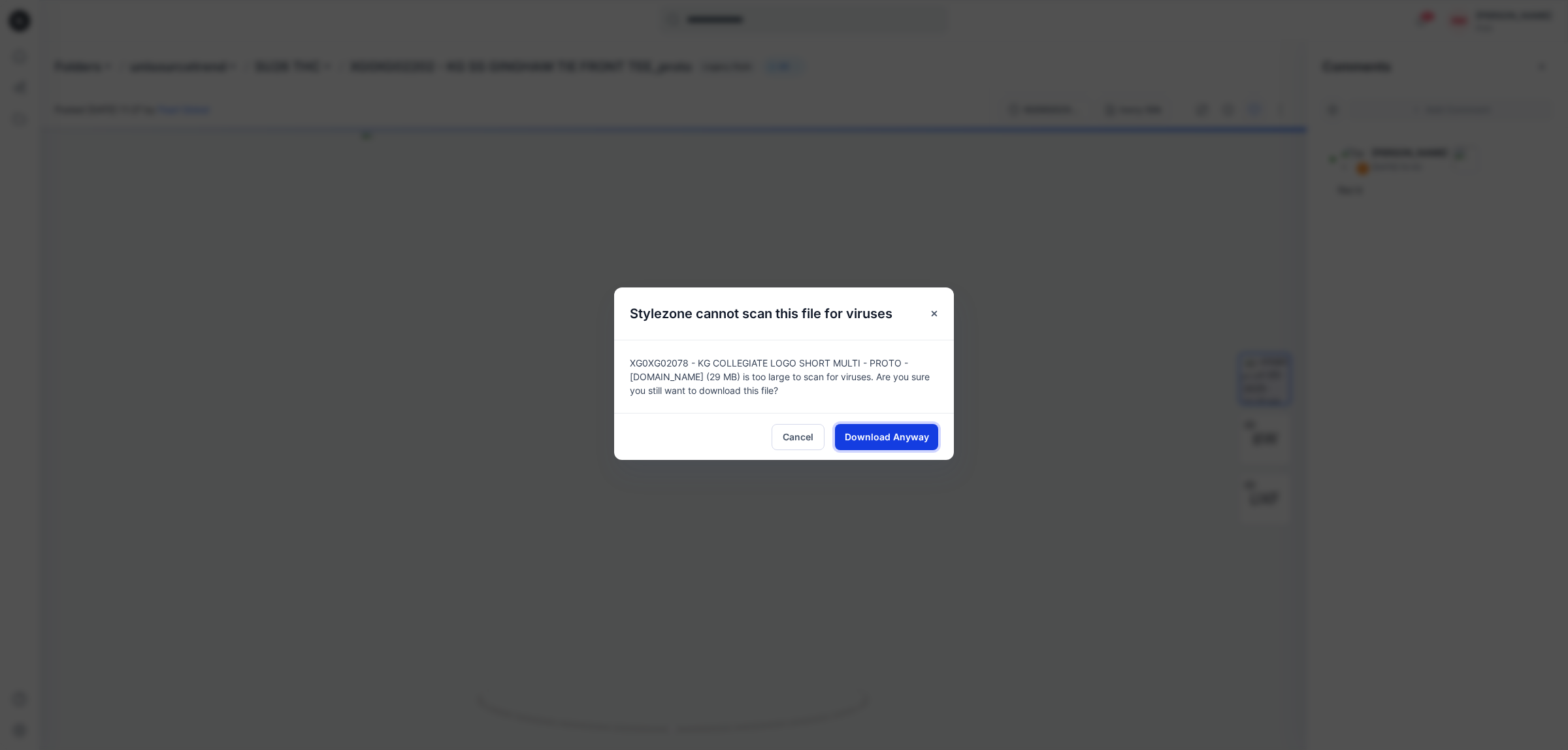
click at [897, 433] on span "Download Anyway" at bounding box center [887, 436] width 84 height 14
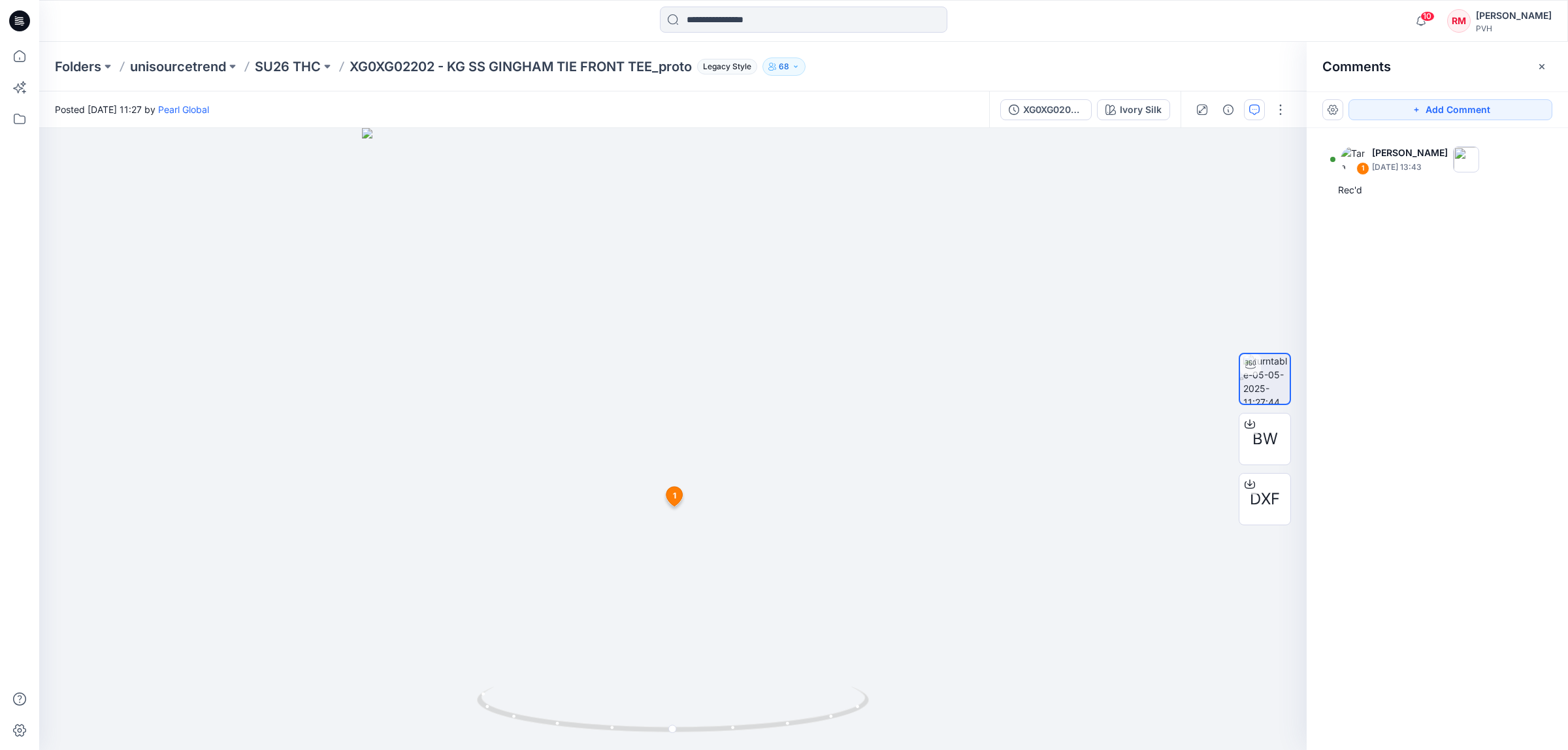
click at [1448, 283] on div "1 [PERSON_NAME] [DATE] 13:43 Rec'd" at bounding box center [1437, 414] width 261 height 574
click at [795, 20] on input at bounding box center [803, 19] width 287 height 26
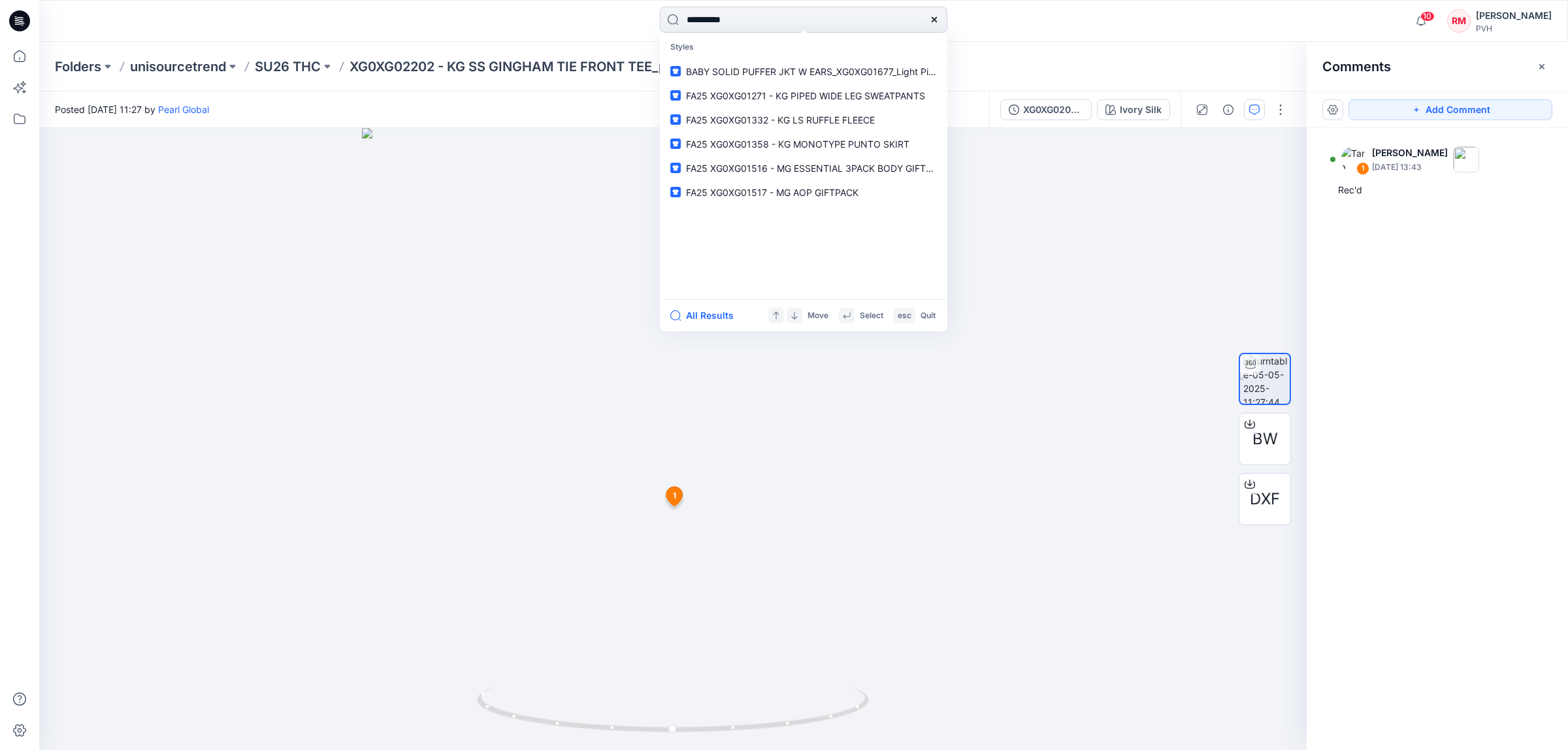
type input "**********"
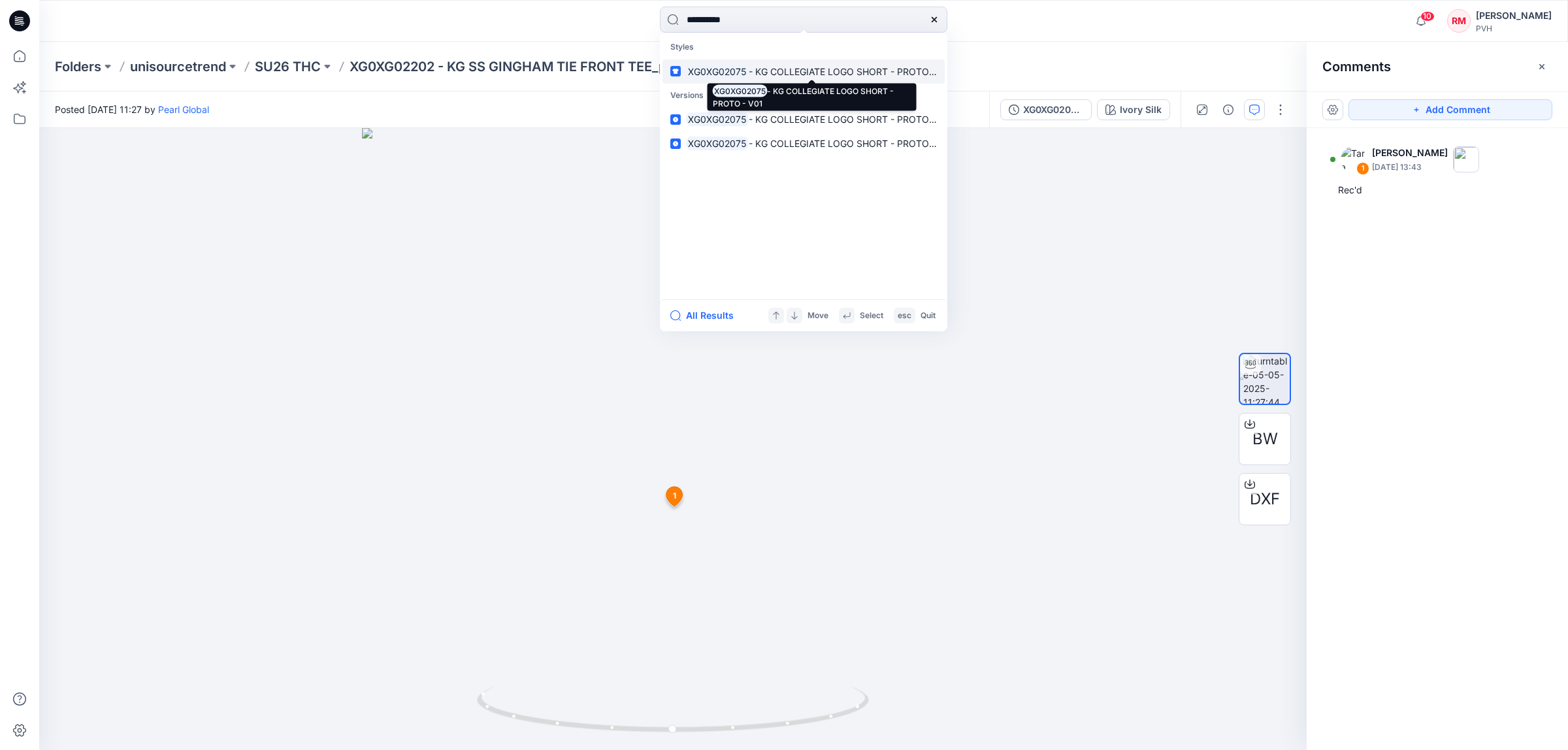
click at [792, 73] on span "- KG COLLEGIATE LOGO SHORT - PROTO - V01" at bounding box center [851, 72] width 206 height 11
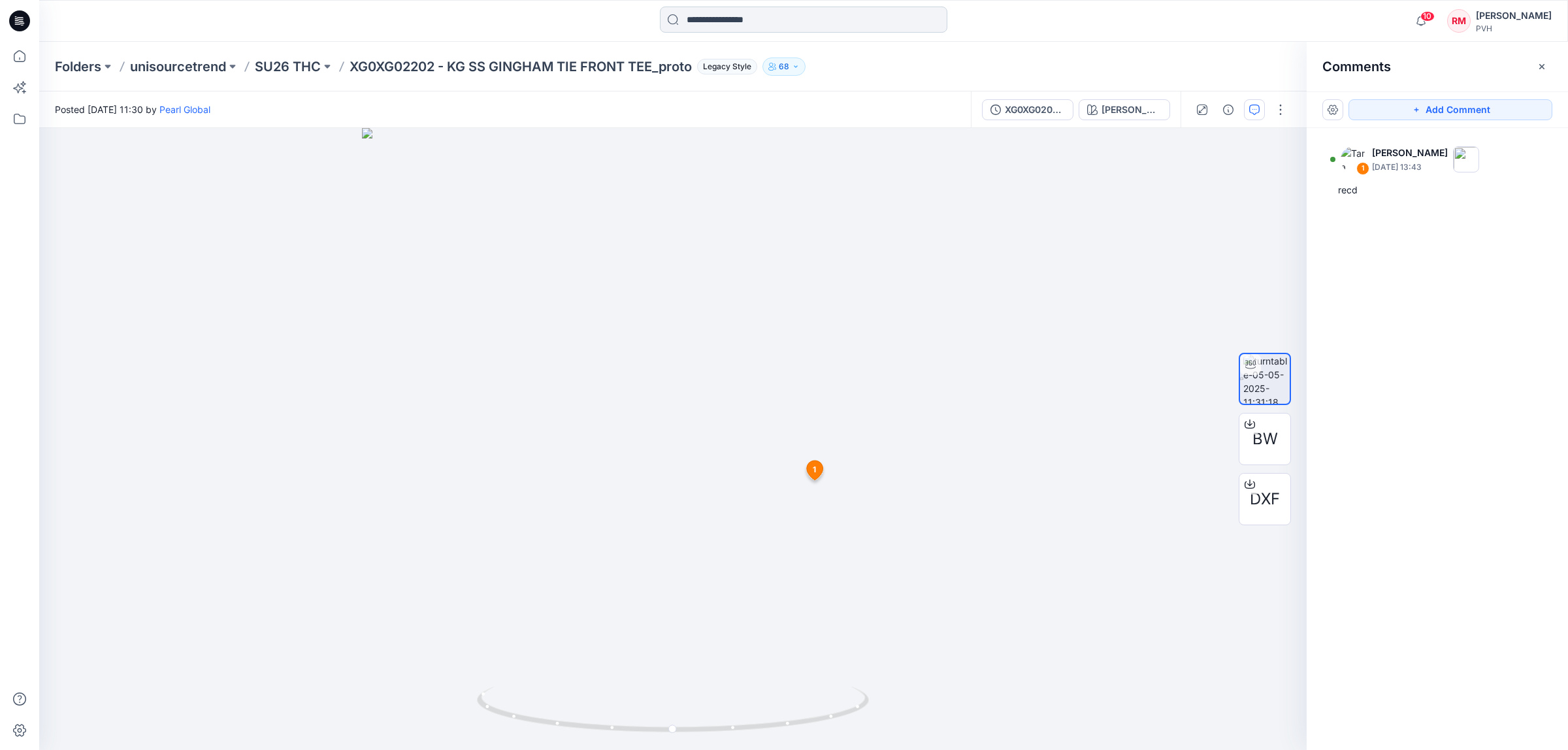
click at [825, 21] on input at bounding box center [803, 19] width 287 height 26
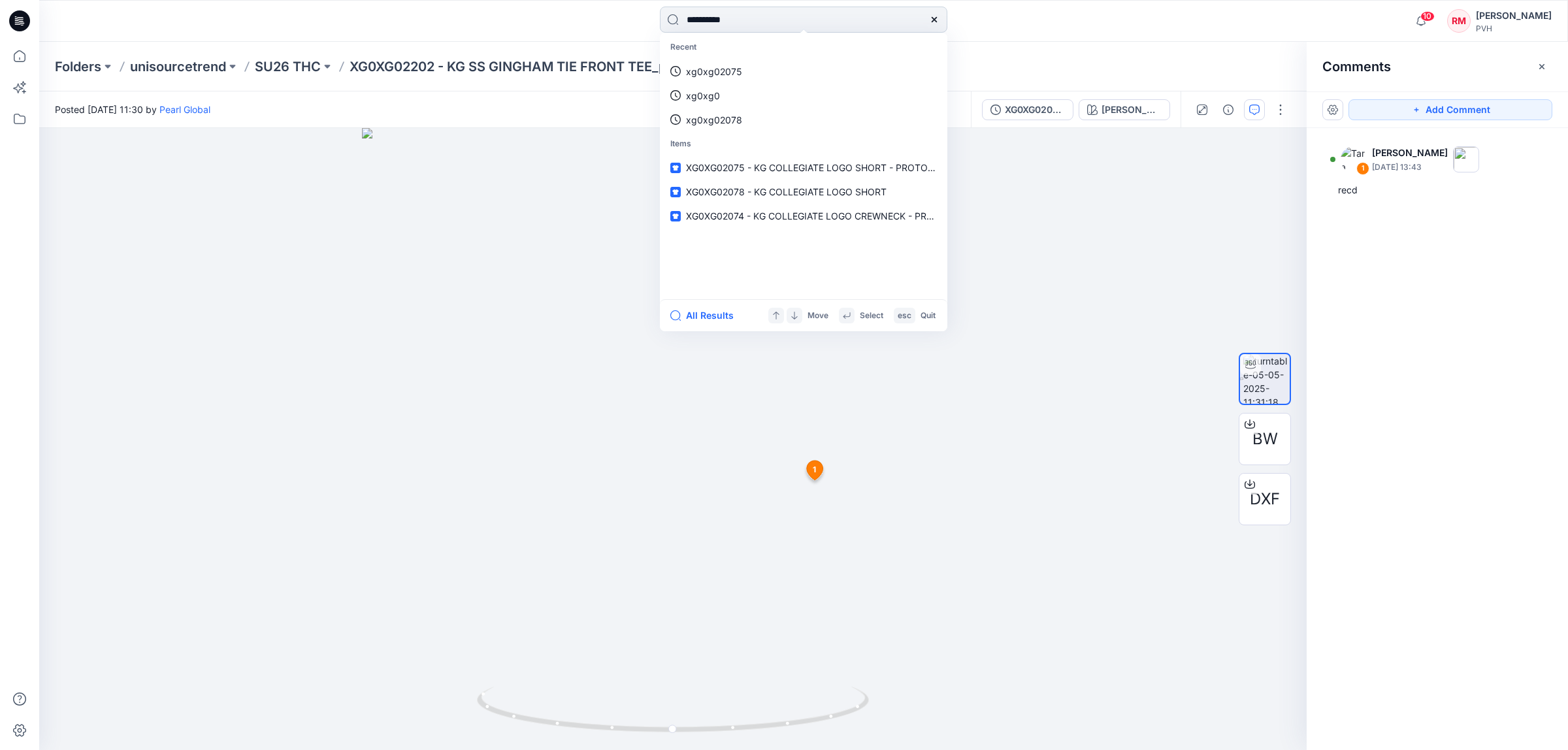
type input "**********"
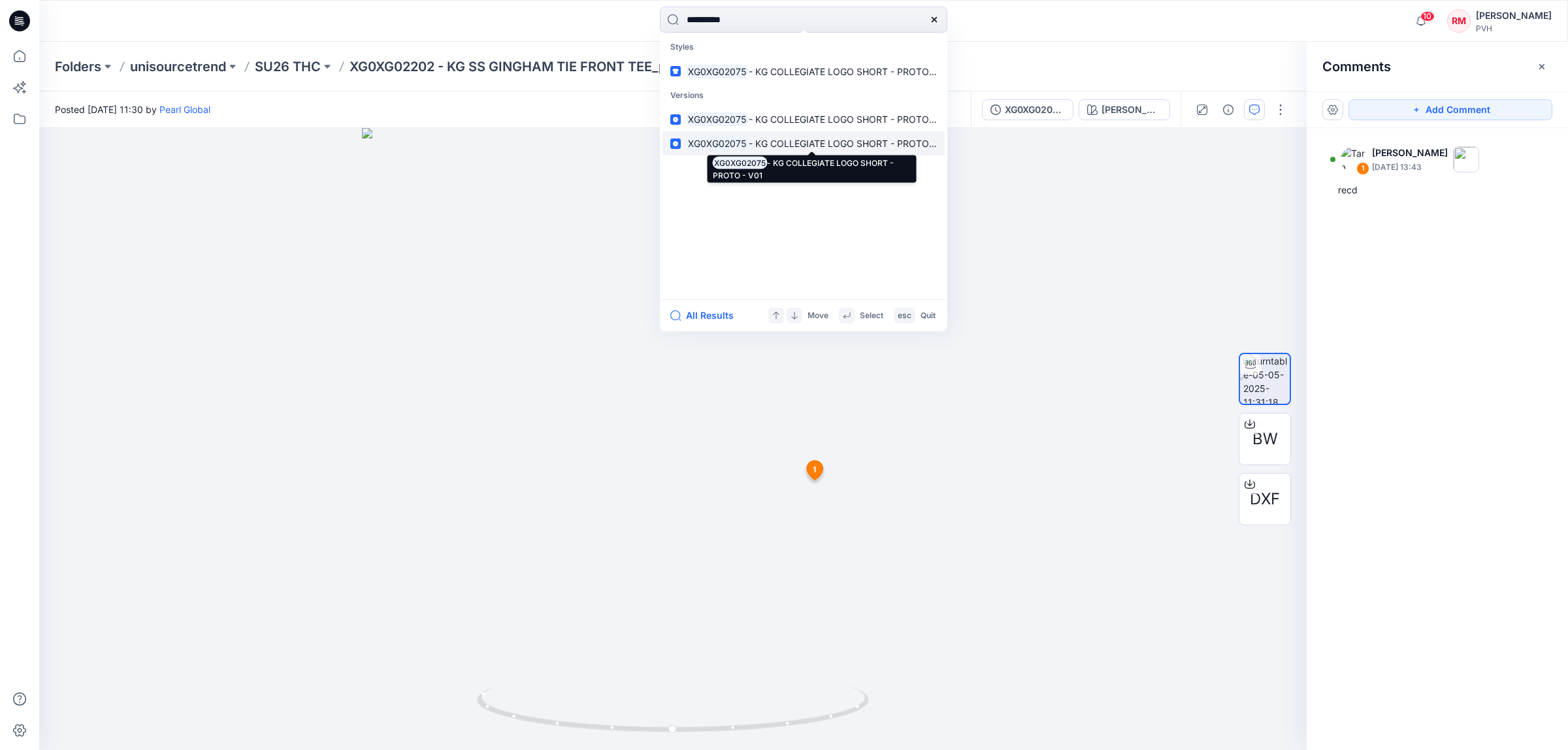
click at [704, 138] on mark "XG0XG02075" at bounding box center [718, 143] width 63 height 15
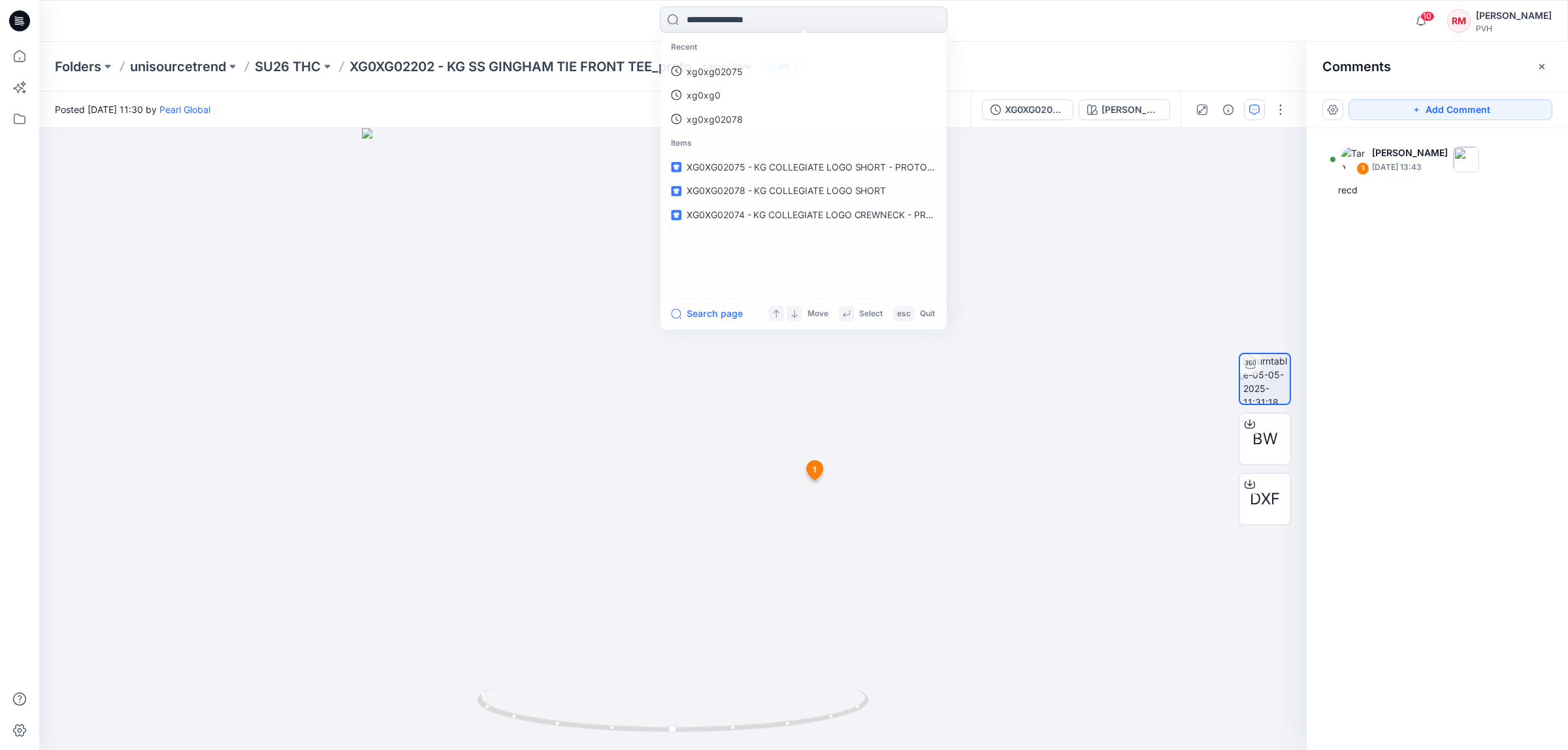
click at [717, 26] on input at bounding box center [803, 19] width 287 height 26
click at [713, 65] on p "xg0xg02075" at bounding box center [714, 71] width 56 height 14
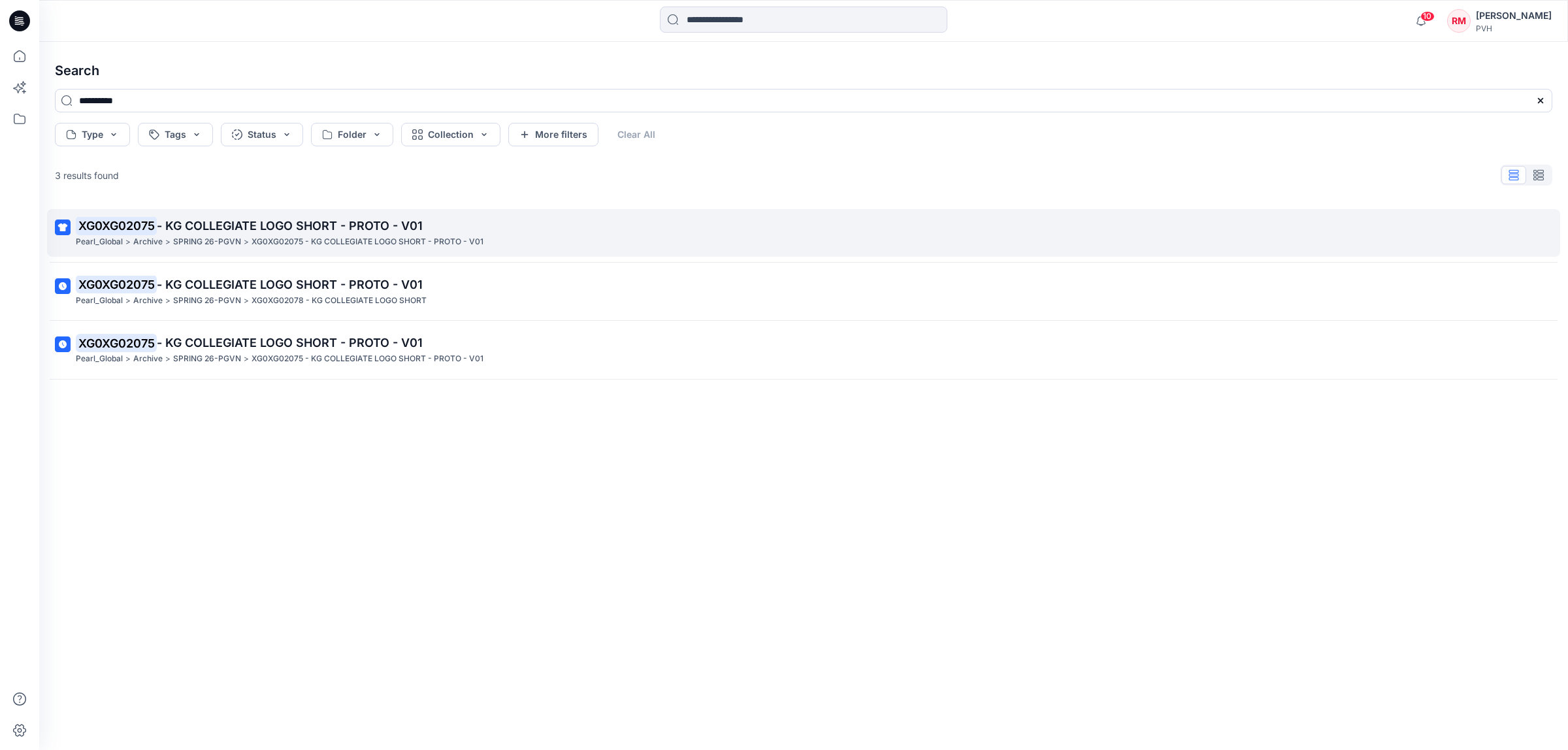
click at [191, 239] on p "SPRING 26-PGVN" at bounding box center [207, 242] width 68 height 14
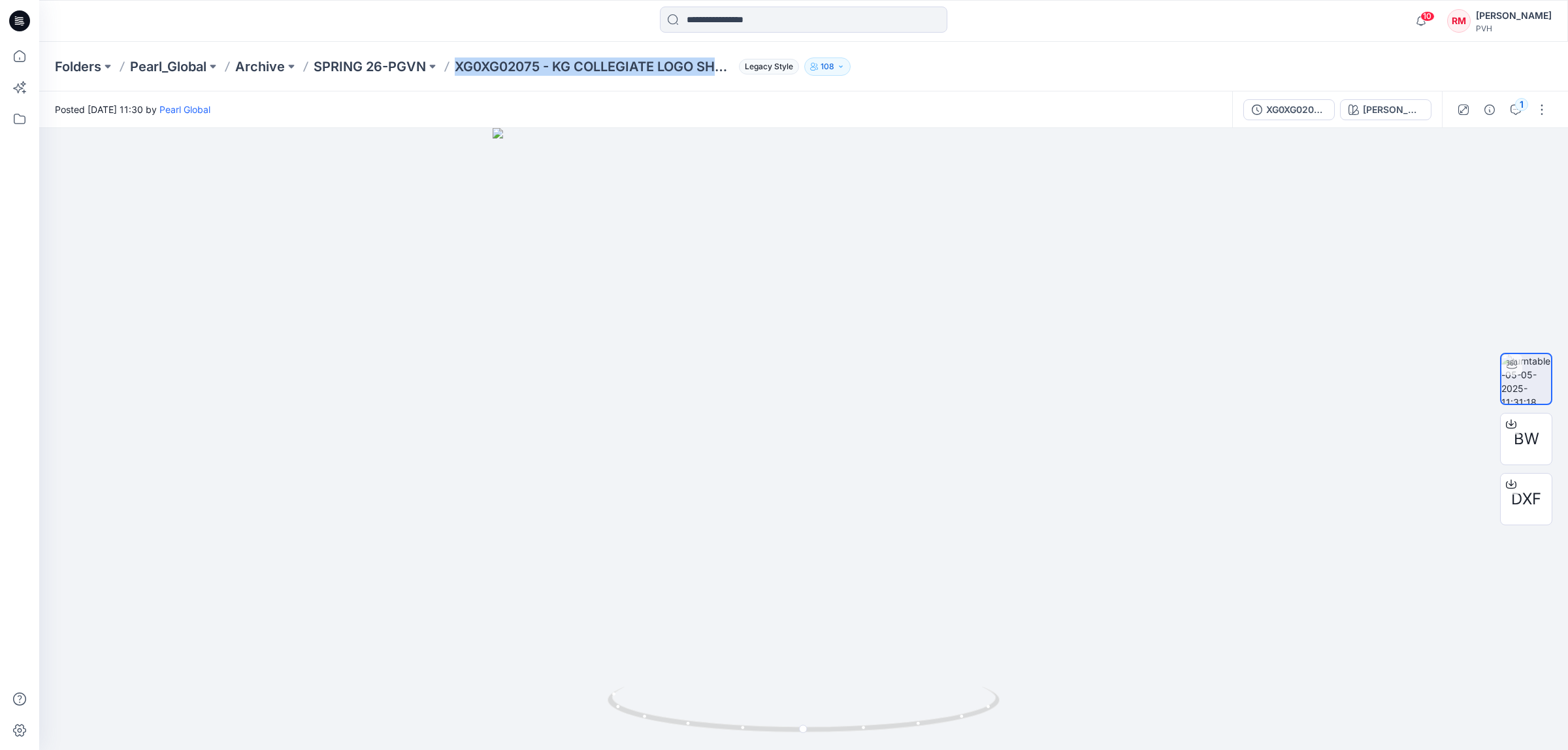
drag, startPoint x: 453, startPoint y: 75, endPoint x: 737, endPoint y: 73, distance: 284.0
click at [737, 73] on div "Folders Pearl_Global Archive SPRING 26-PGVN XG0XG02075 - KG COLLEGIATE LOGO SHO…" at bounding box center [752, 66] width 1396 height 19
copy p "XG0XG02075 - KG COLLEGIATE LOGO SHORT - PROTO - V01"
click at [1528, 505] on span "DXF" at bounding box center [1526, 498] width 30 height 23
click at [1530, 443] on span "BW" at bounding box center [1526, 439] width 25 height 23
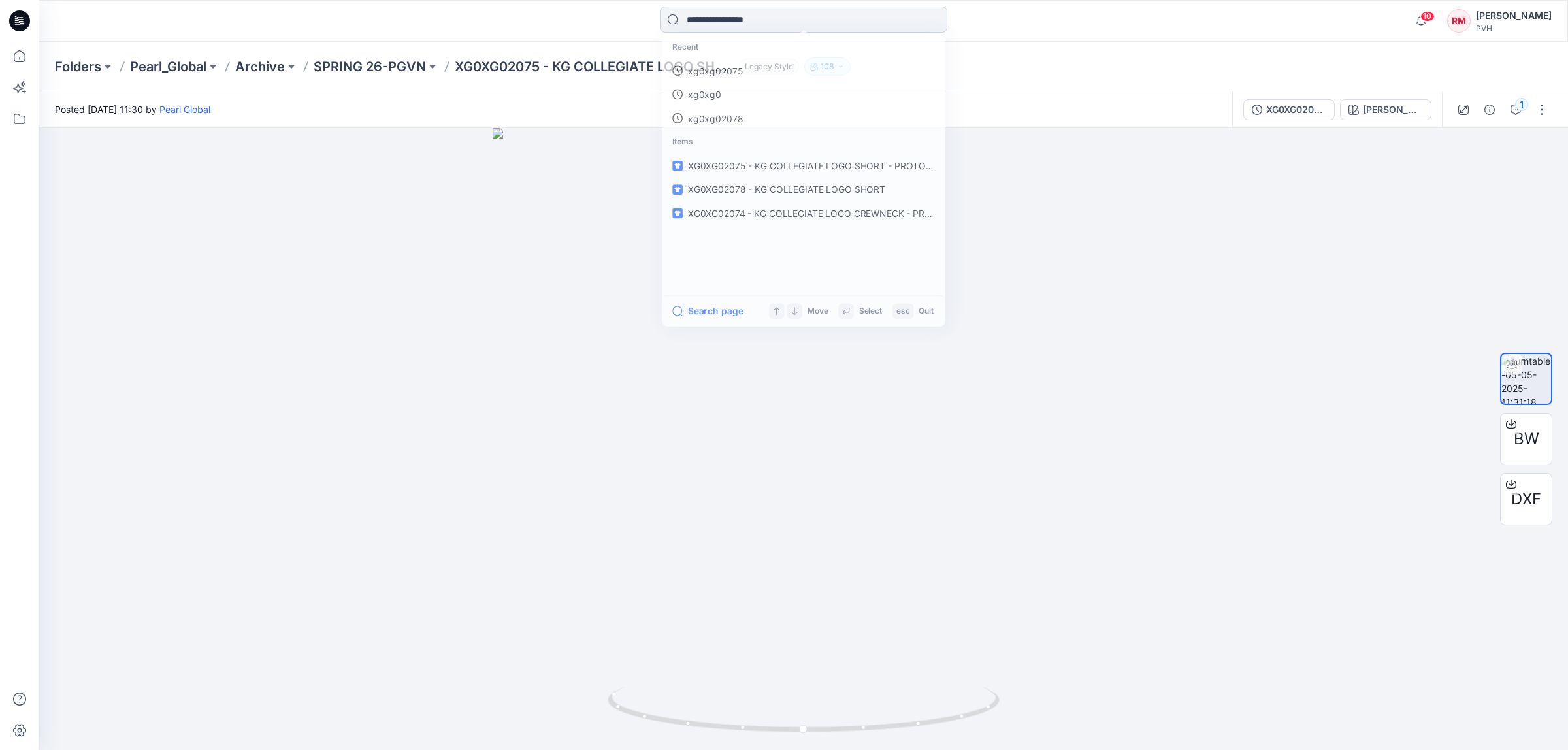
click at [799, 25] on input at bounding box center [803, 19] width 287 height 26
type input "**********"
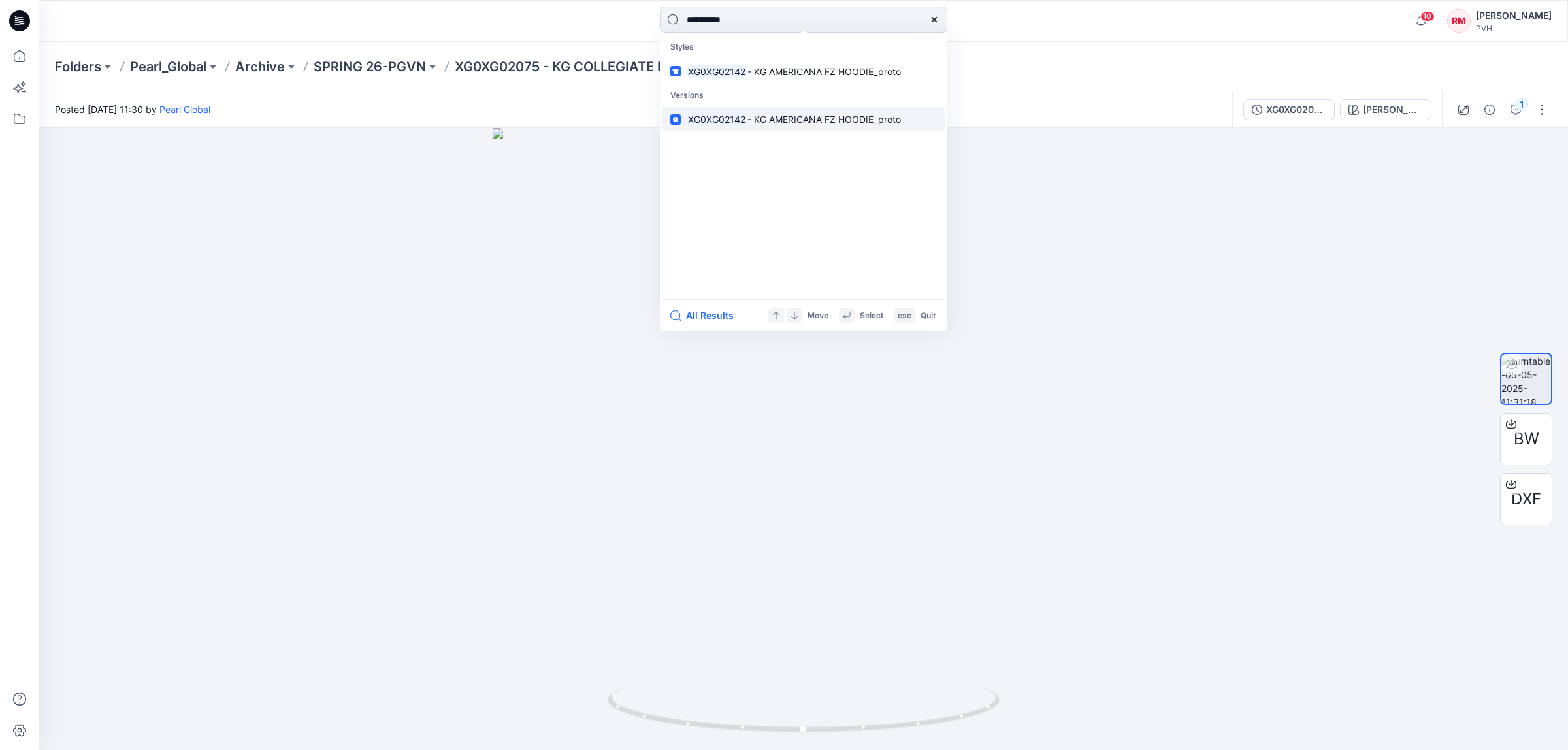
click at [769, 125] on p "XG0XG02142 - KG AMERICANA FZ HOODIE_proto" at bounding box center [794, 119] width 215 height 14
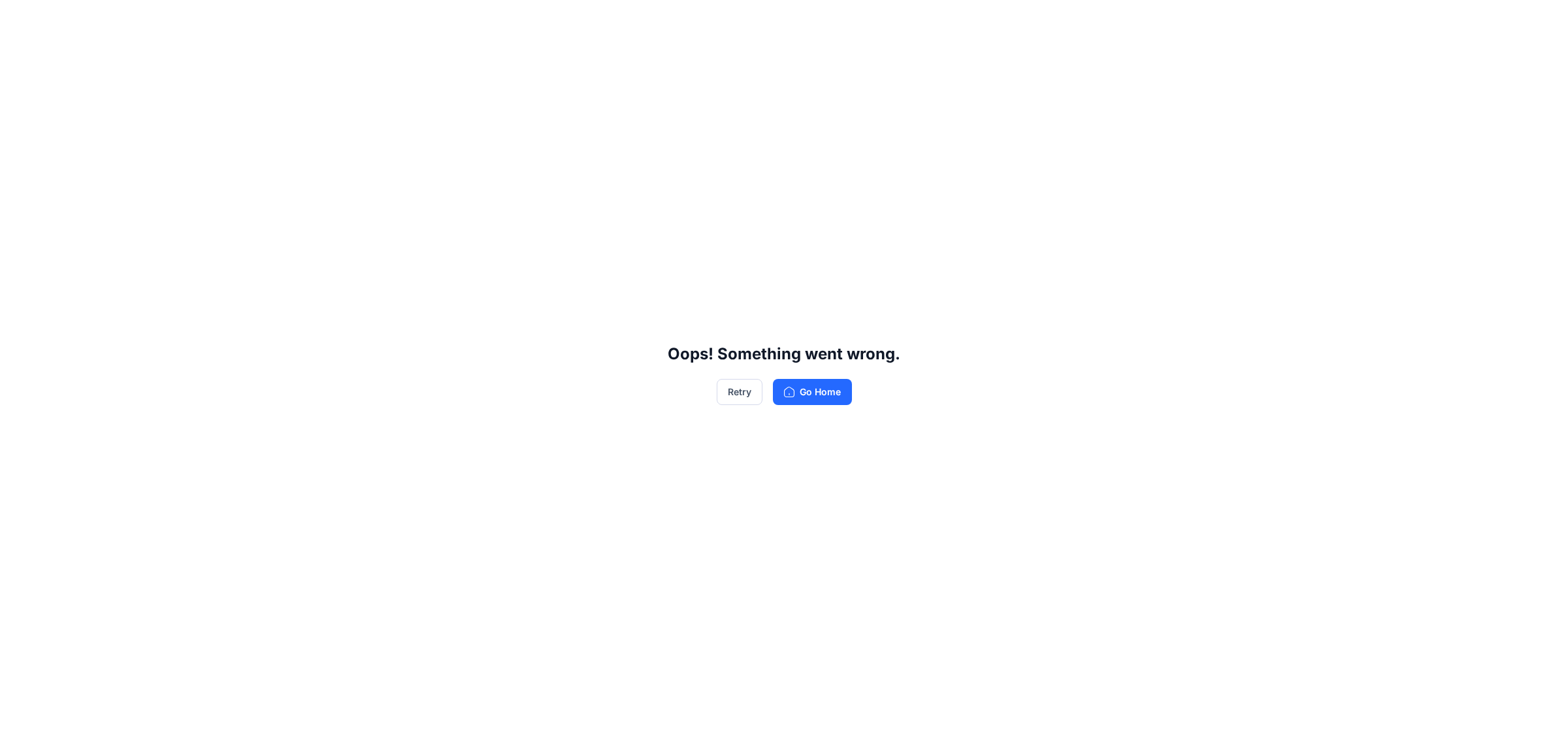
click at [1078, 285] on div "Oops! Something went wrong. Retry Go Home" at bounding box center [784, 375] width 1568 height 750
click at [821, 392] on button "Go Home" at bounding box center [812, 392] width 79 height 26
click at [743, 395] on button "Retry" at bounding box center [740, 392] width 46 height 26
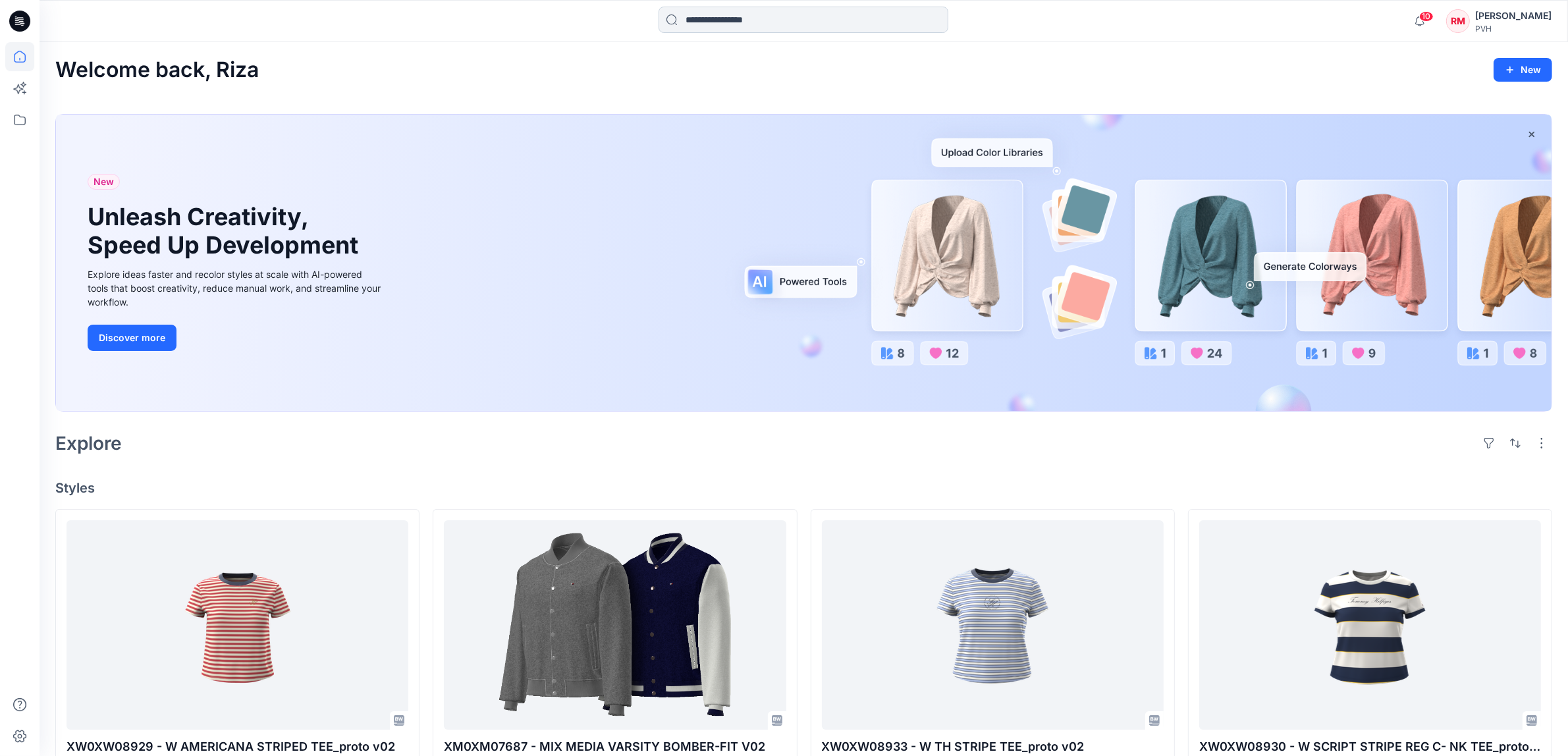
click at [814, 23] on input at bounding box center [803, 20] width 290 height 26
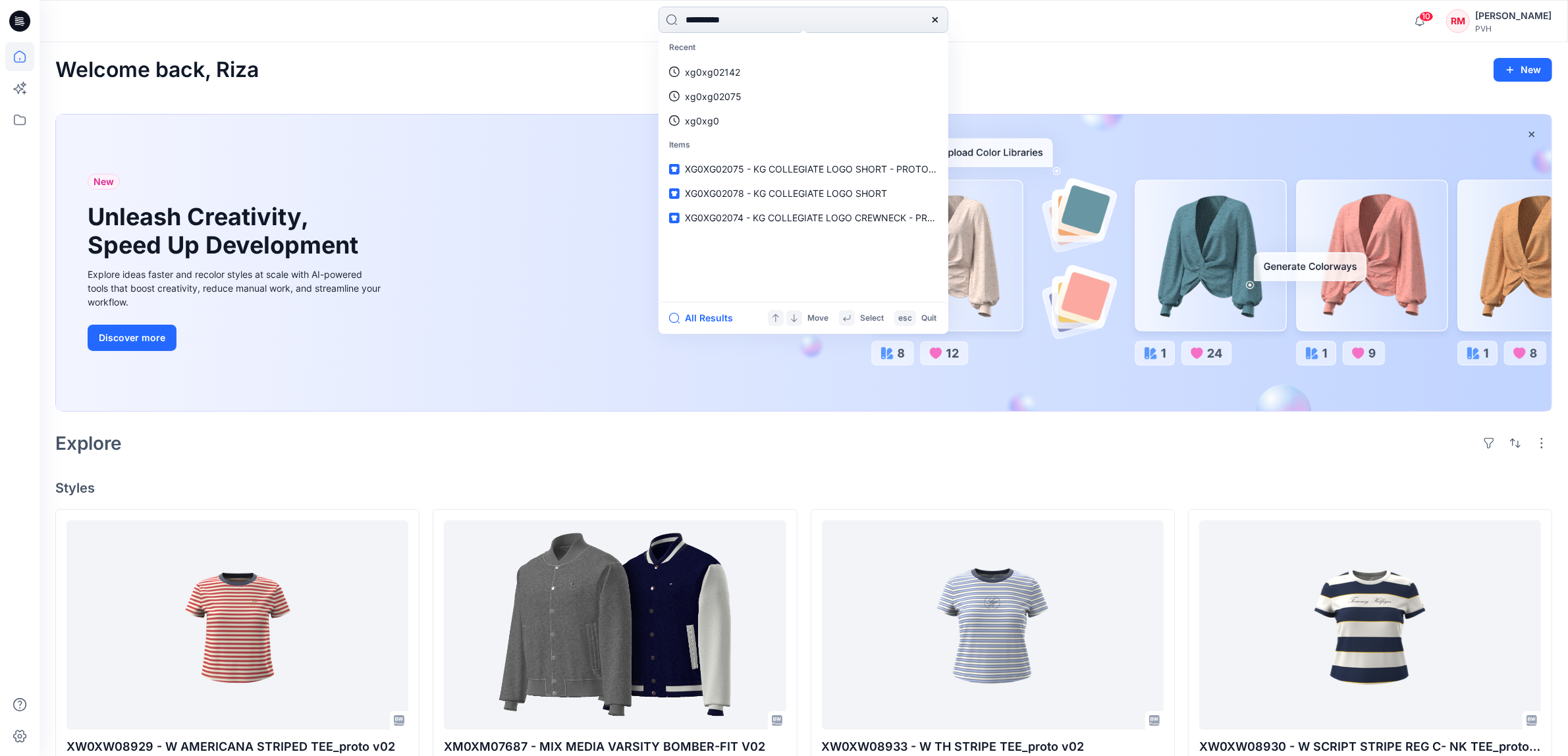
type input "**********"
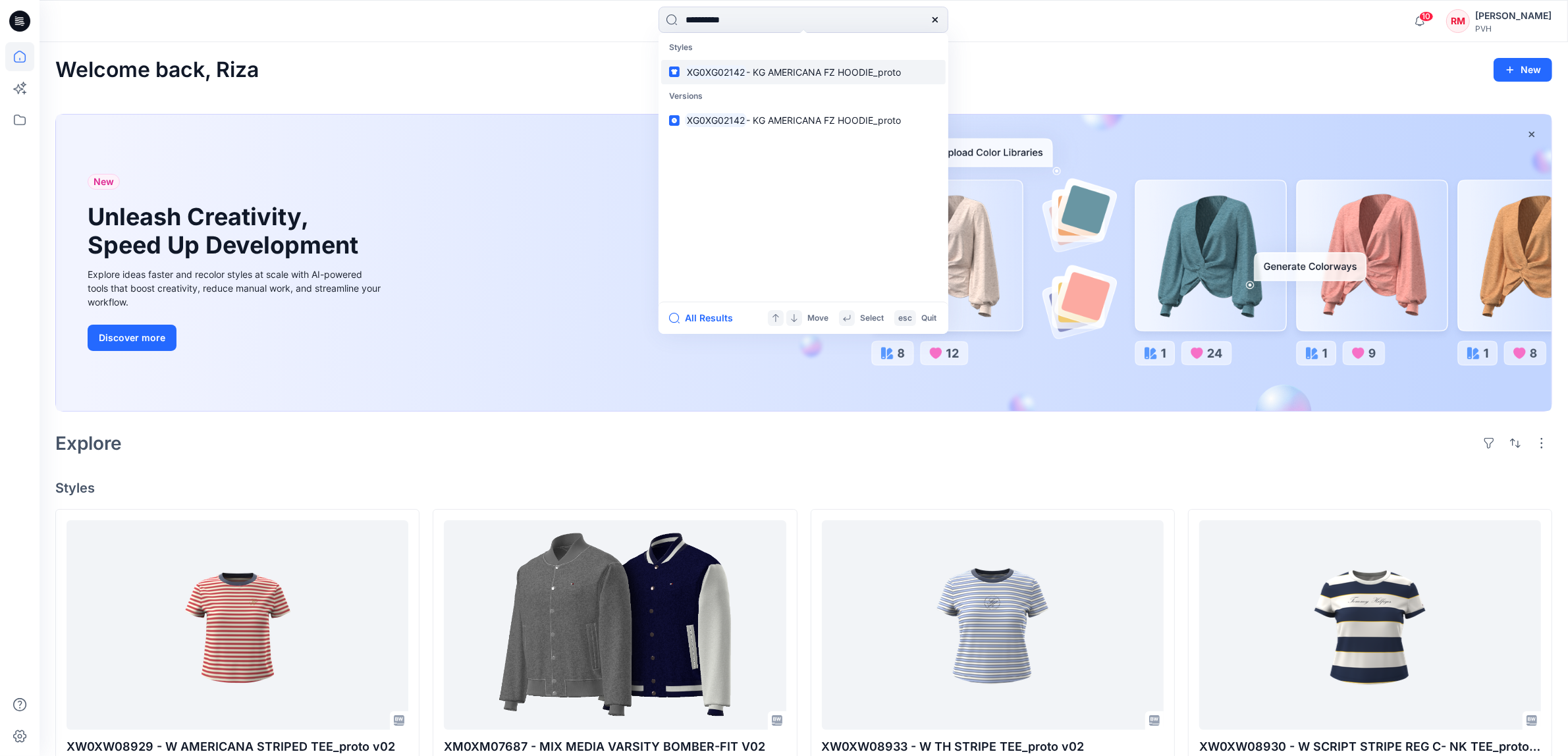
click at [768, 73] on span "- KG AMERICANA FZ HOODIE_proto" at bounding box center [825, 73] width 155 height 11
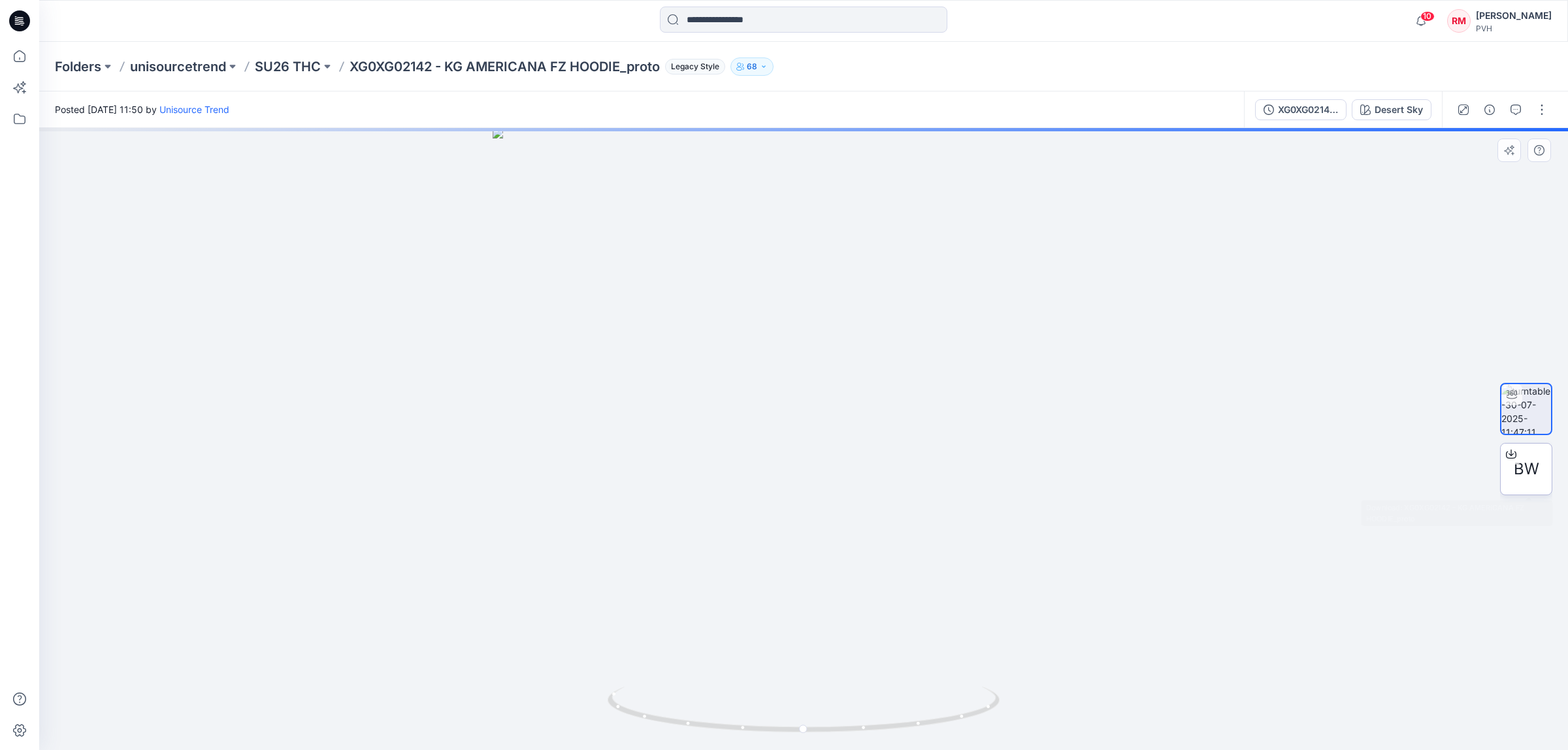
click at [1544, 472] on div "BW" at bounding box center [1526, 468] width 53 height 53
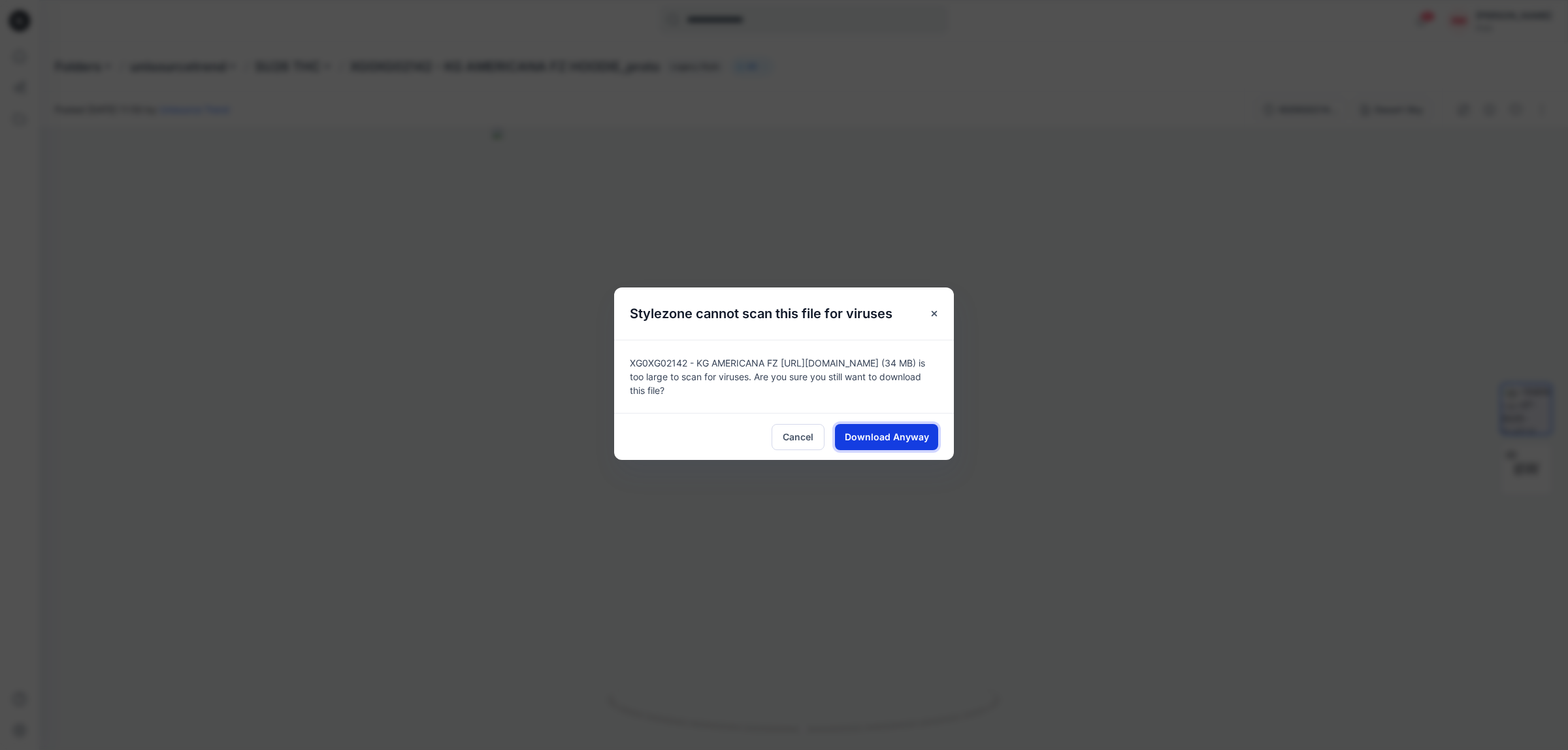
click at [910, 439] on span "Download Anyway" at bounding box center [887, 436] width 84 height 14
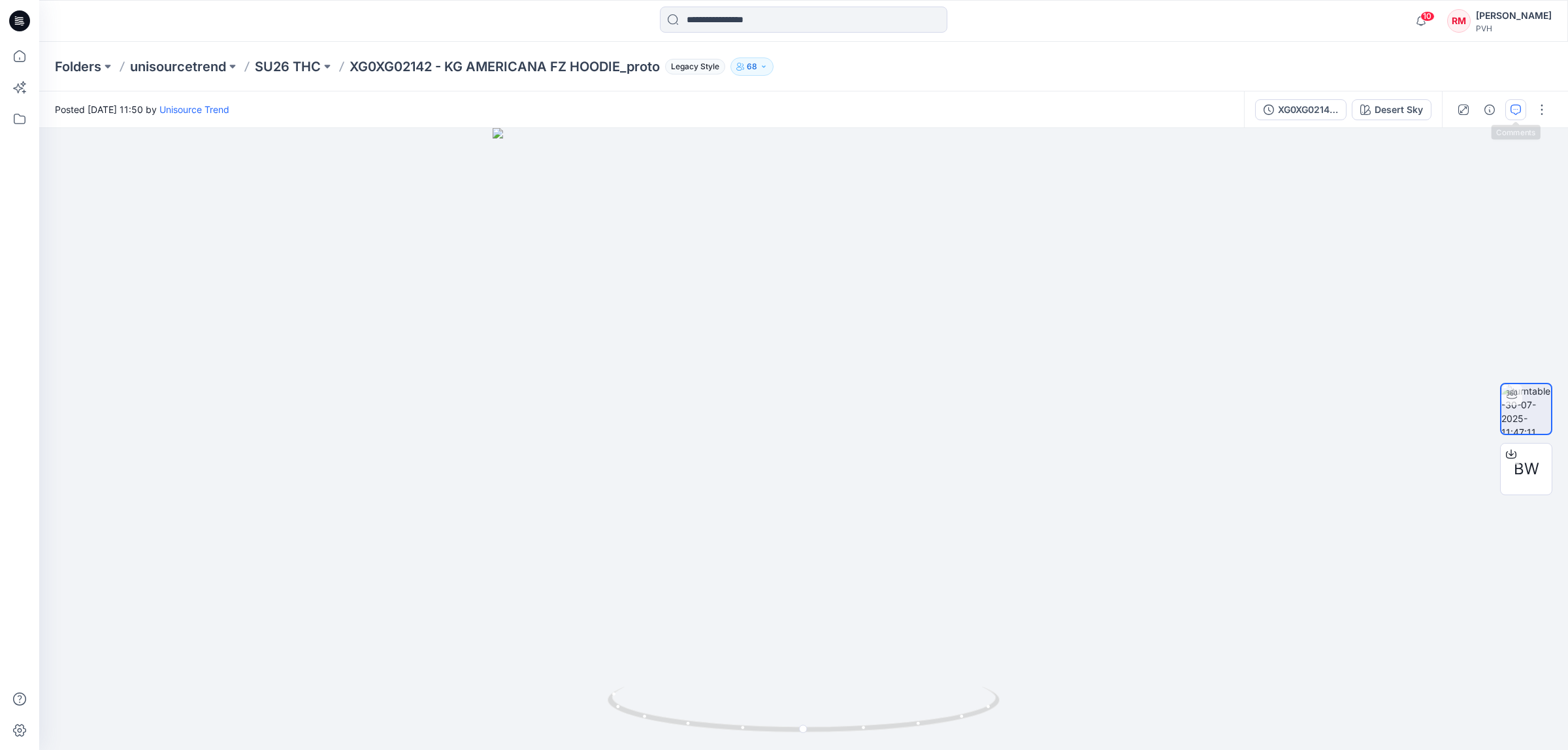
click at [1516, 112] on icon "button" at bounding box center [1515, 109] width 11 height 11
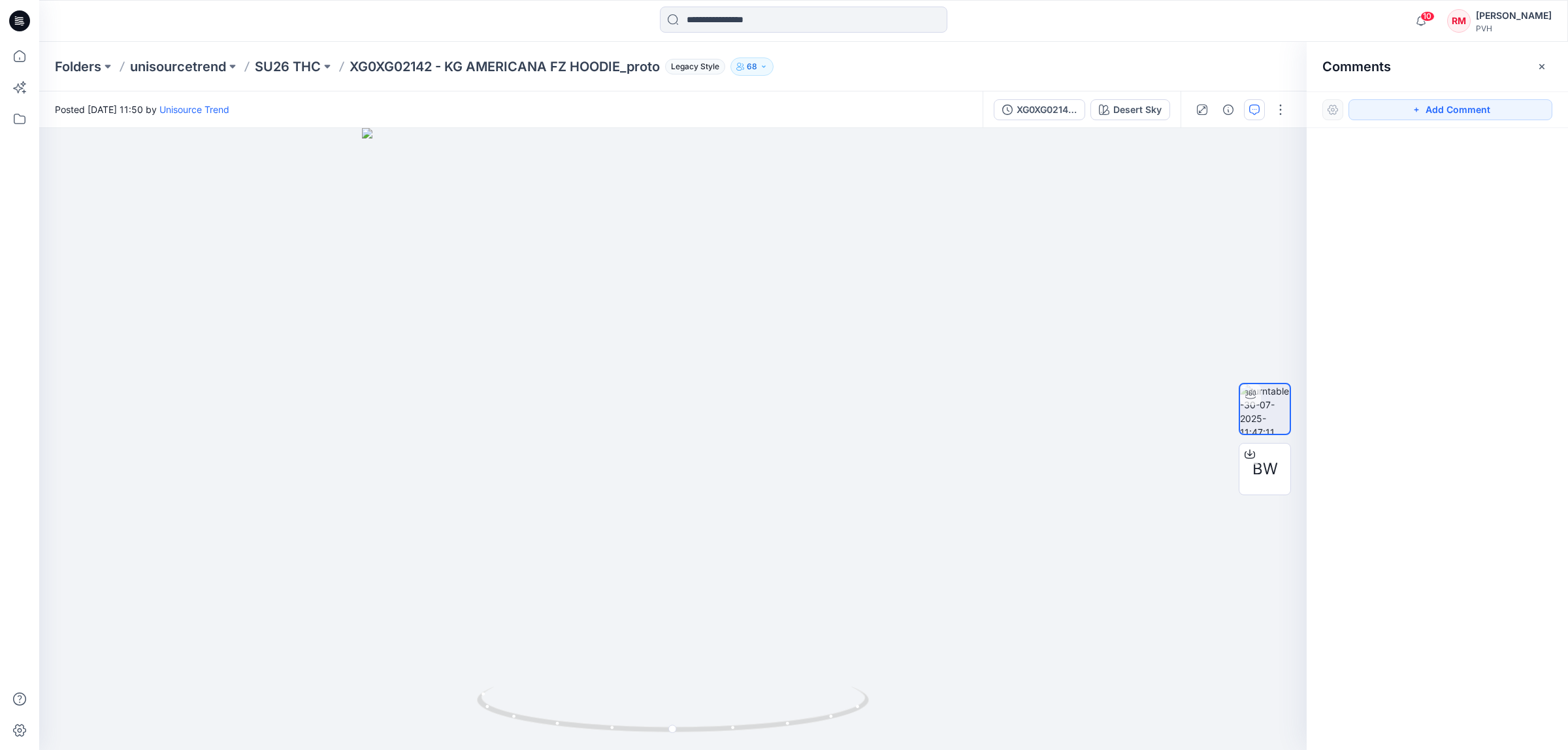
click at [1516, 112] on button "Add Comment" at bounding box center [1450, 110] width 204 height 21
click at [753, 596] on div "1" at bounding box center [672, 439] width 1267 height 622
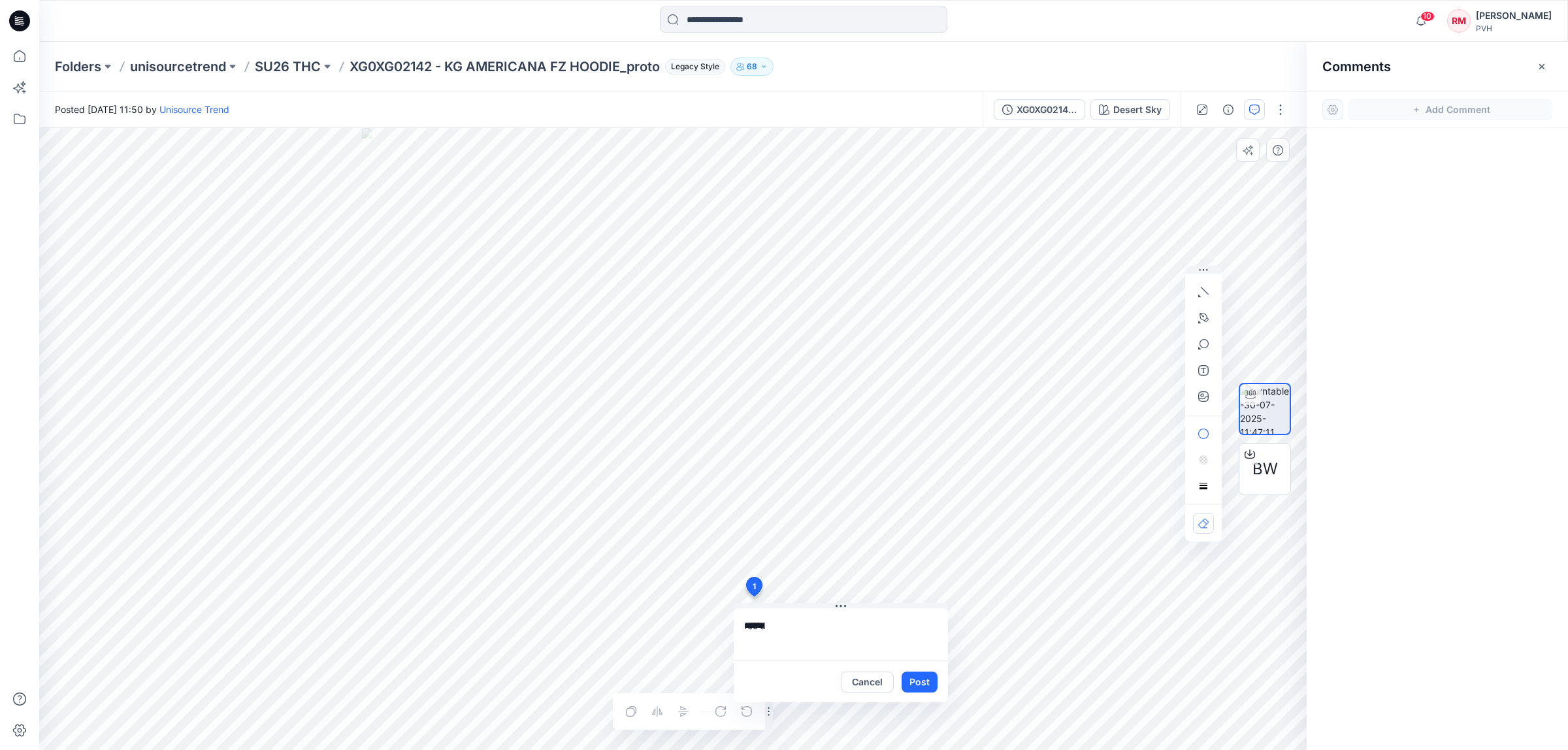
type textarea "*****"
click at [921, 693] on div "Cancel Post" at bounding box center [841, 681] width 214 height 42
click at [930, 684] on button "Post" at bounding box center [919, 682] width 36 height 21
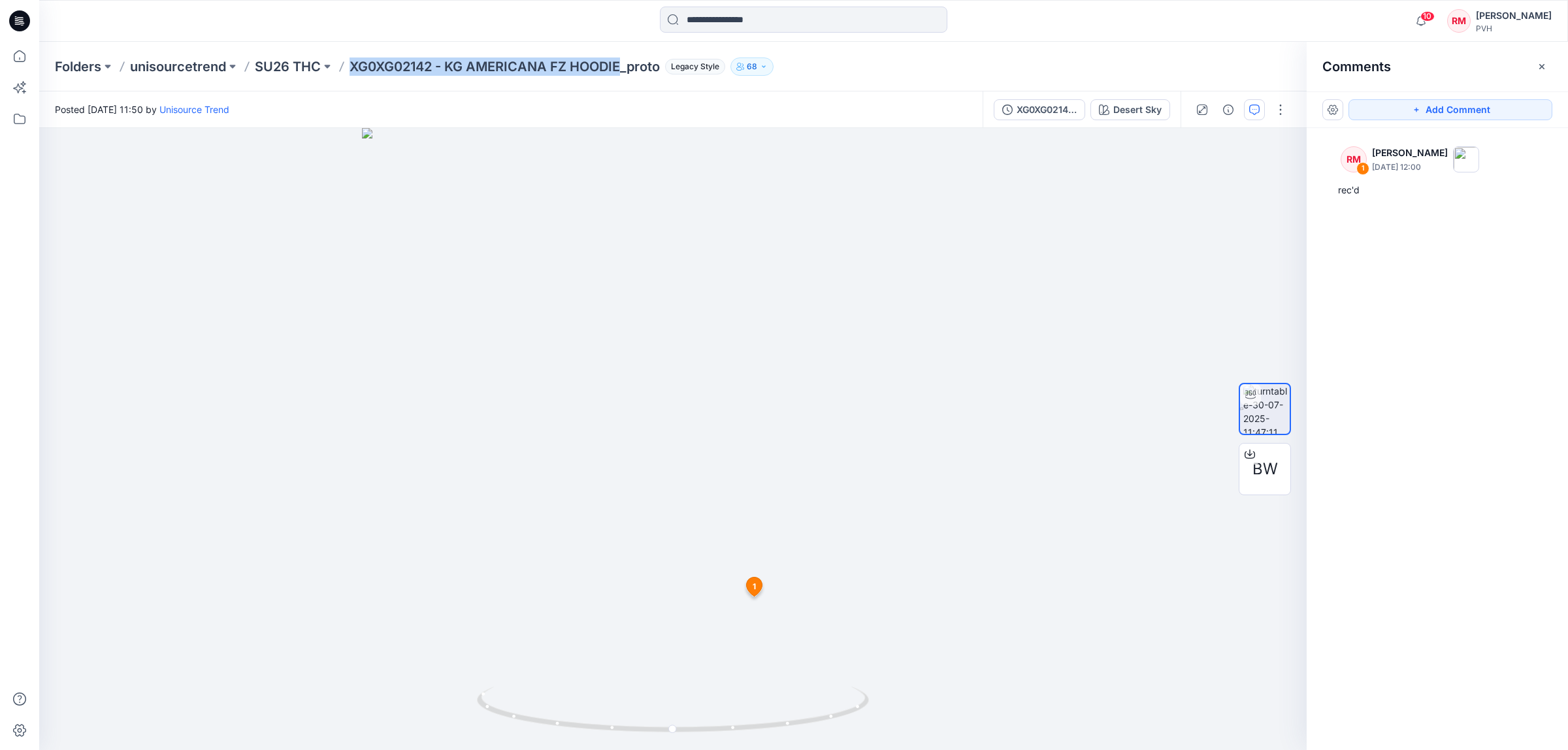
drag, startPoint x: 350, startPoint y: 76, endPoint x: 622, endPoint y: 63, distance: 272.3
click at [622, 63] on div "Folders unisourcetrend SU26 THC XG0XG02142 - KG AMERICANA FZ HOODIE_proto Legac…" at bounding box center [803, 66] width 1528 height 49
copy p "XG0XG02142 - KG AMERICANA FZ HOODIE"
click at [972, 240] on div at bounding box center [672, 439] width 1267 height 622
click at [824, 21] on input at bounding box center [803, 19] width 287 height 26
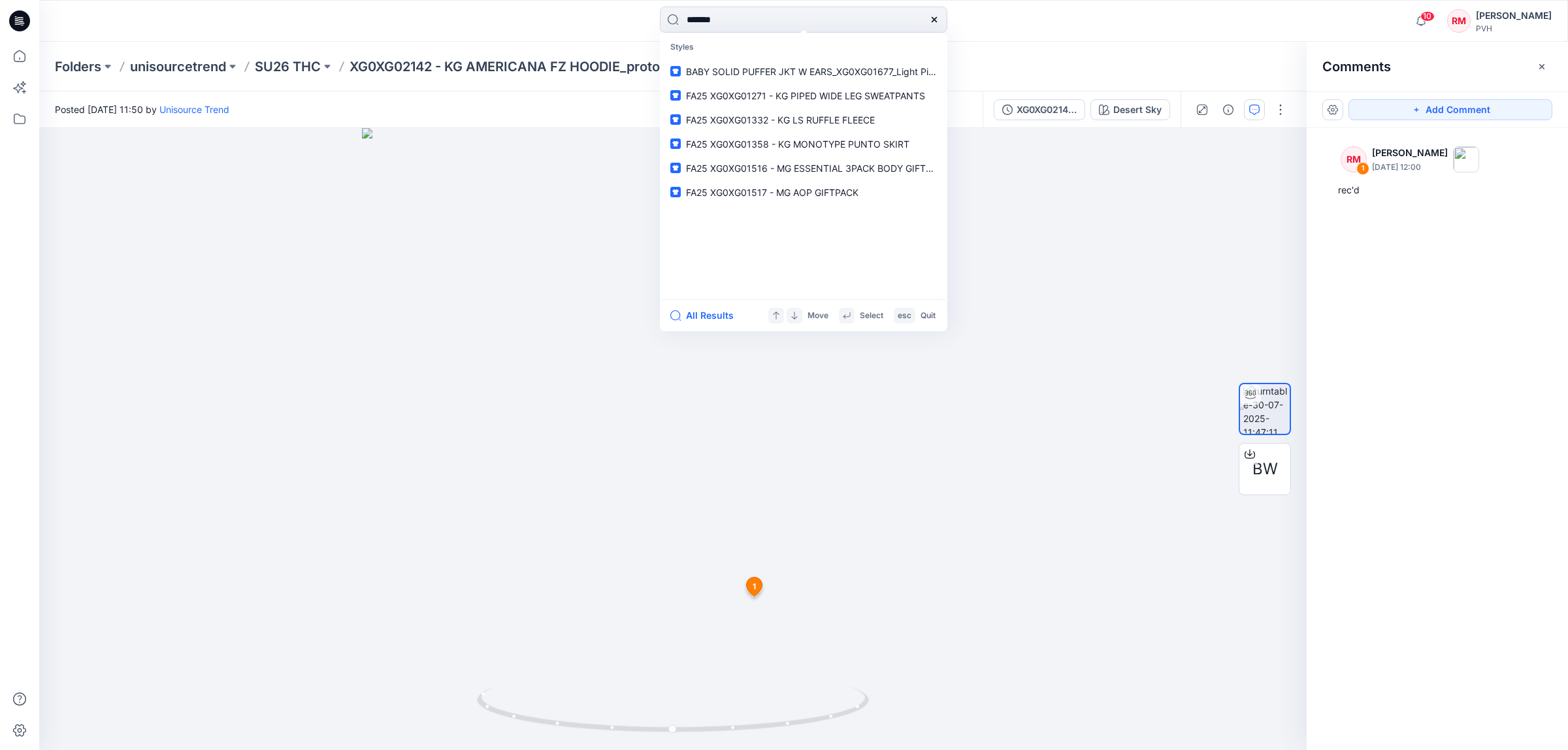
type input "*******"
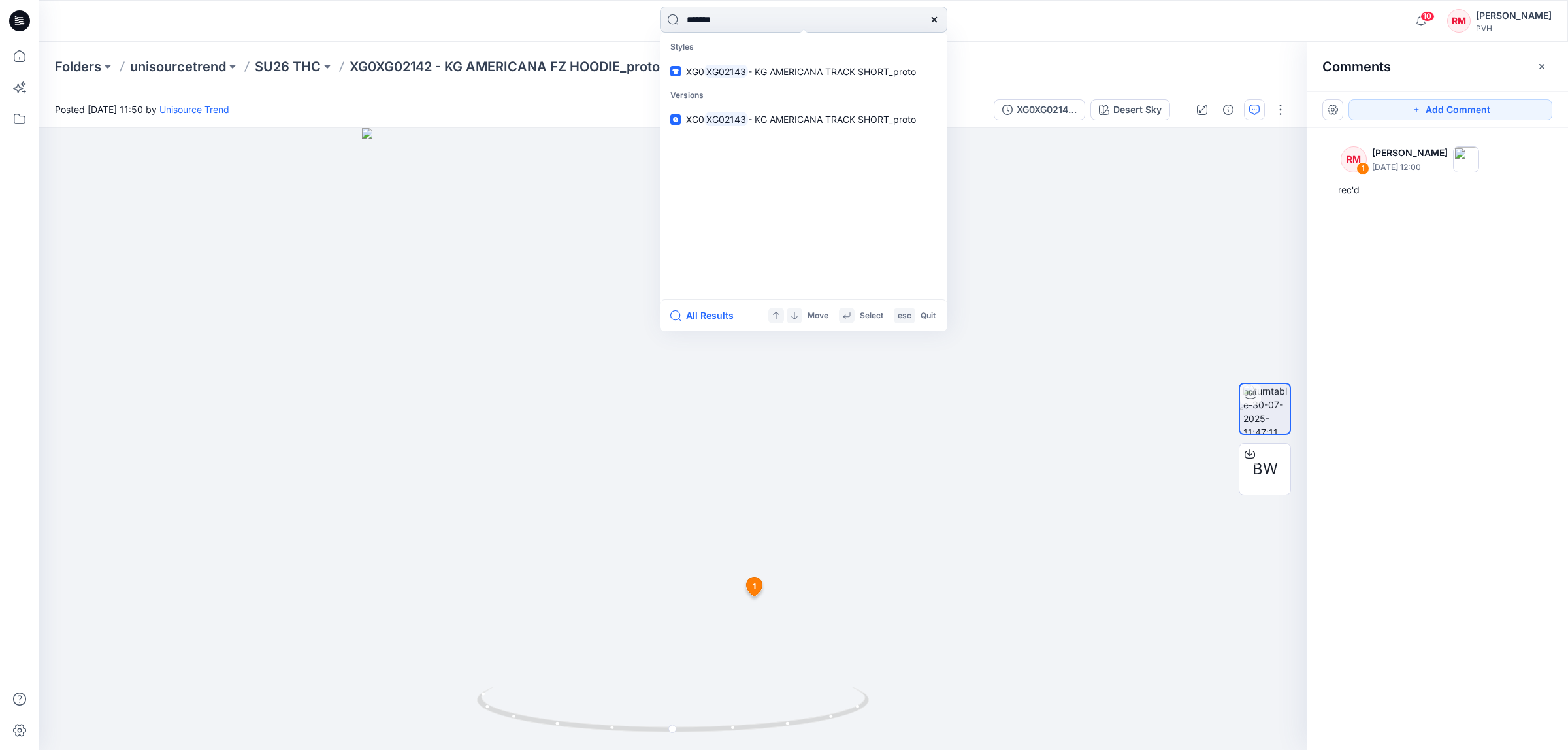
click at [761, 26] on input "*******" at bounding box center [803, 19] width 287 height 26
click at [719, 125] on mark "XG02143" at bounding box center [726, 119] width 44 height 15
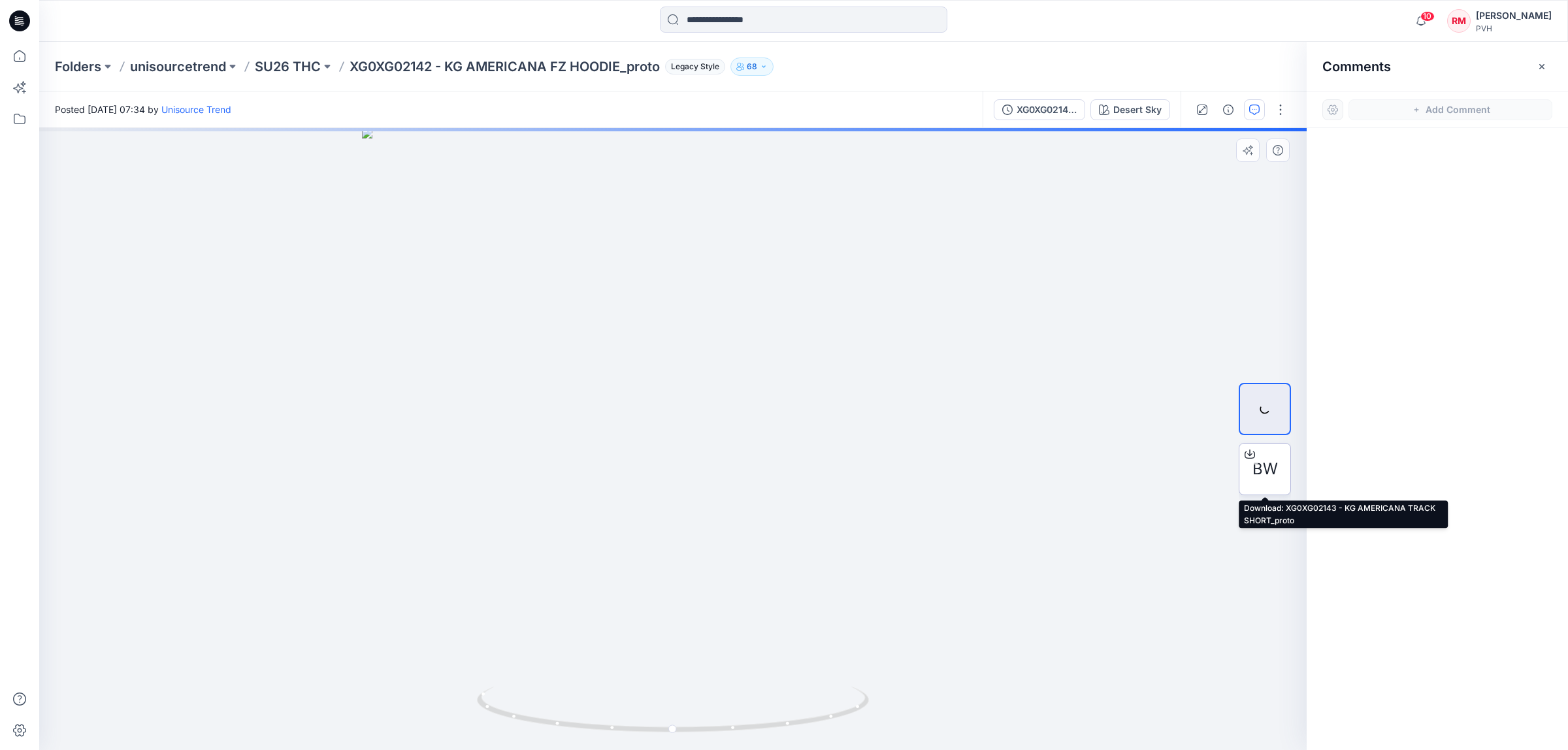
click at [1262, 477] on span "BW" at bounding box center [1265, 468] width 25 height 23
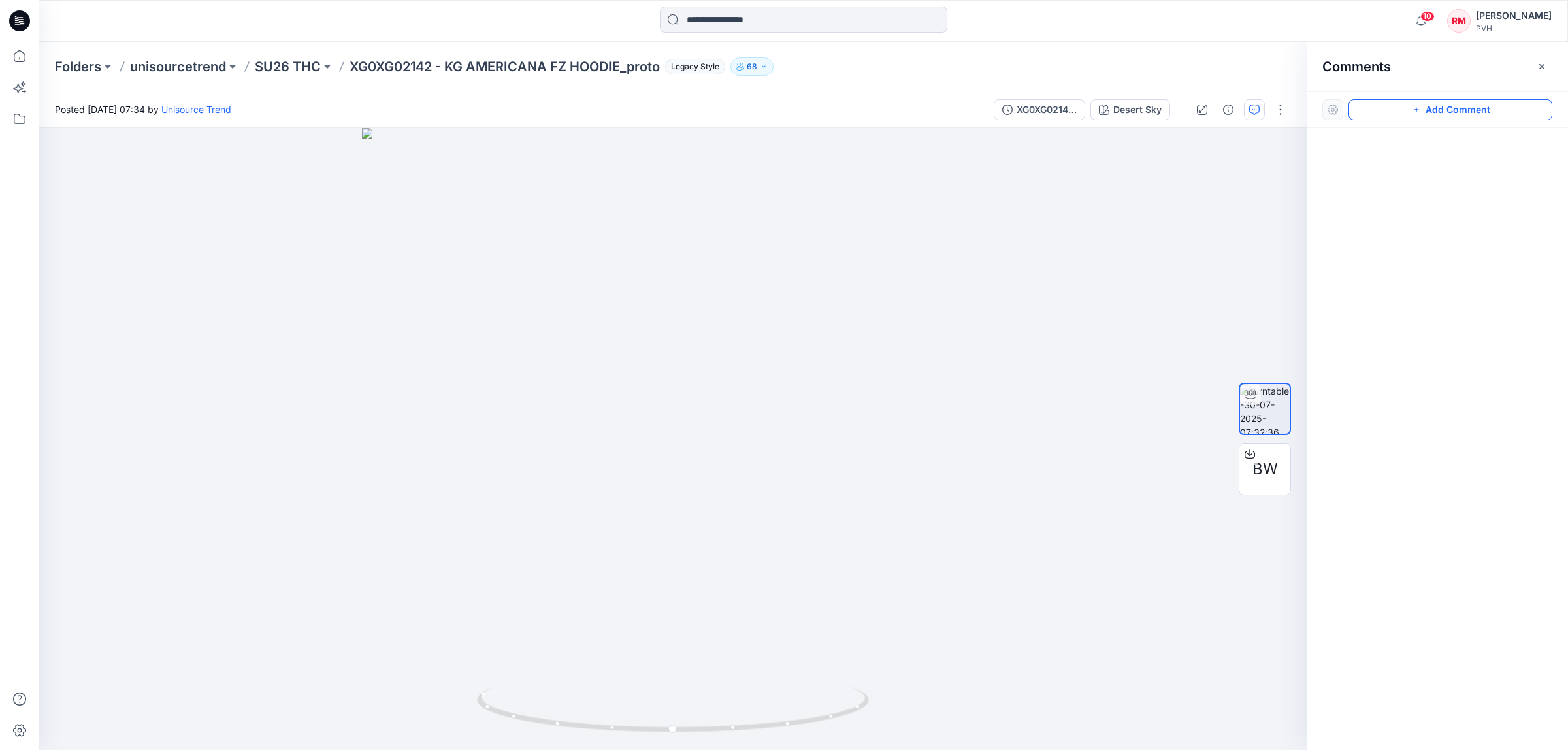
drag, startPoint x: 1539, startPoint y: 100, endPoint x: 1545, endPoint y: 111, distance: 12.5
click at [1539, 100] on button "Add Comment" at bounding box center [1450, 110] width 204 height 21
click at [872, 621] on div "1" at bounding box center [672, 439] width 1267 height 622
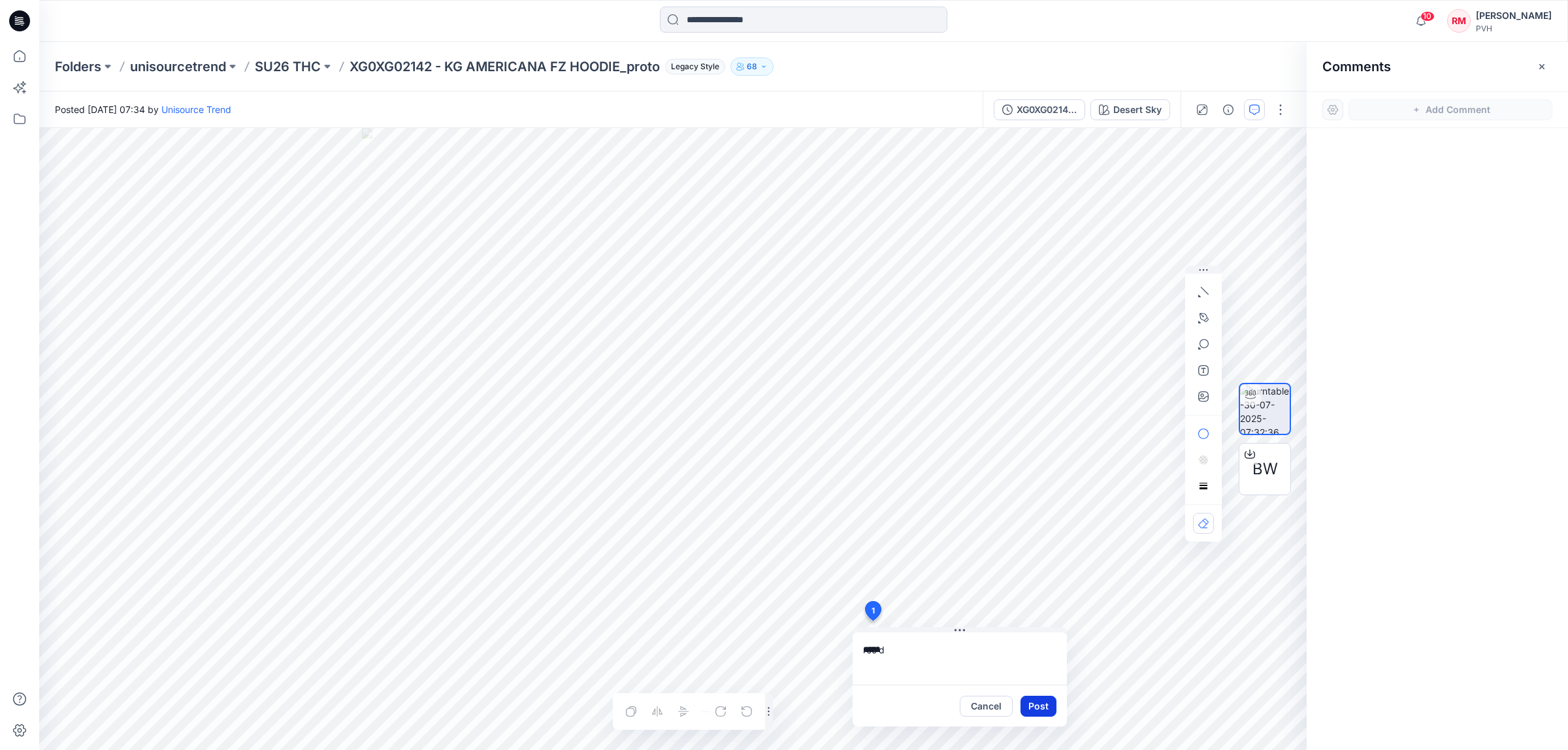
type textarea "*****"
click at [1040, 707] on button "Post" at bounding box center [1038, 706] width 36 height 21
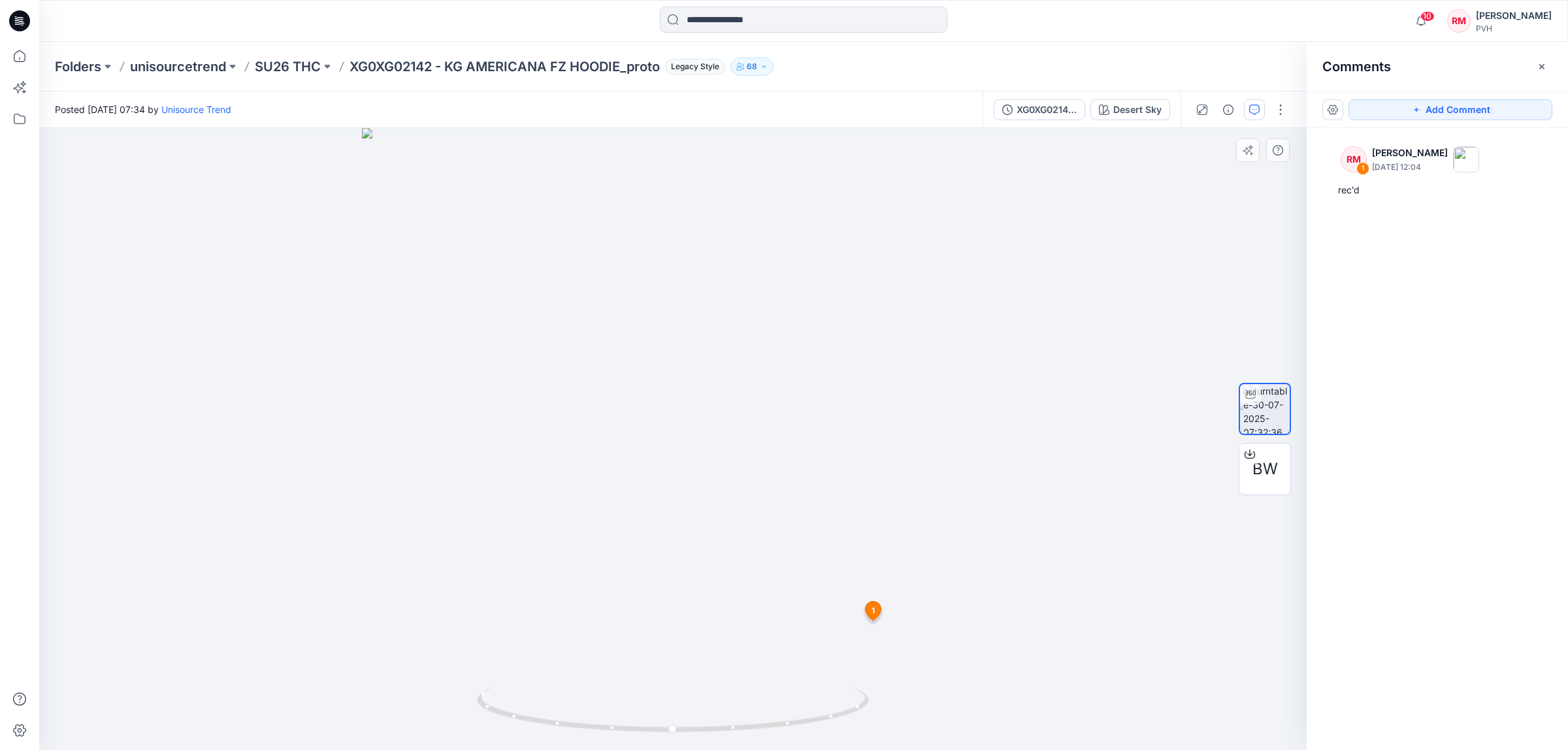
drag, startPoint x: 147, startPoint y: 710, endPoint x: 142, endPoint y: 703, distance: 8.6
click at [147, 710] on div at bounding box center [672, 439] width 1267 height 622
